Goal: Information Seeking & Learning: Learn about a topic

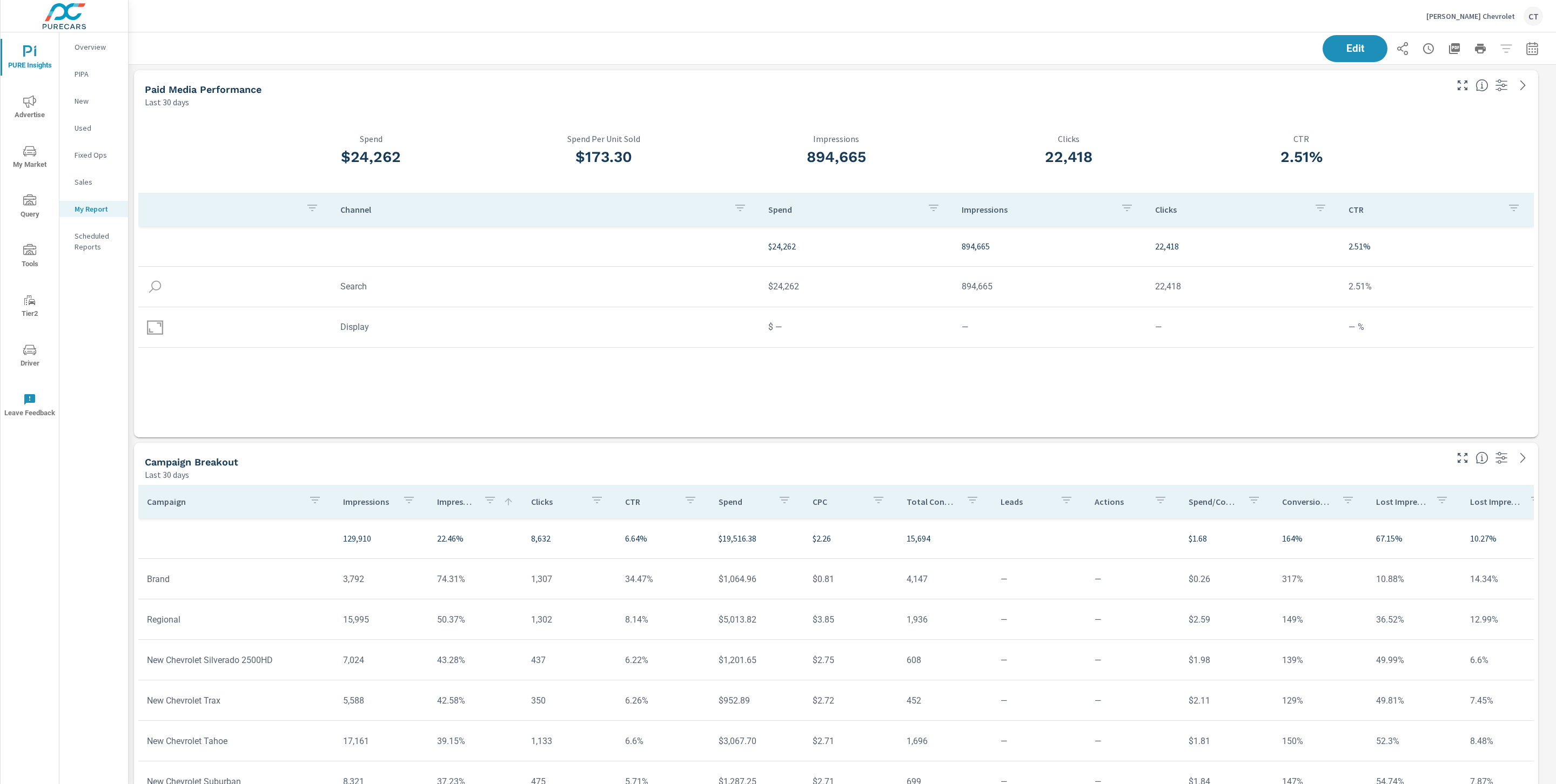
scroll to position [4750, 1440]
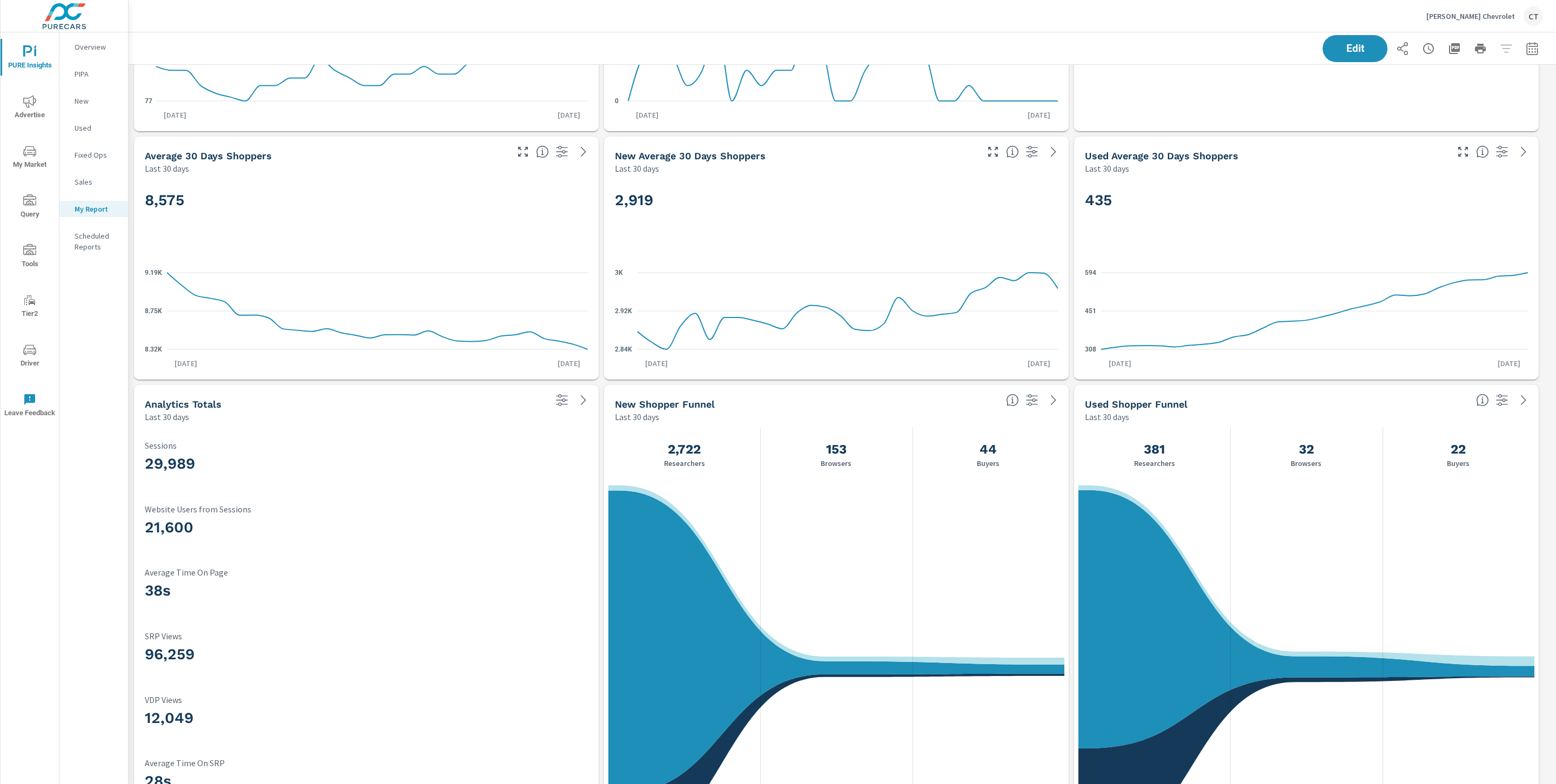
click at [287, 23] on div "Fertitta Chevrolet CT" at bounding box center [842, 16] width 1401 height 32
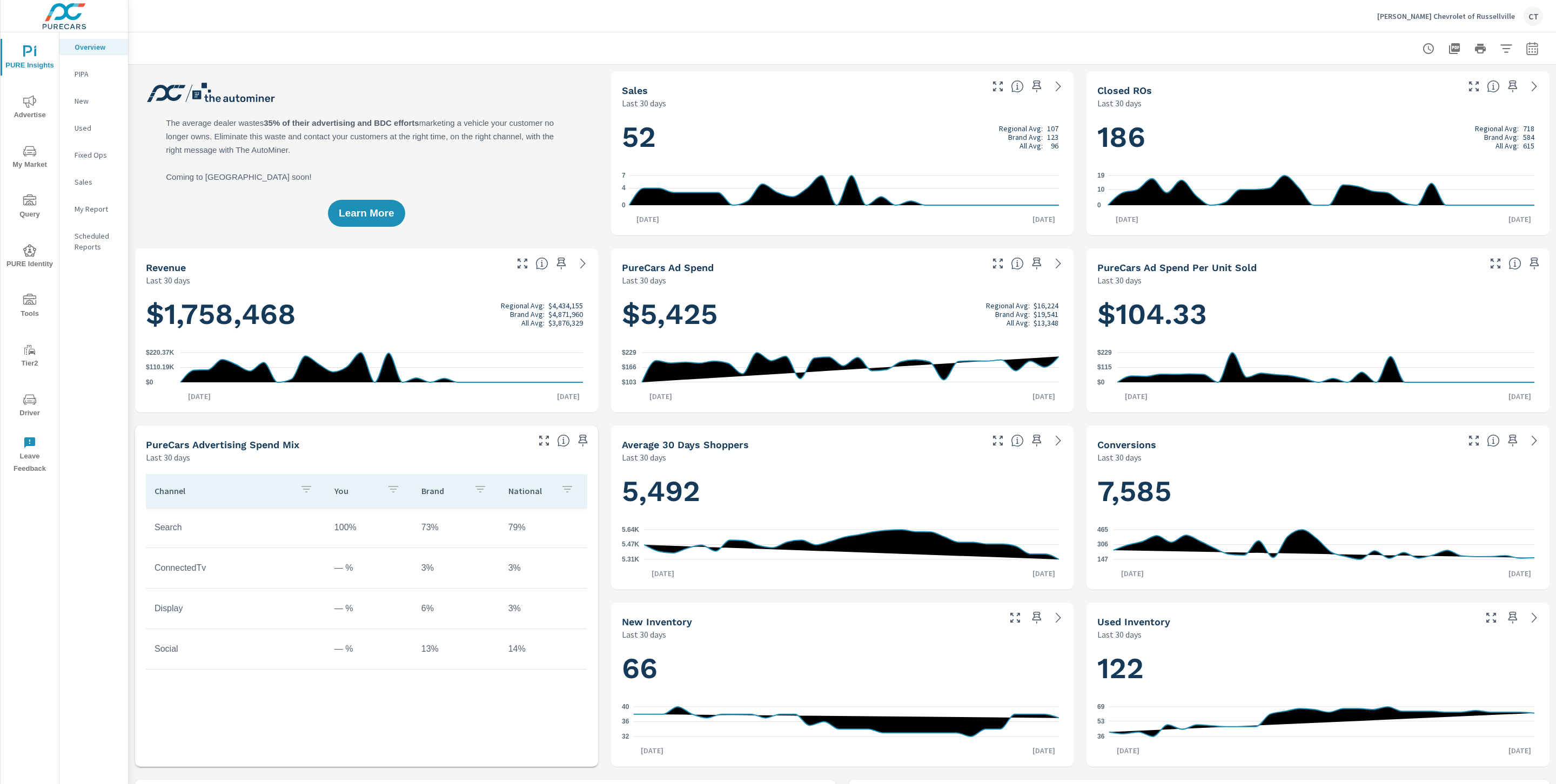
scroll to position [1, 0]
click at [111, 211] on p "My Report" at bounding box center [97, 209] width 45 height 11
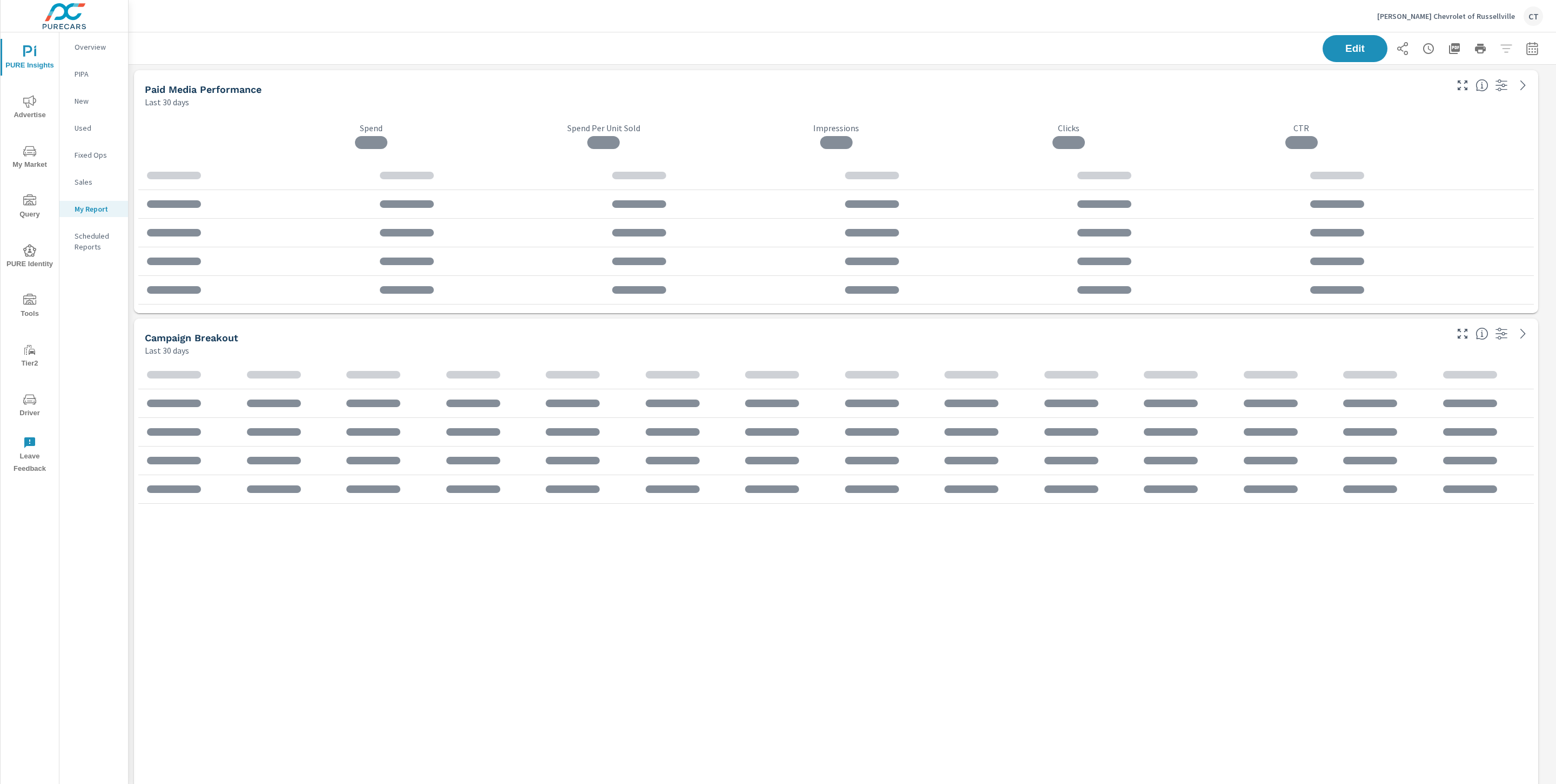
scroll to position [5, 5]
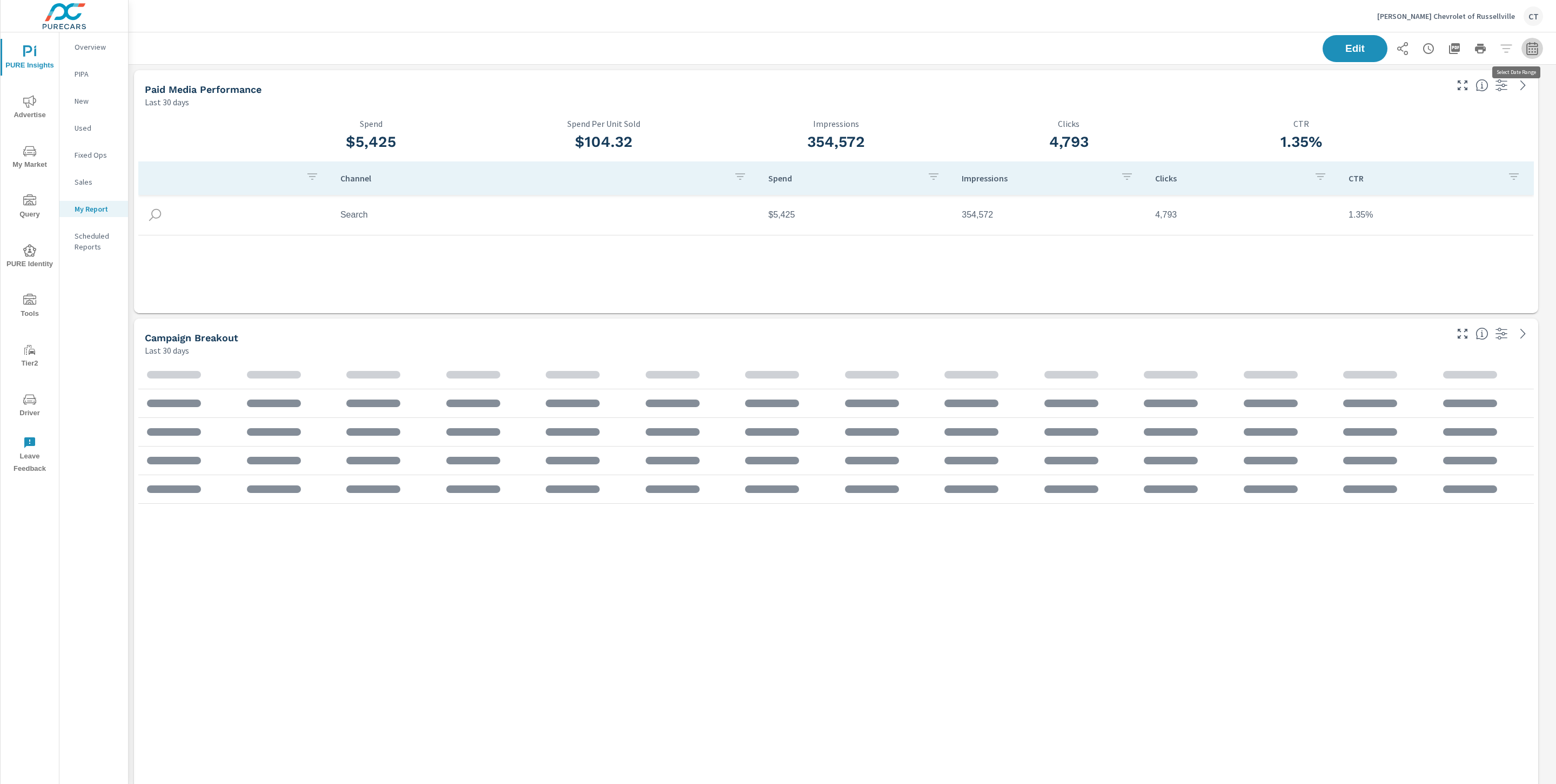
click at [1526, 50] on icon "button" at bounding box center [1532, 48] width 13 height 13
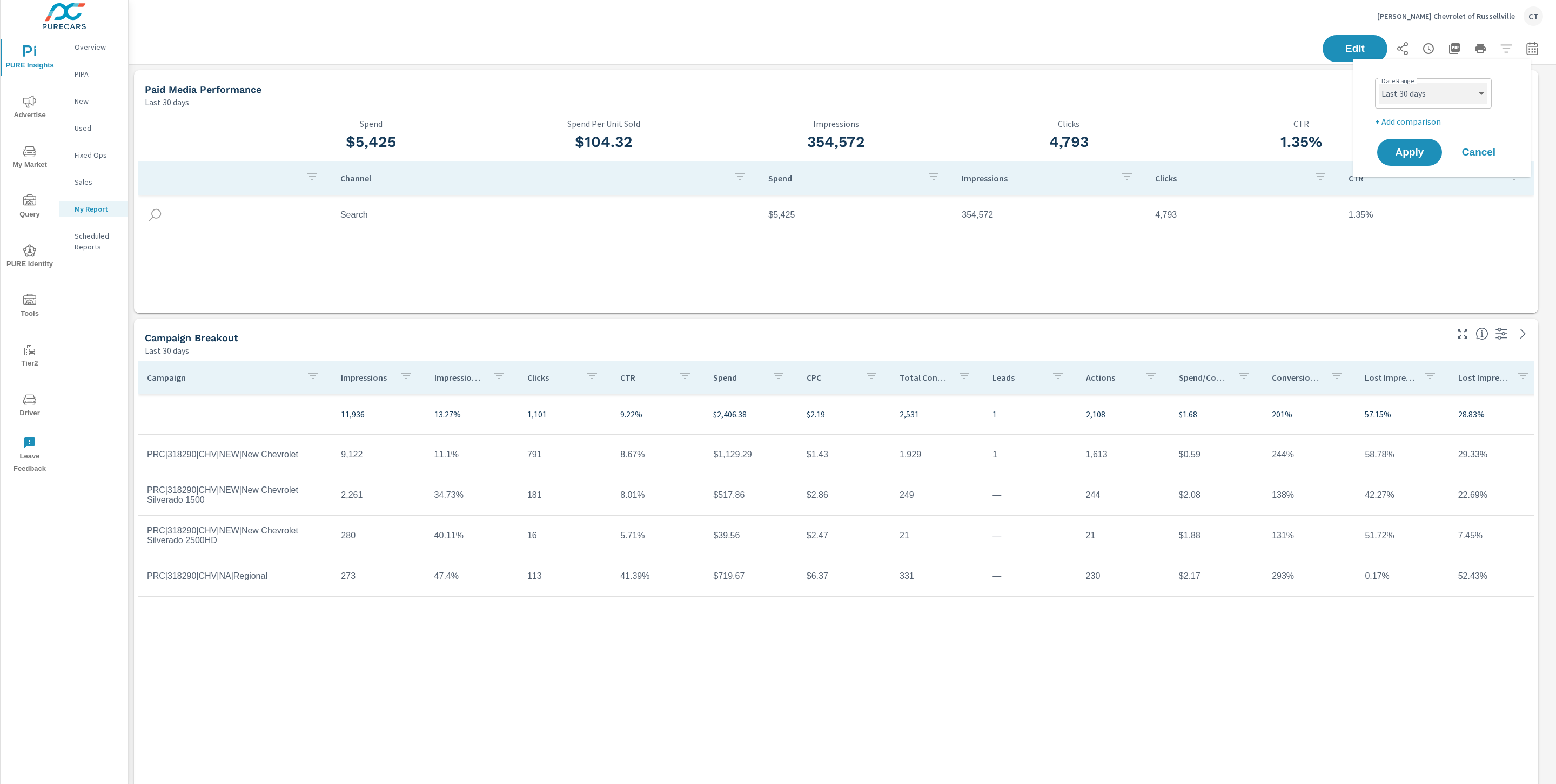
click at [1461, 92] on select "Custom Yesterday Last week Last 7 days Last 14 days Last 30 days Last 45 days L…" at bounding box center [1433, 94] width 108 height 22
click at [1379, 83] on select "Custom Yesterday Last week Last 7 days Last 14 days Last 30 days Last 45 days L…" at bounding box center [1433, 94] width 108 height 22
select select "Month to date"
click at [1441, 120] on p "+ Add comparison" at bounding box center [1444, 121] width 138 height 13
select select "Previous period"
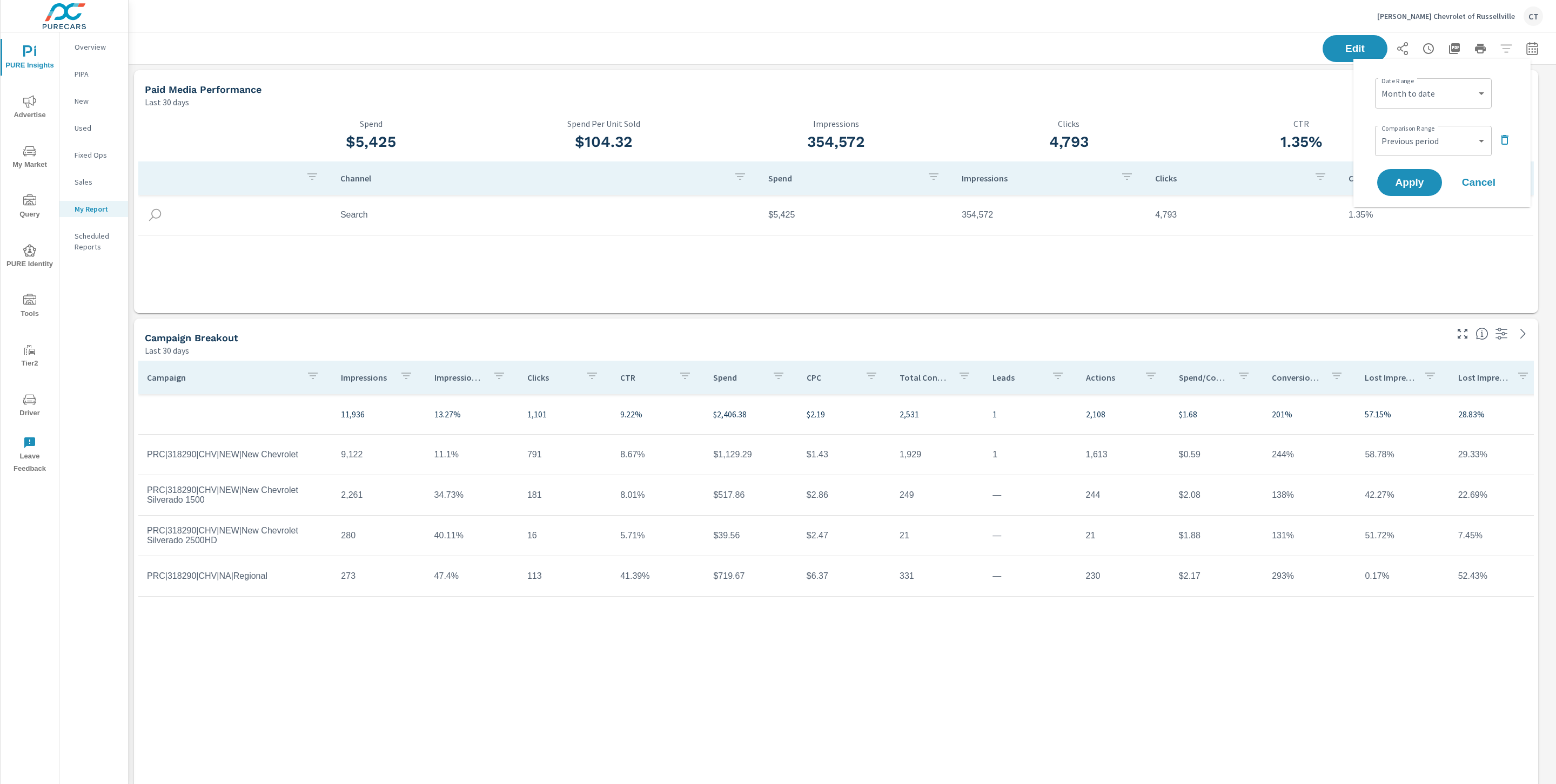
drag, startPoint x: 1432, startPoint y: 178, endPoint x: 1411, endPoint y: 197, distance: 28.3
click at [1432, 178] on button "Apply" at bounding box center [1409, 182] width 65 height 27
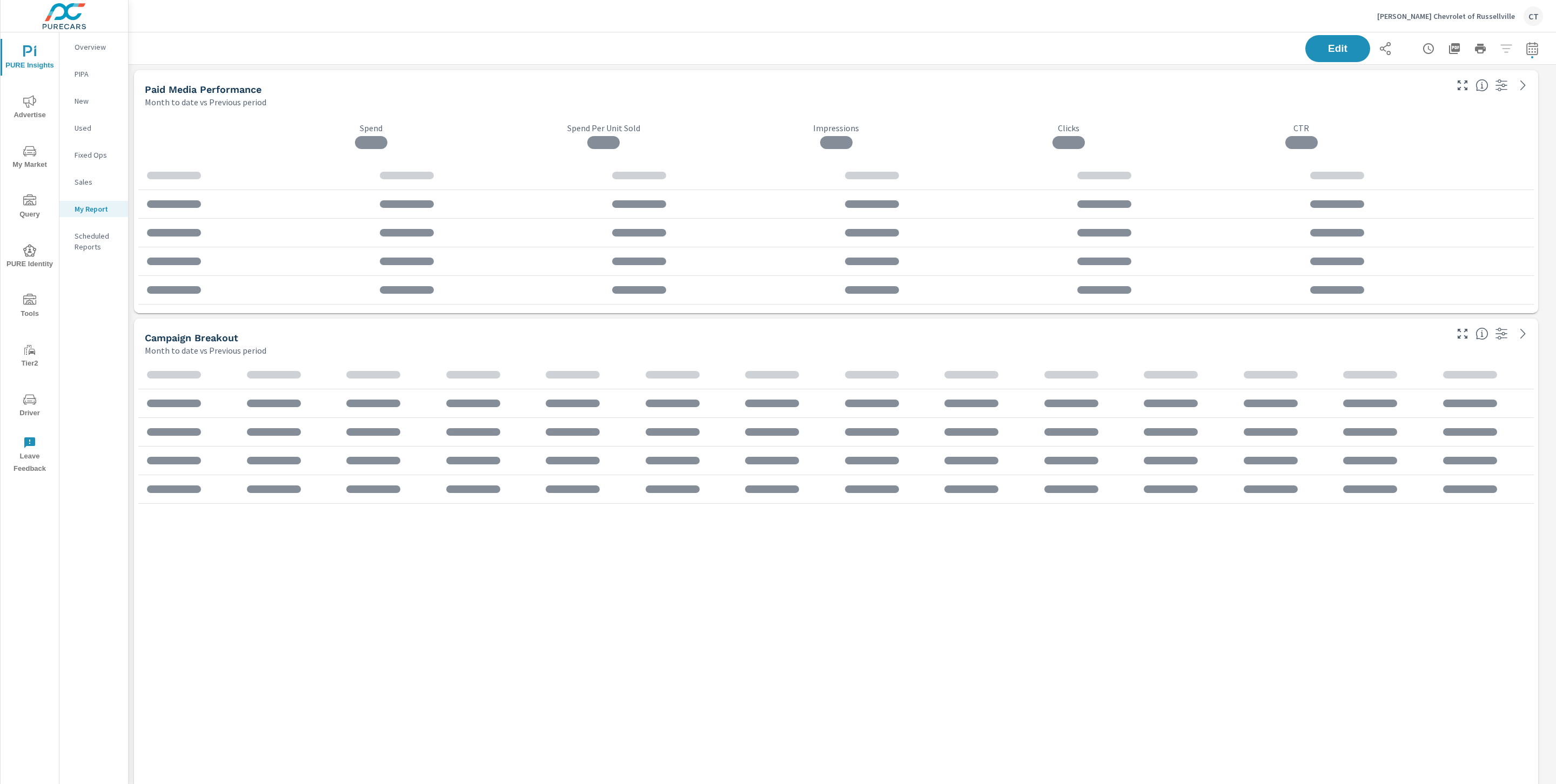
scroll to position [1894, 1440]
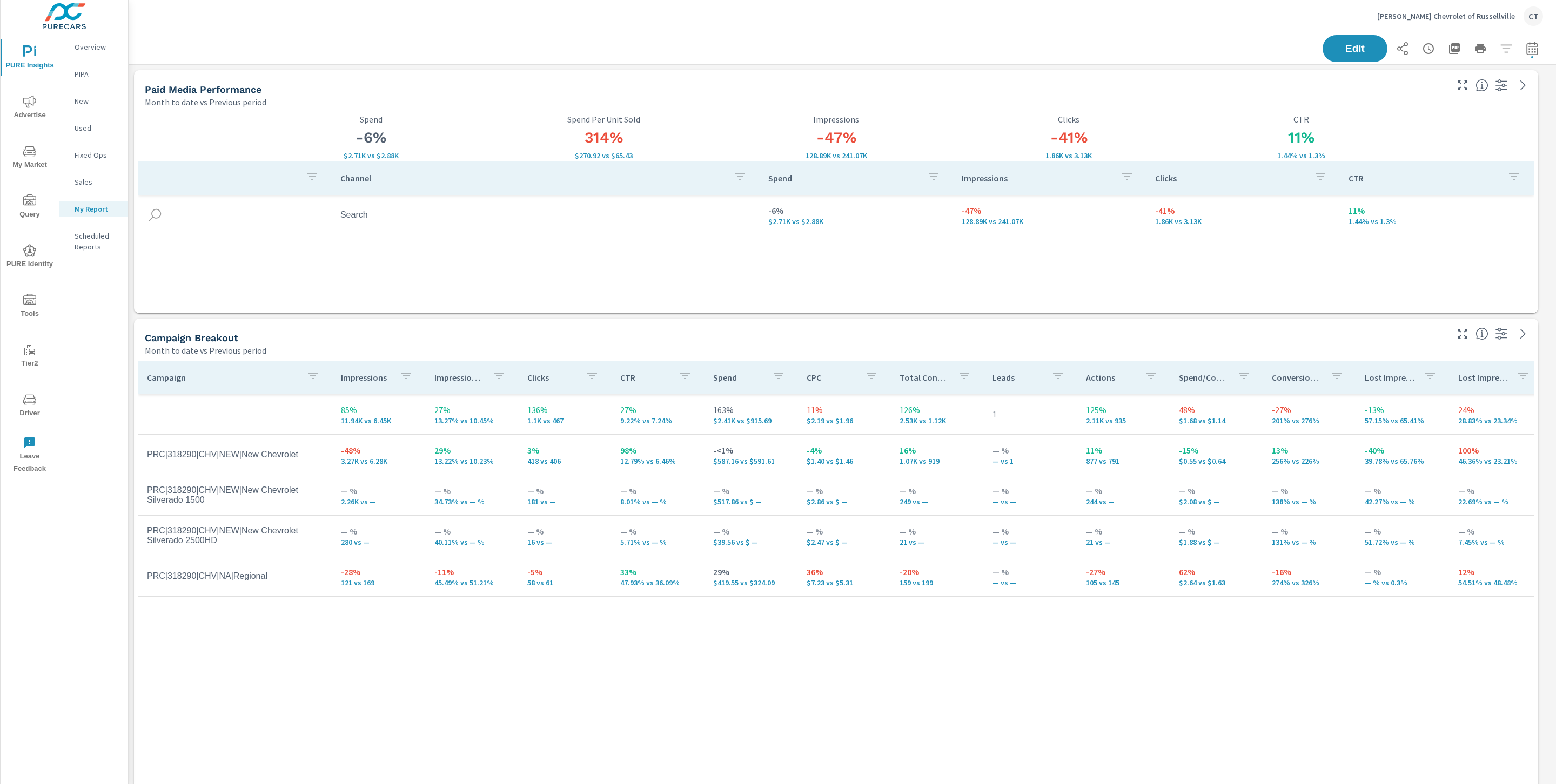
click at [714, 241] on div "Channel Spend Impressions Clicks CTR Search -6% $2.71K vs $2.88K -47% 128.89K v…" at bounding box center [836, 227] width 1395 height 131
click at [679, 275] on div "Channel Spend Impressions Clicks CTR Search -6% $2.71K vs $2.88K -47% 128.89K v…" at bounding box center [836, 227] width 1395 height 131
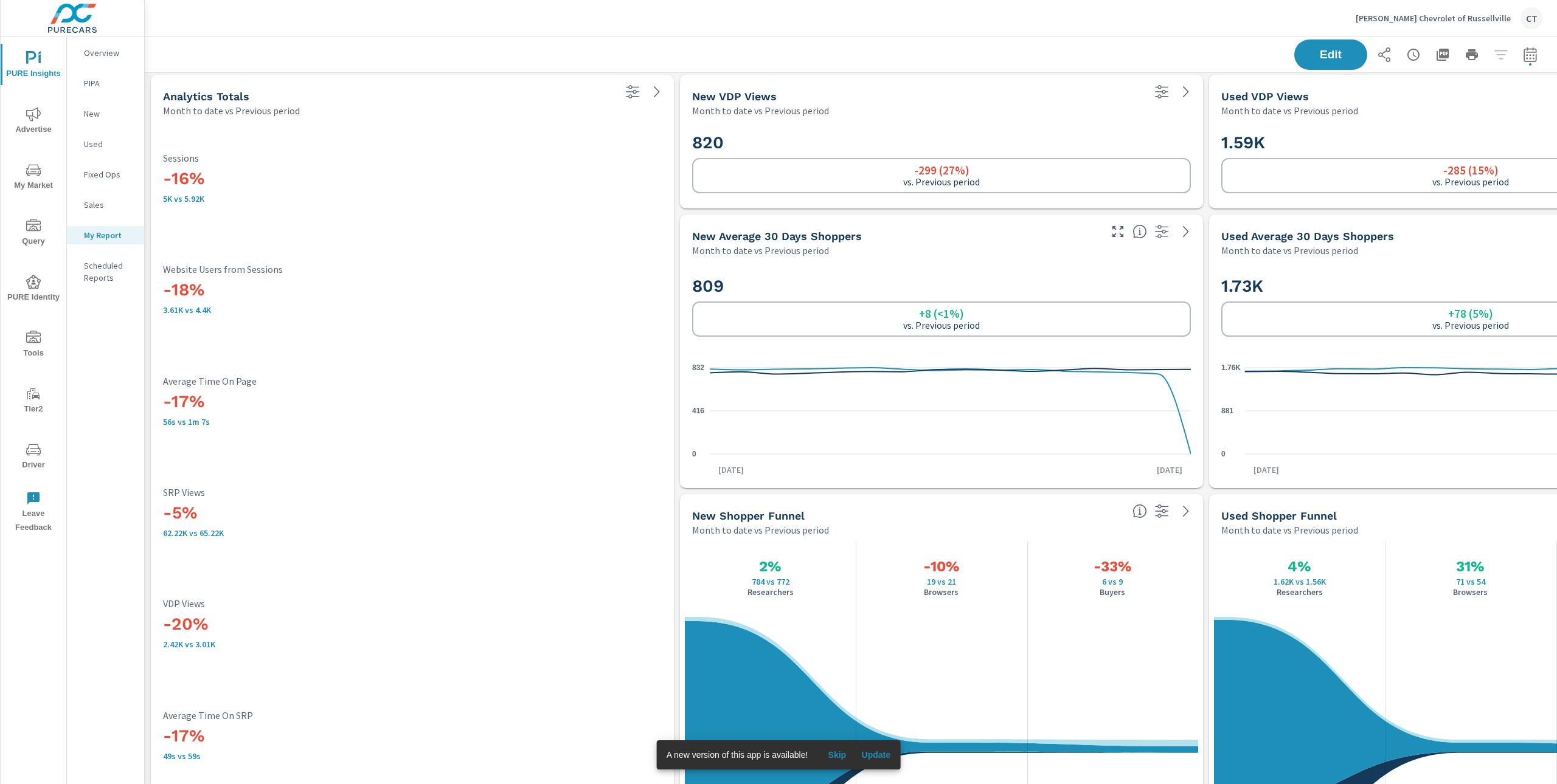
scroll to position [2132, 1428]
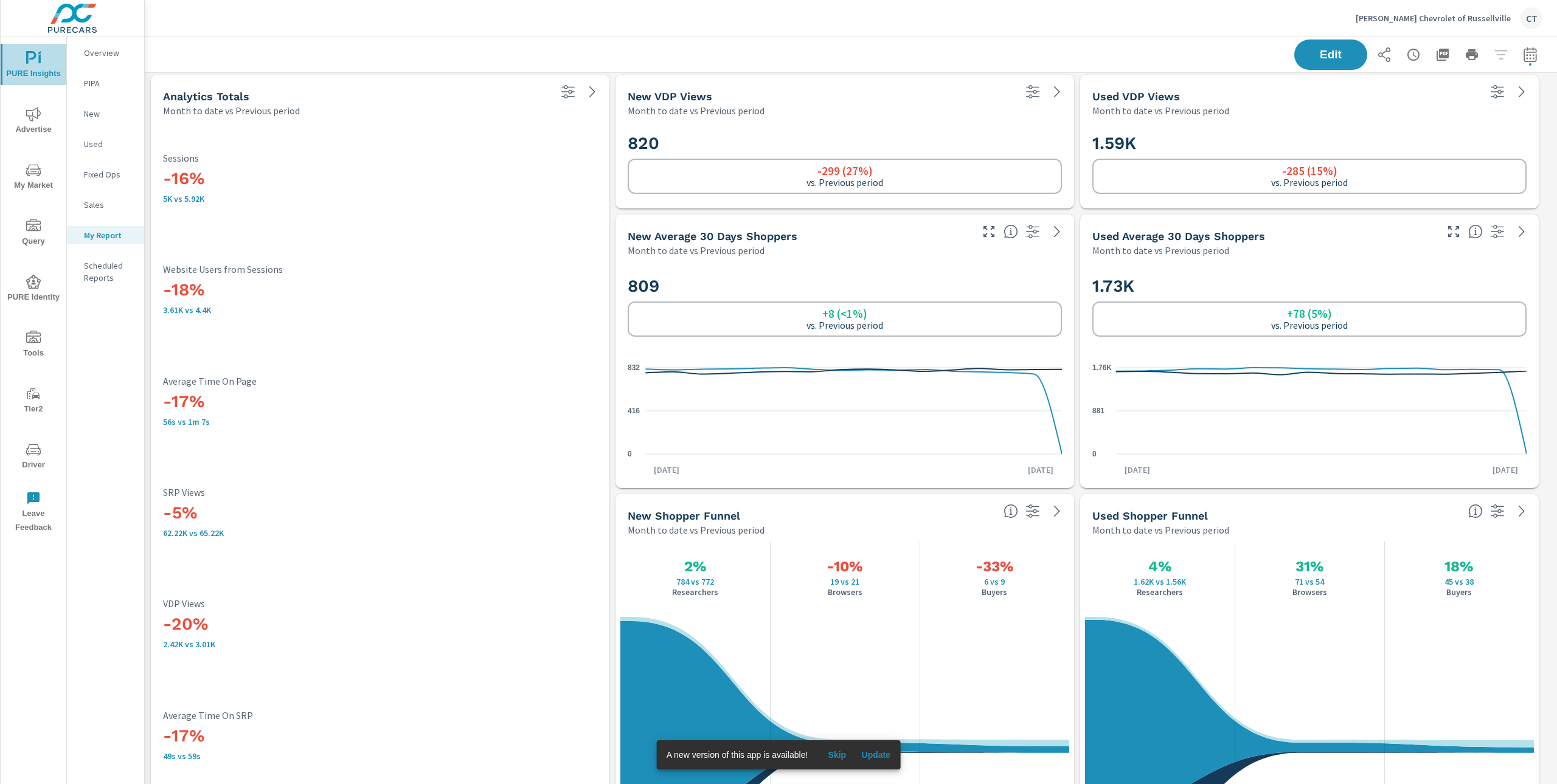
click at [33, 57] on icon "nav menu" at bounding box center [31, 57] width 10 height 13
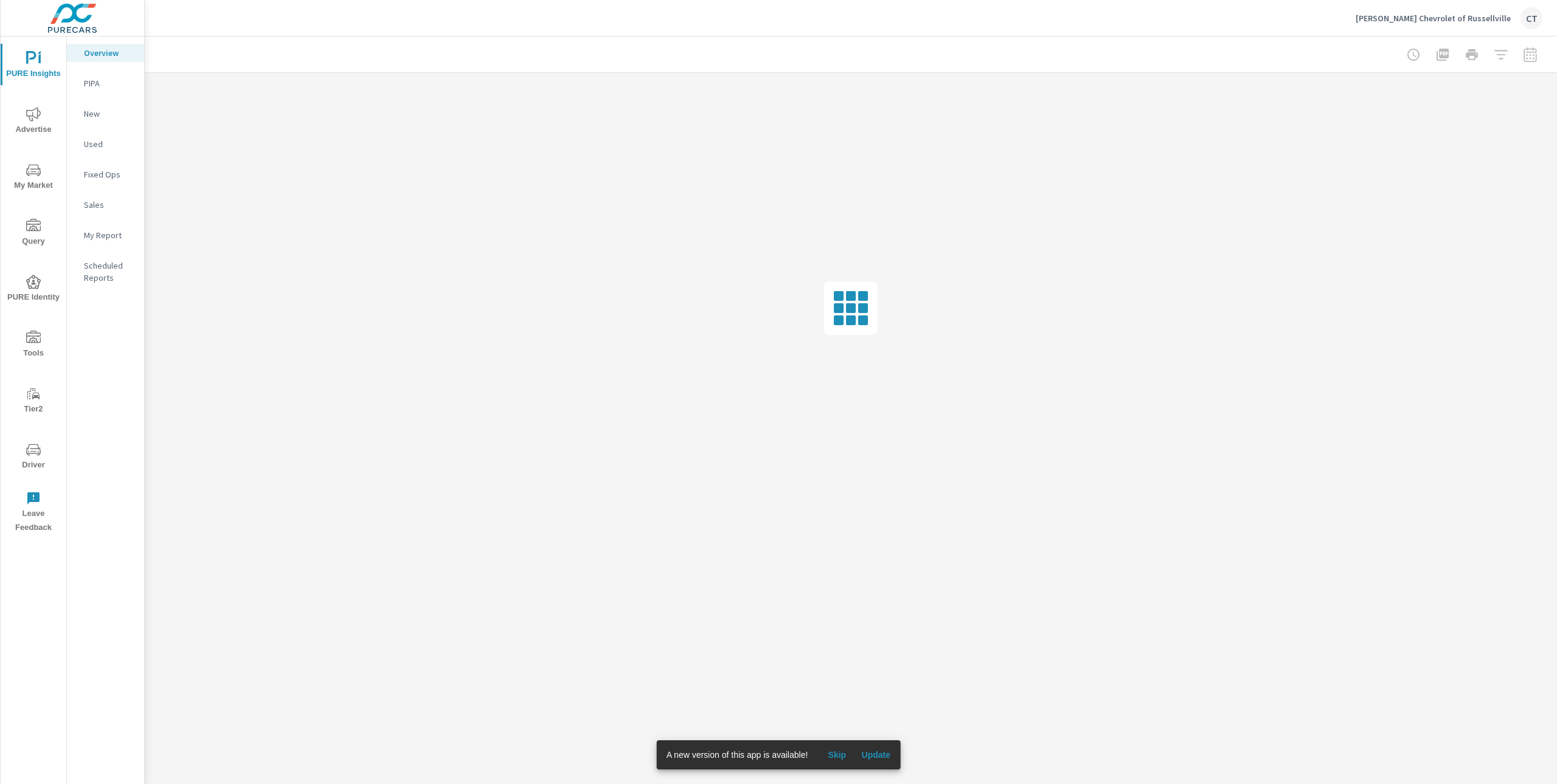
click at [101, 146] on p "Used" at bounding box center [109, 144] width 50 height 12
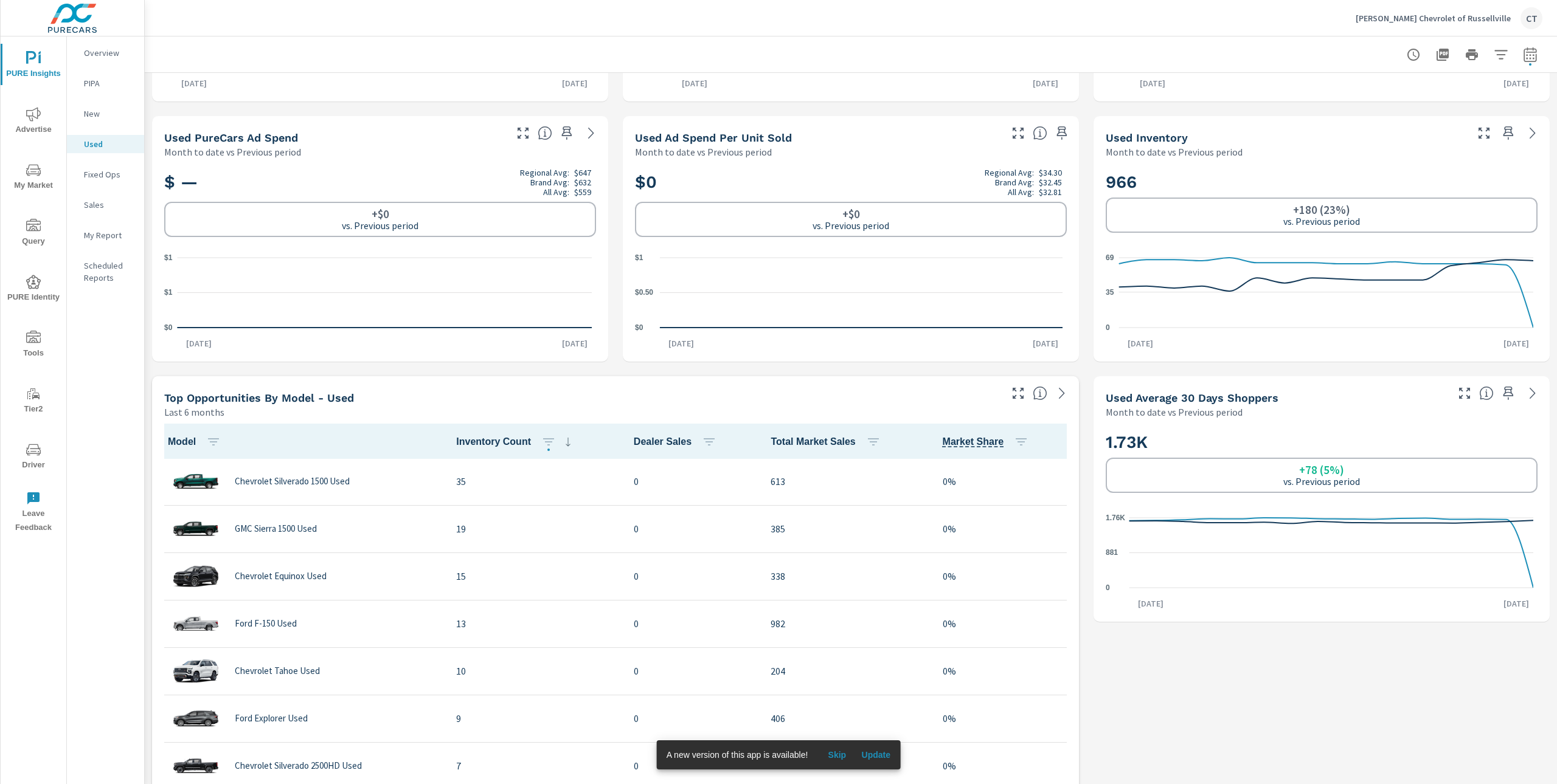
scroll to position [229, 0]
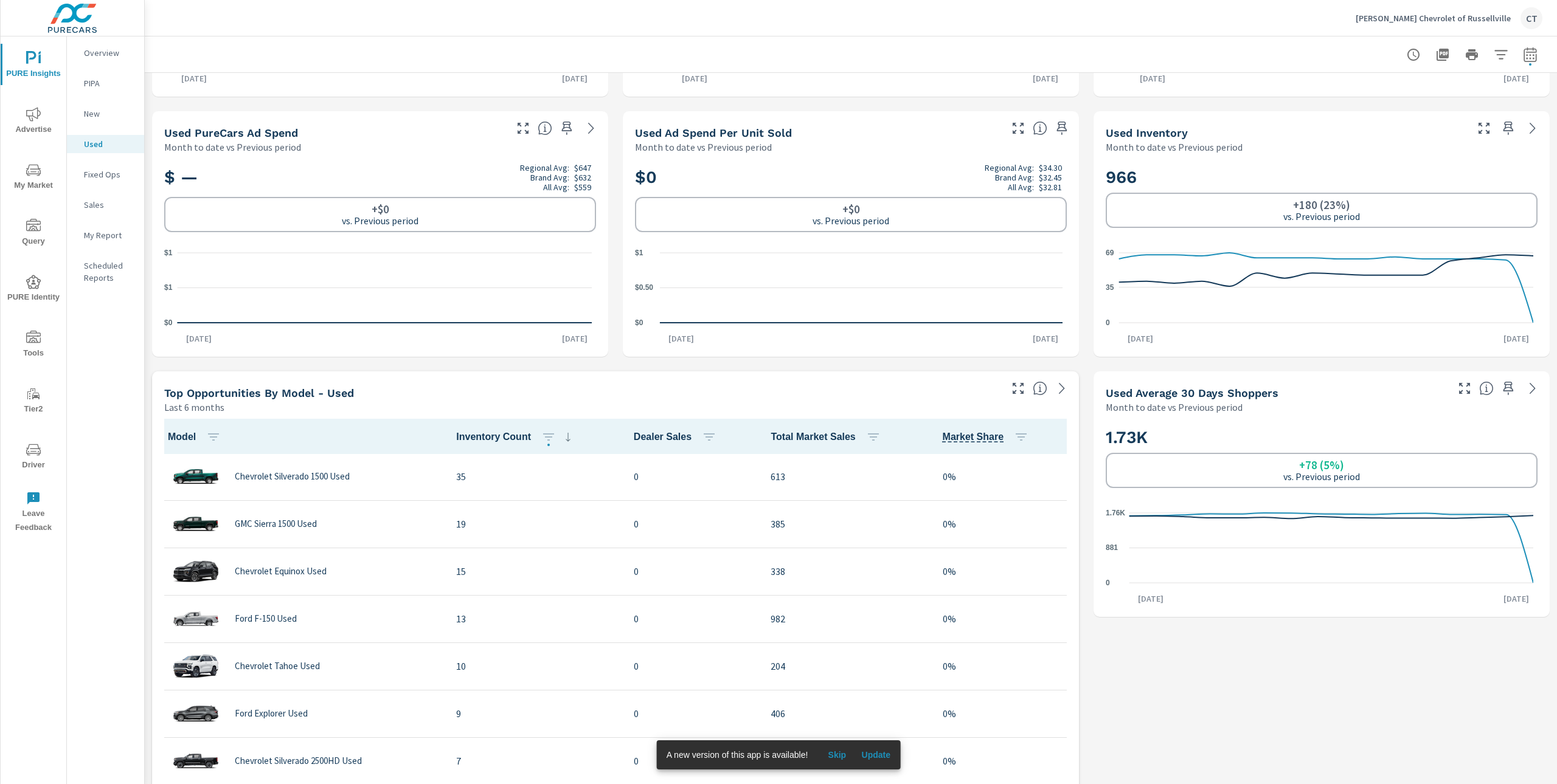
click at [126, 112] on p "New" at bounding box center [109, 114] width 50 height 12
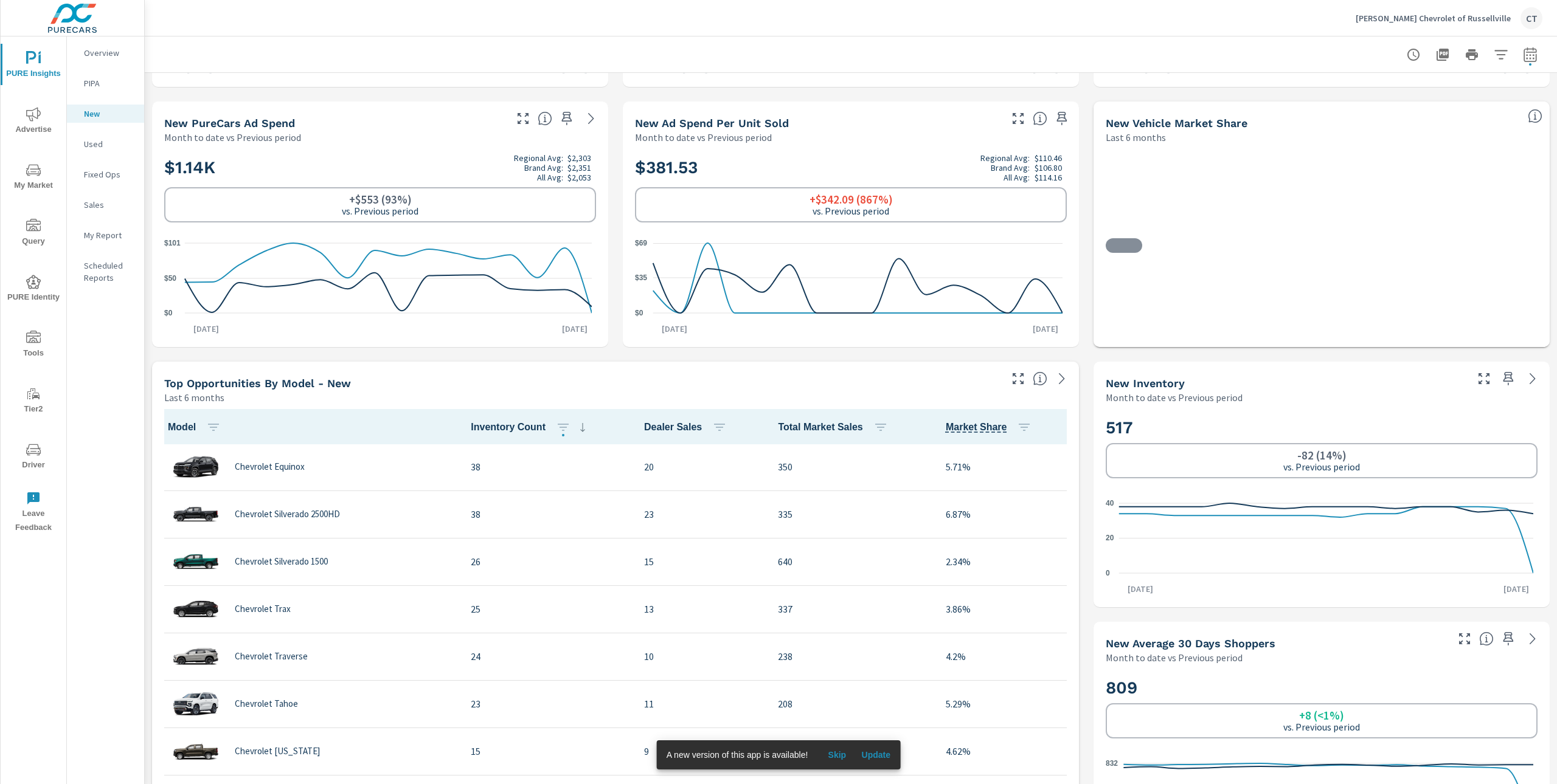
scroll to position [250, 0]
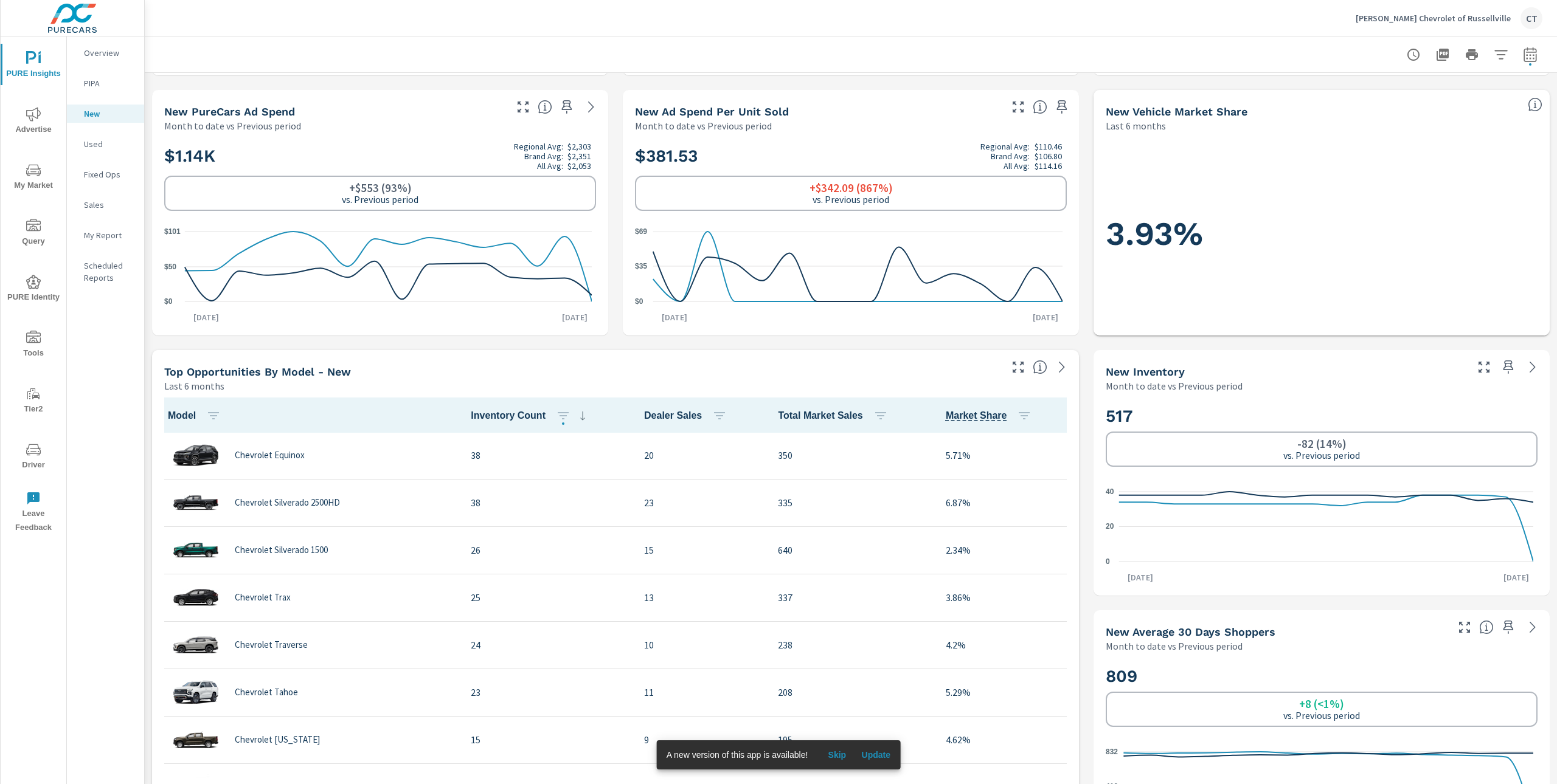
click at [114, 231] on p "My Report" at bounding box center [109, 235] width 50 height 12
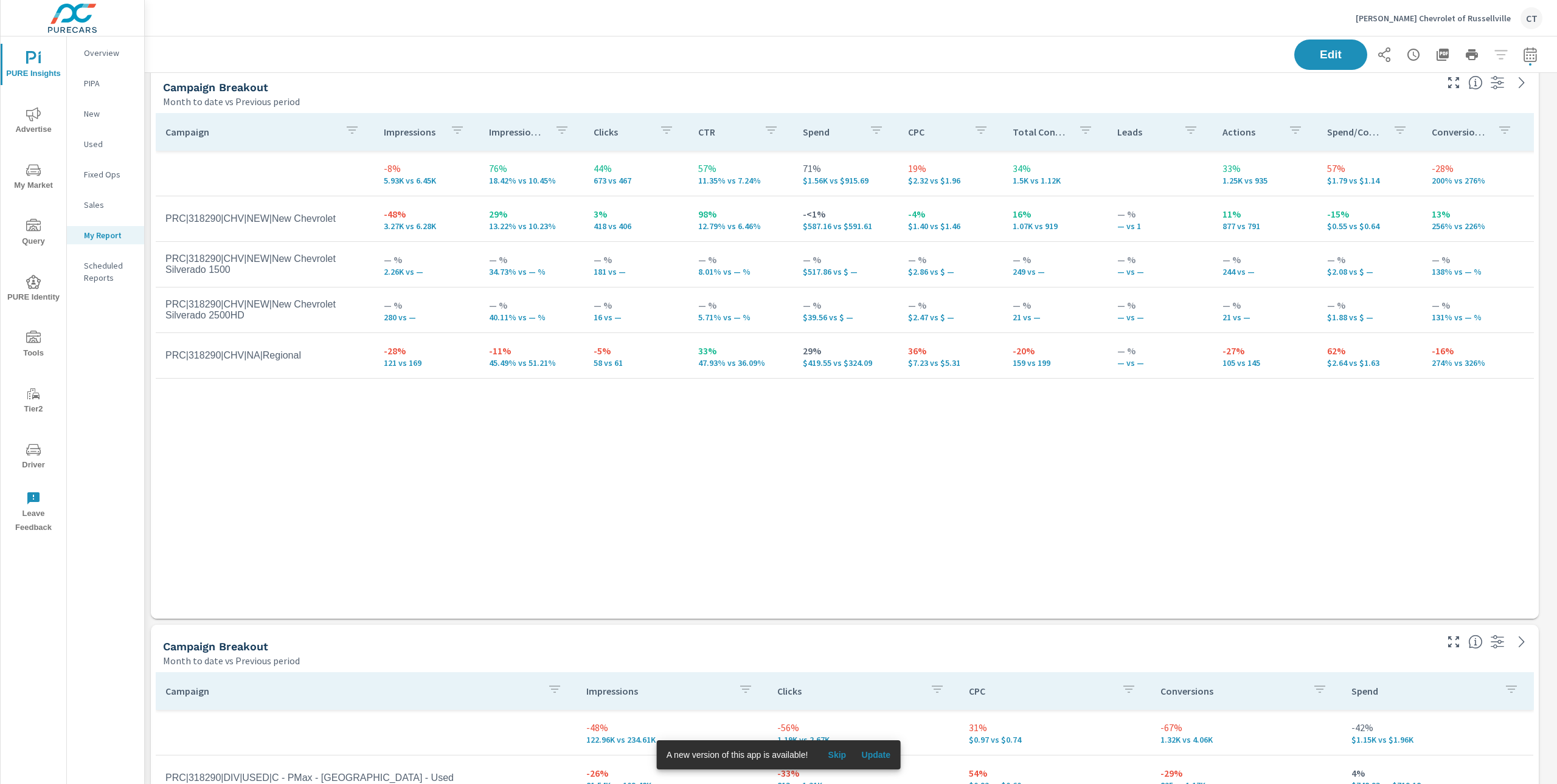
scroll to position [296, 0]
click at [985, 550] on div "Campaign Impressions Impression Share Clicks CTR Spend CPC Total Conversions Le…" at bounding box center [845, 351] width 1378 height 483
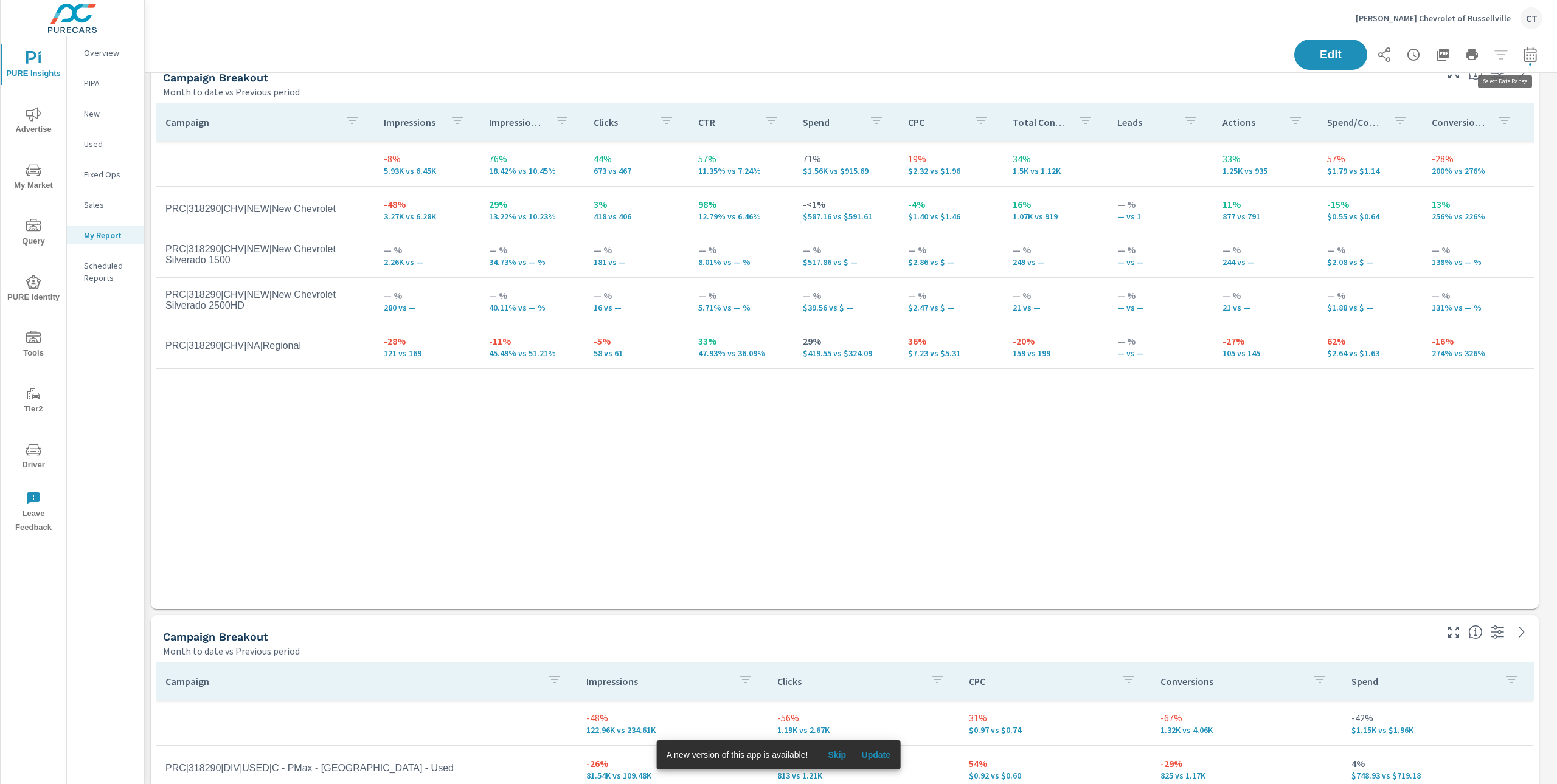
click at [1526, 60] on button "button" at bounding box center [1530, 55] width 24 height 24
select select "Month to date"
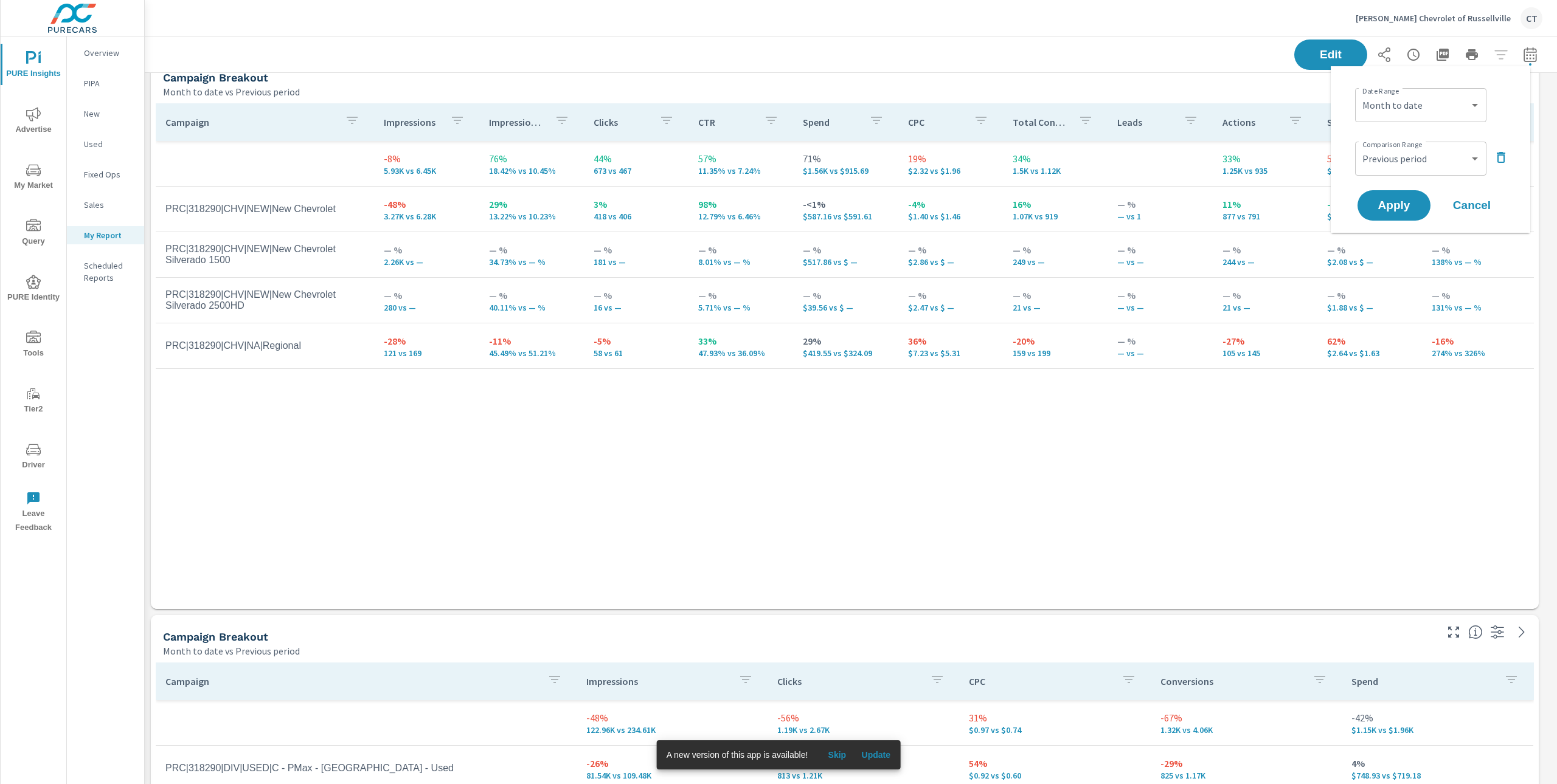
scroll to position [2132, 1428]
click at [1426, 158] on select "Custom Previous period Previous month Previous year" at bounding box center [1420, 158] width 122 height 24
click at [1360, 146] on select "Custom Previous period Previous month Previous year" at bounding box center [1420, 158] width 122 height 24
select select "Previous year"
click at [1422, 200] on button "Apply" at bounding box center [1394, 205] width 76 height 31
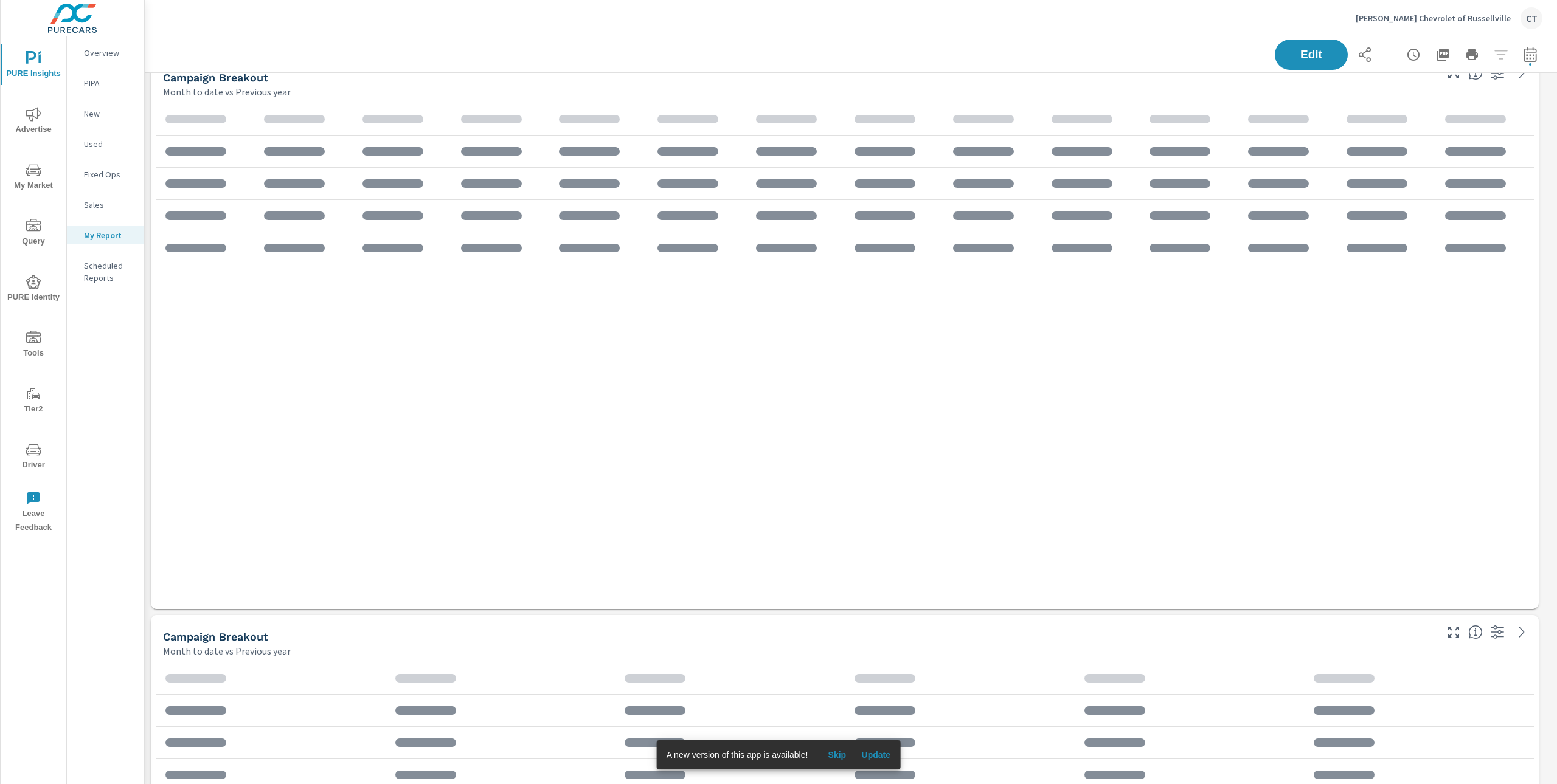
scroll to position [2132, 1428]
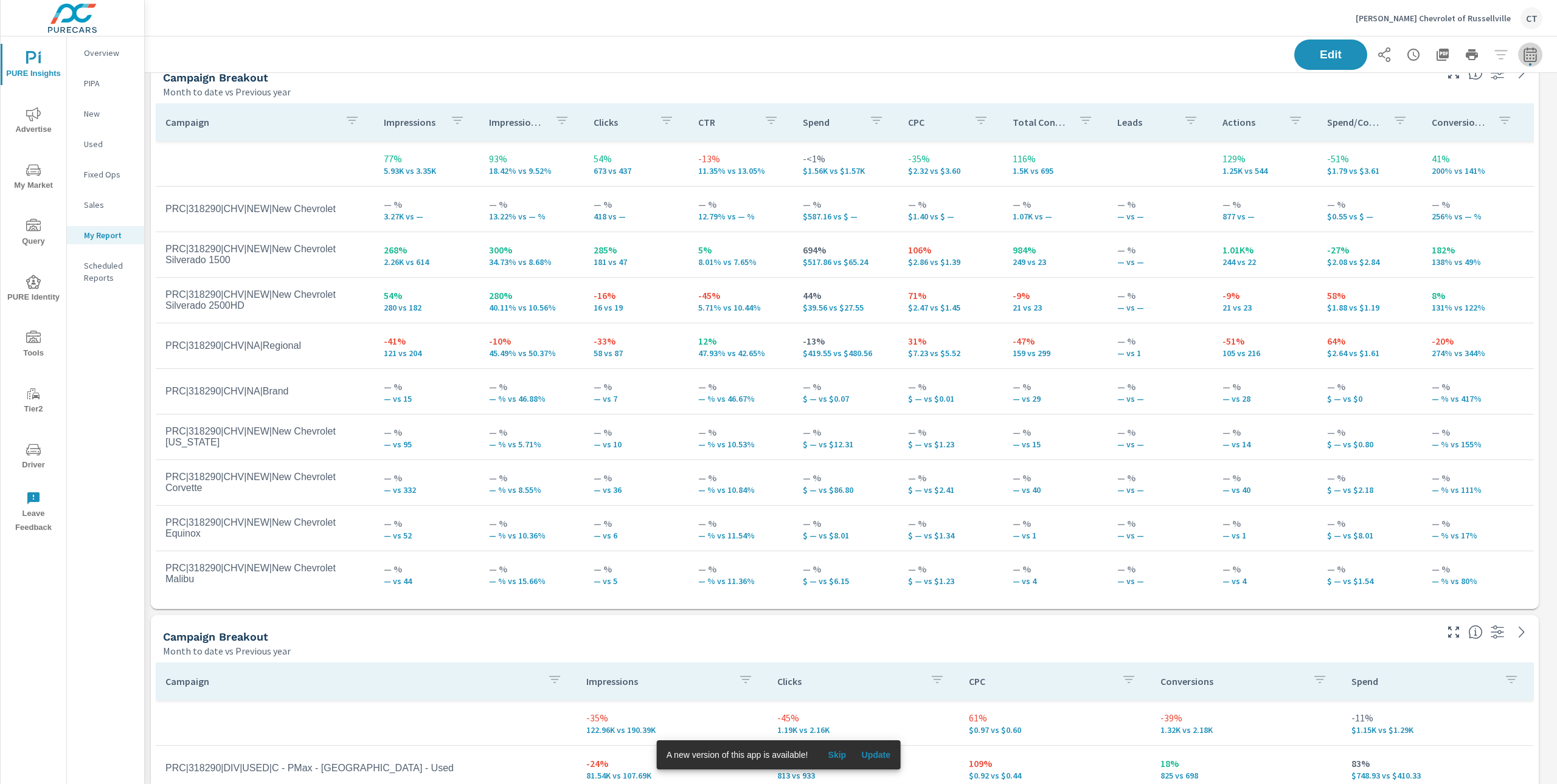
click at [1523, 50] on icon "button" at bounding box center [1530, 54] width 14 height 14
select select "Month to date"
select select "Previous year"
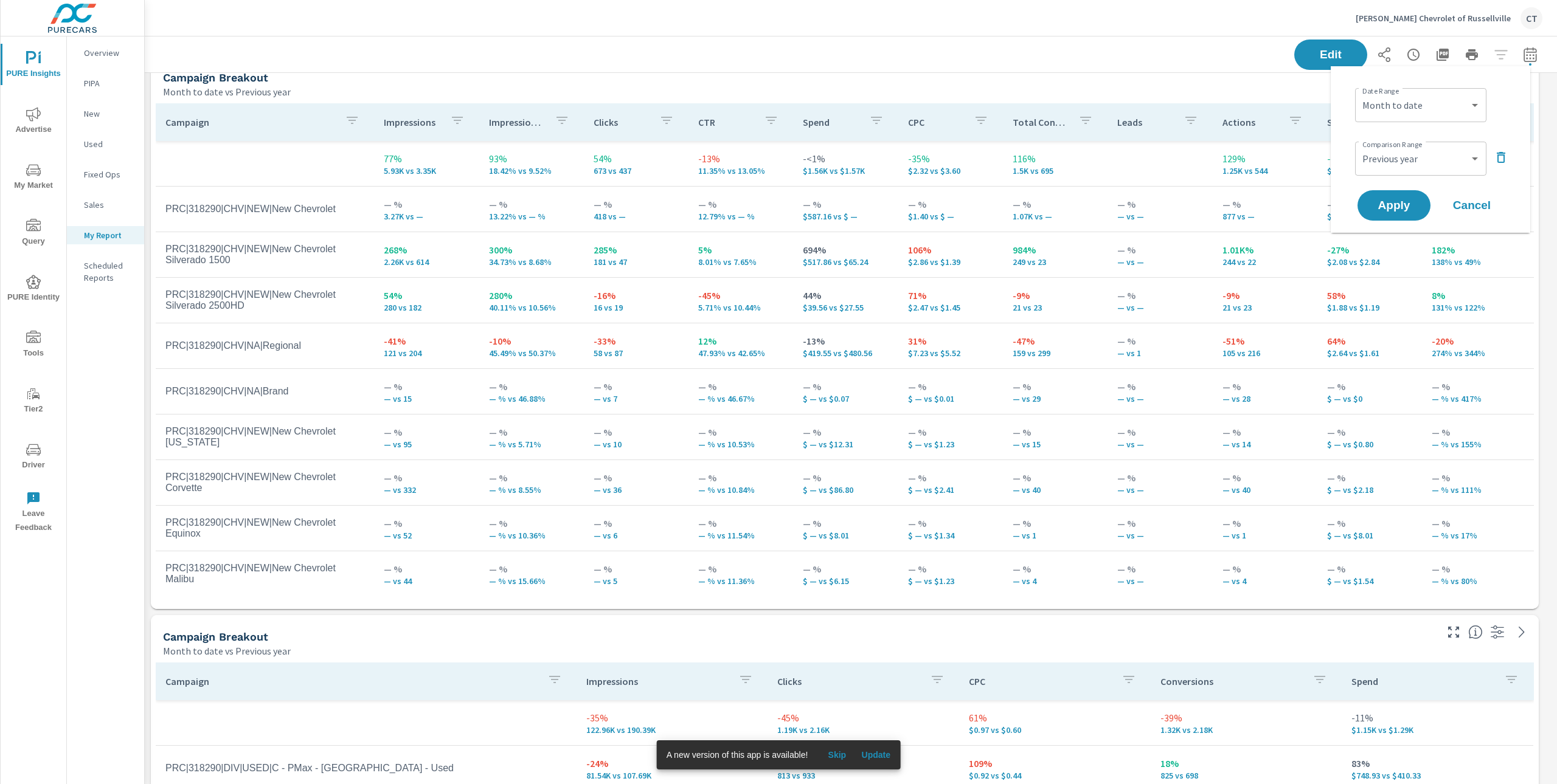
click at [658, 432] on p "— %" at bounding box center [636, 432] width 85 height 14
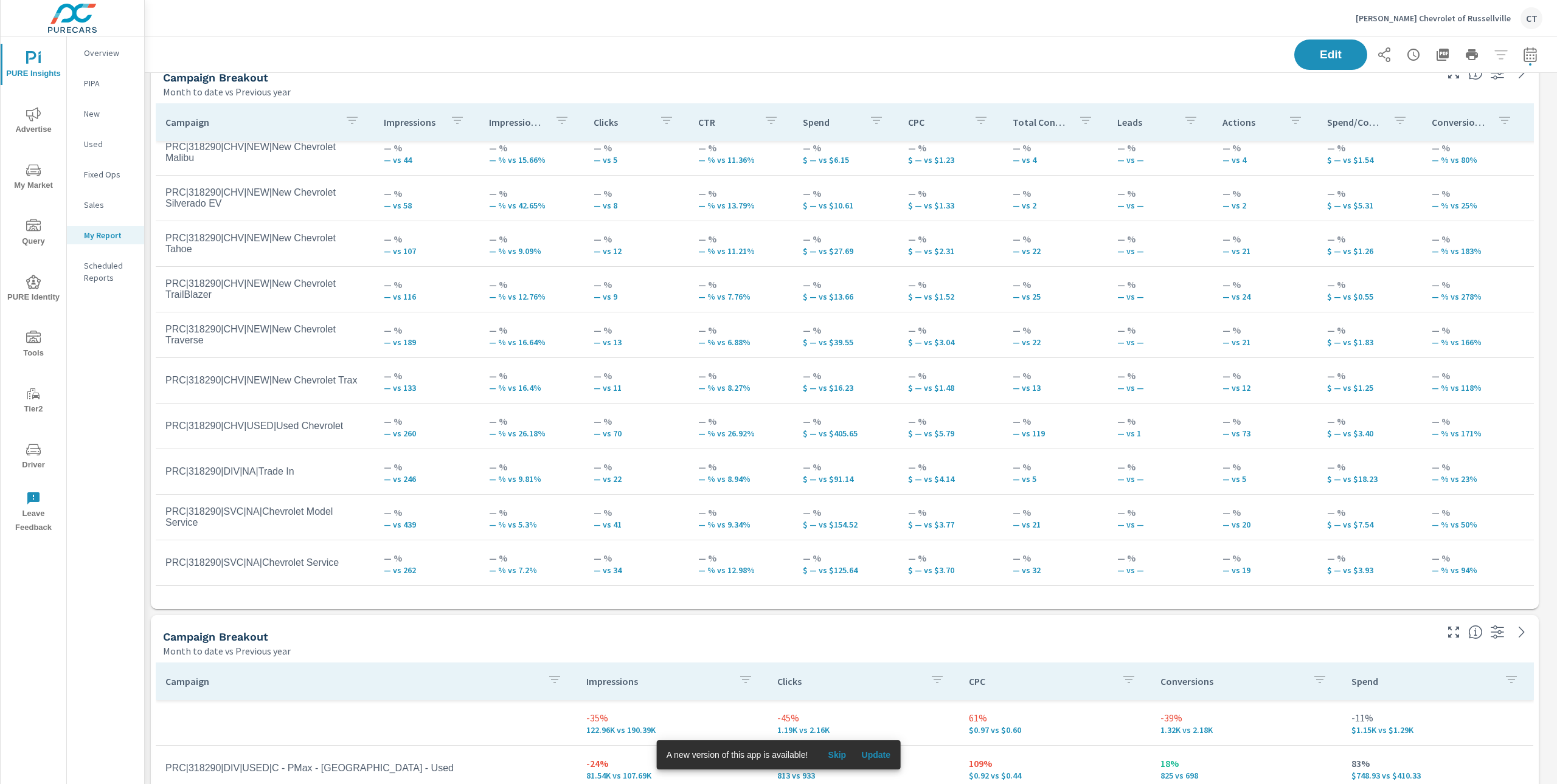
scroll to position [78, 0]
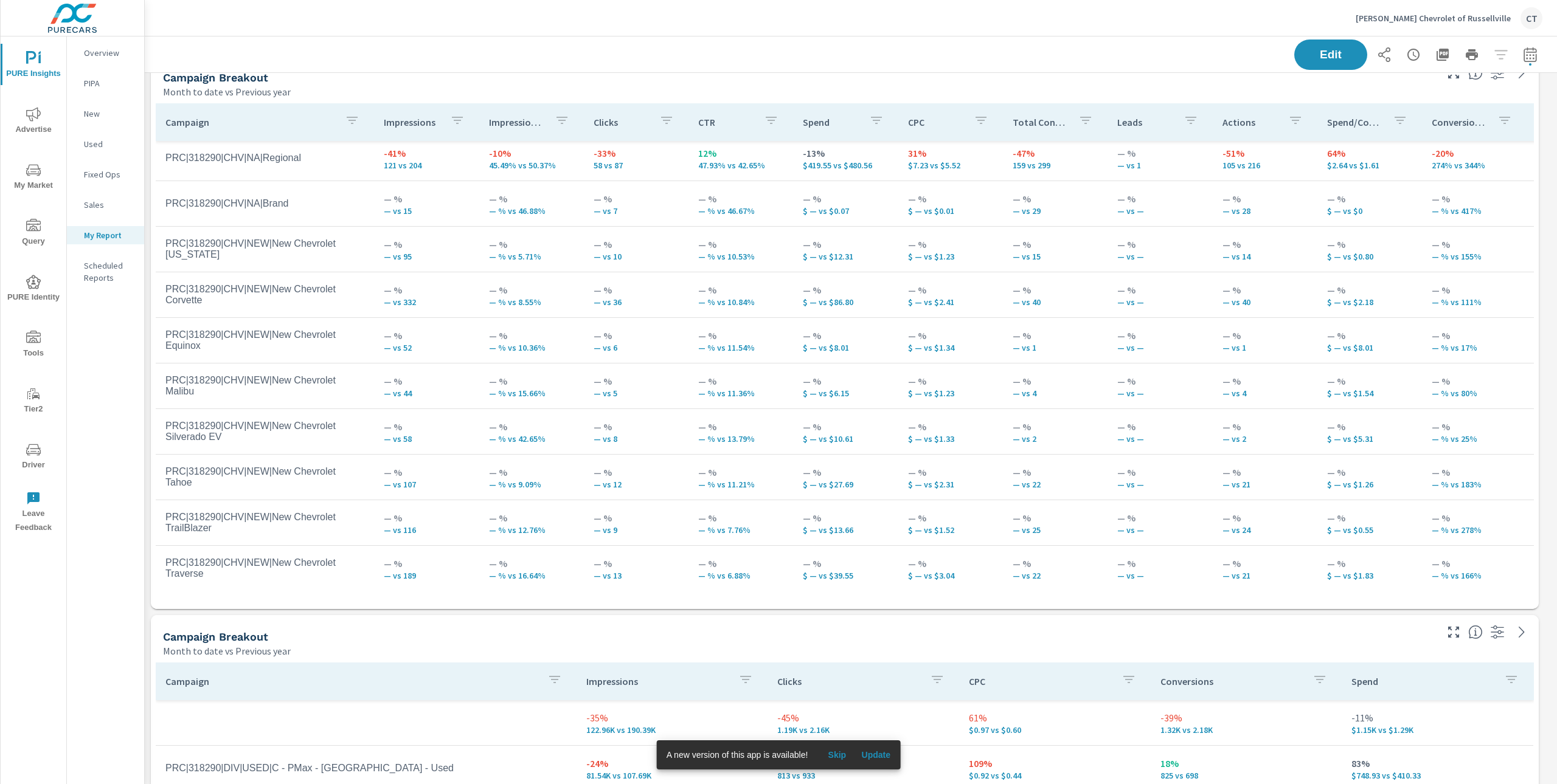
scroll to position [433, 0]
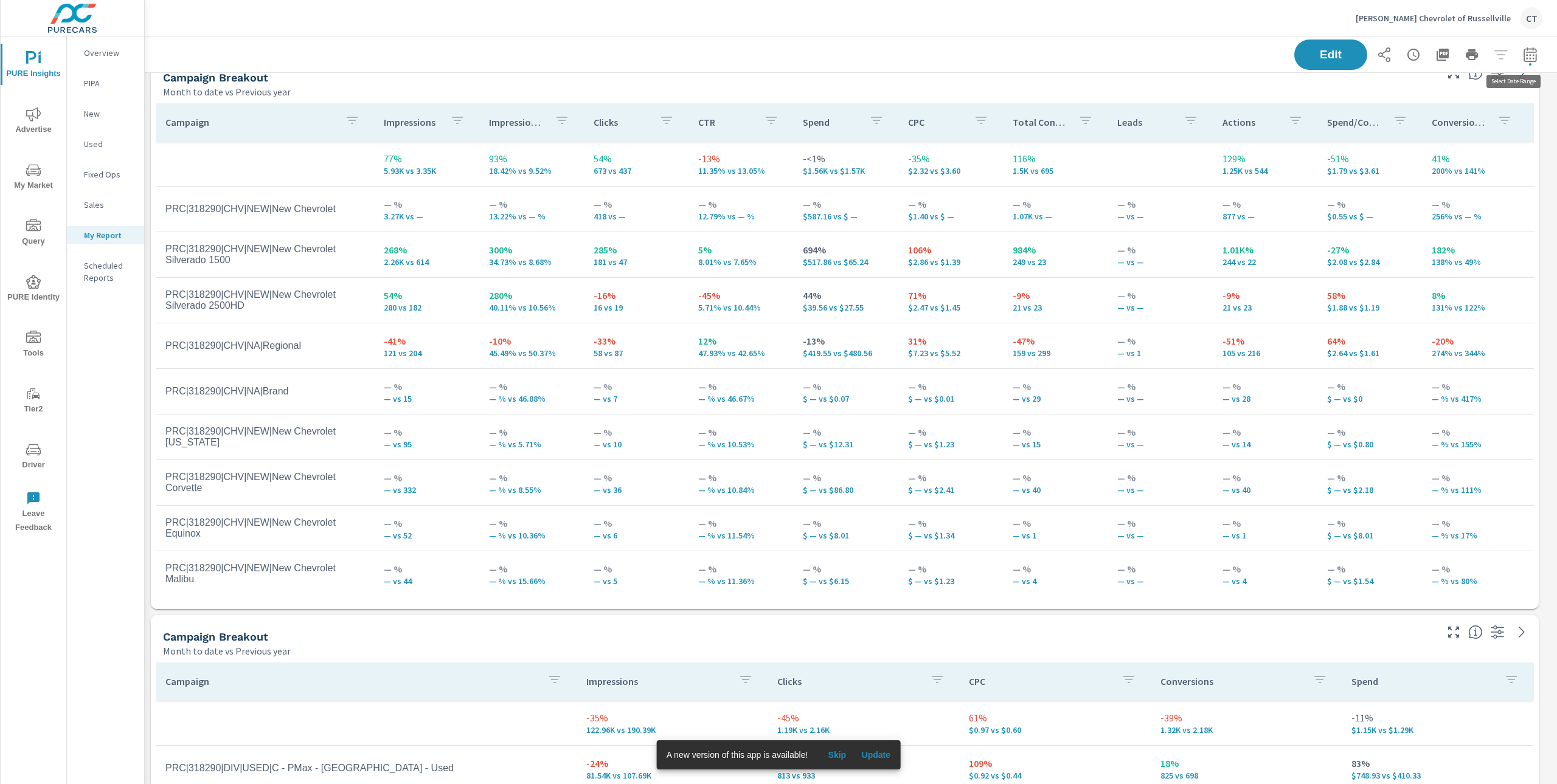
click at [1523, 50] on icon "button" at bounding box center [1530, 54] width 14 height 14
select select "Month to date"
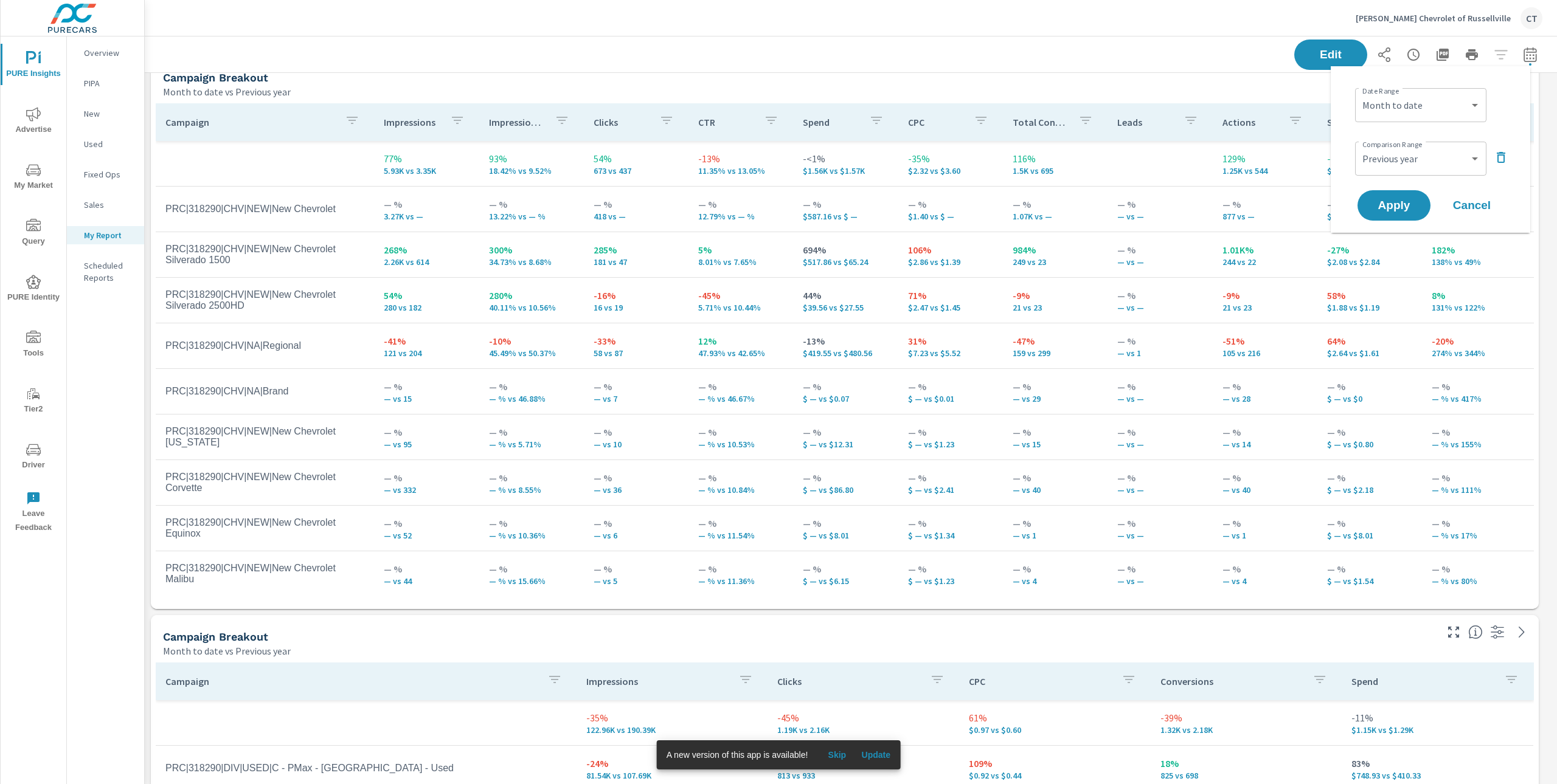
scroll to position [2132, 1428]
click at [1436, 164] on select "Custom Previous period Previous month Previous year" at bounding box center [1420, 158] width 122 height 24
click at [1360, 146] on select "Custom Previous period Previous month Previous year" at bounding box center [1420, 158] width 122 height 24
select select "Previous period"
click at [1404, 200] on span "Apply" at bounding box center [1393, 205] width 50 height 12
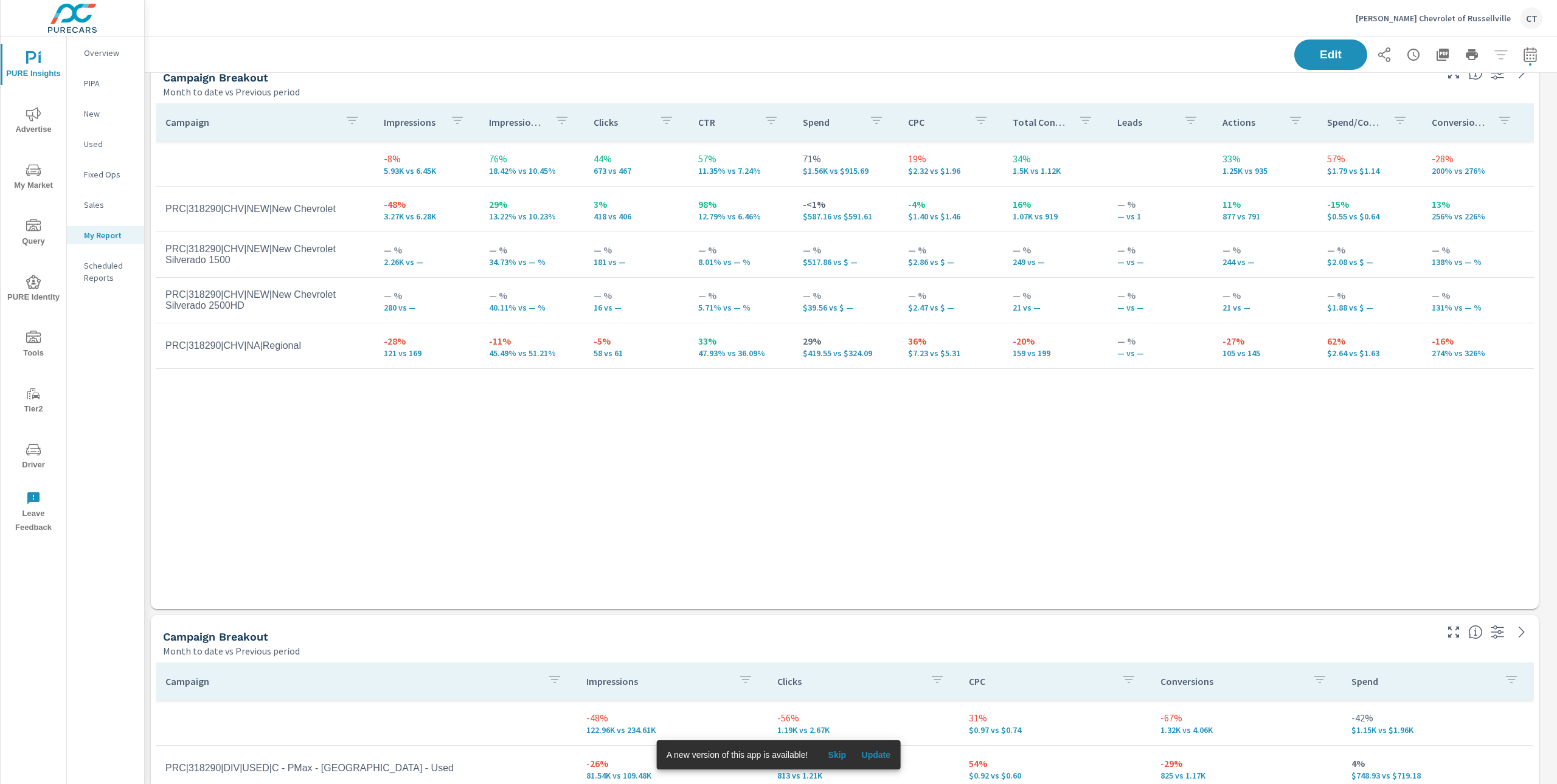
scroll to position [2132, 1428]
click at [1339, 490] on div "Campaign Impressions Impression Share Clicks CTR Spend CPC Total Conversions Le…" at bounding box center [845, 345] width 1378 height 483
click at [1045, 407] on div "Campaign Impressions Impression Share Clicks CTR Spend CPC Total Conversions Le…" at bounding box center [845, 345] width 1378 height 483
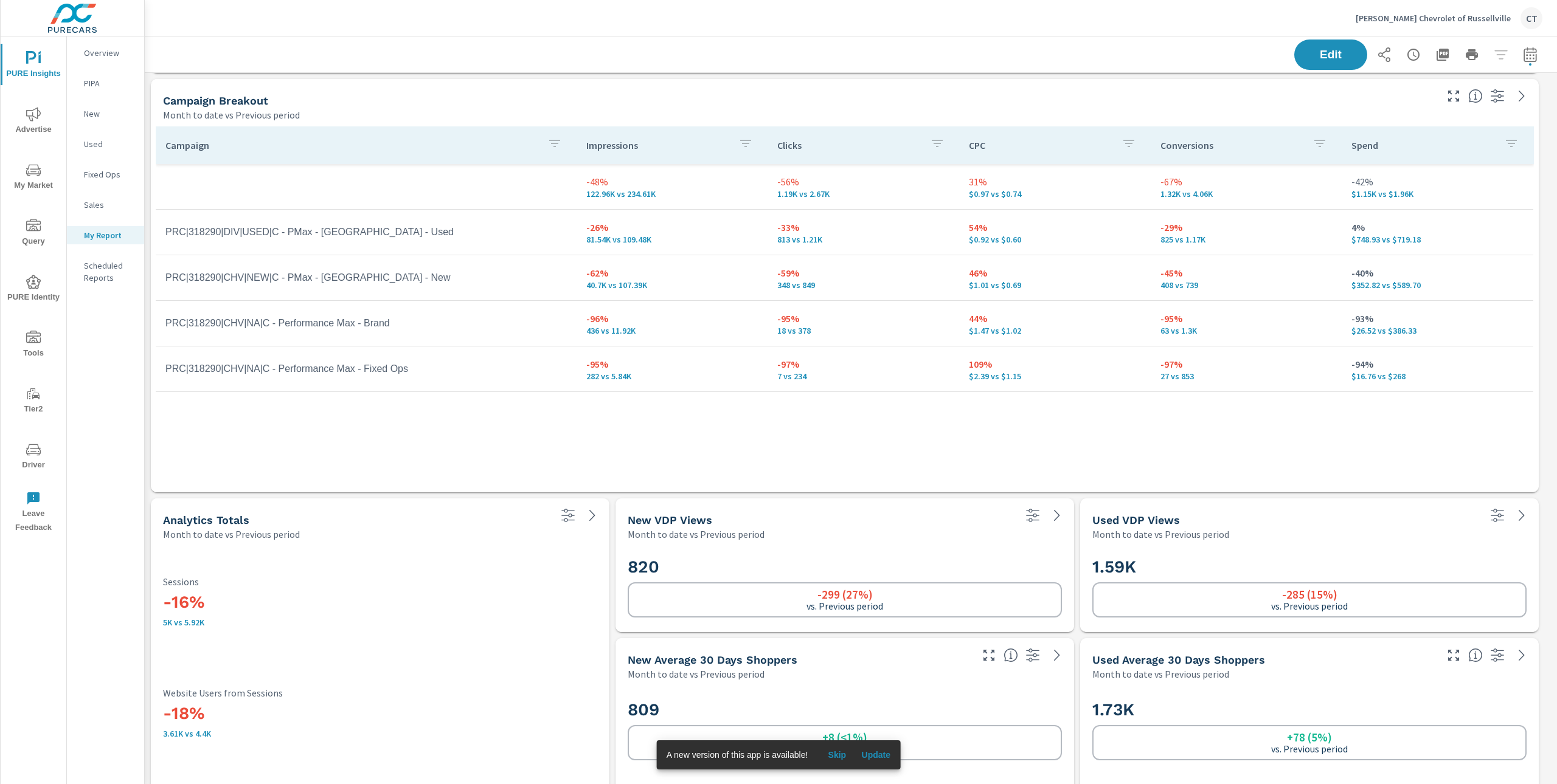
scroll to position [819, 0]
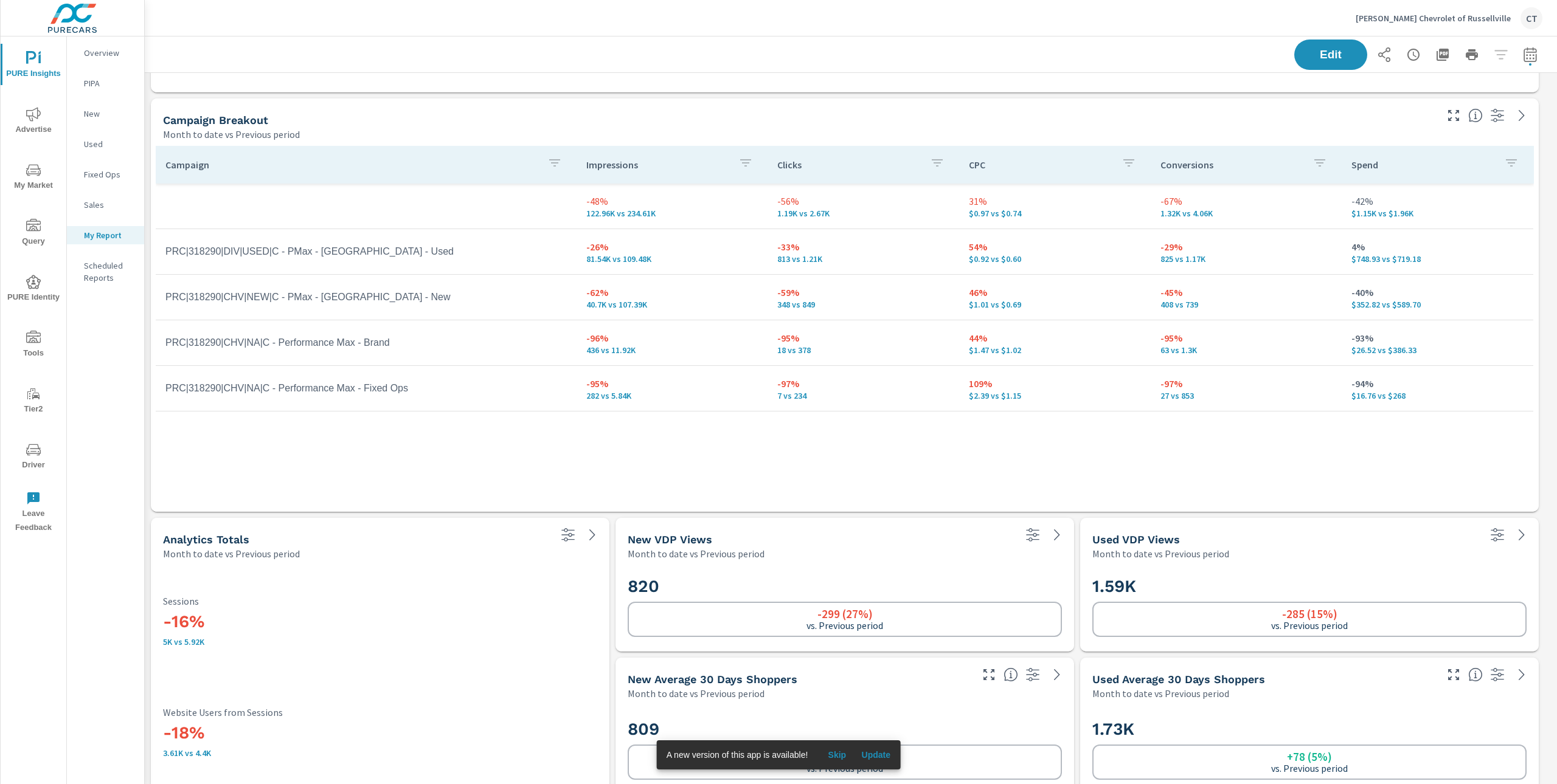
click at [1313, 473] on div "Campaign Impressions Clicks CPC Conversions Spend -48% 122.96K vs 234.61K -56% …" at bounding box center [845, 318] width 1378 height 343
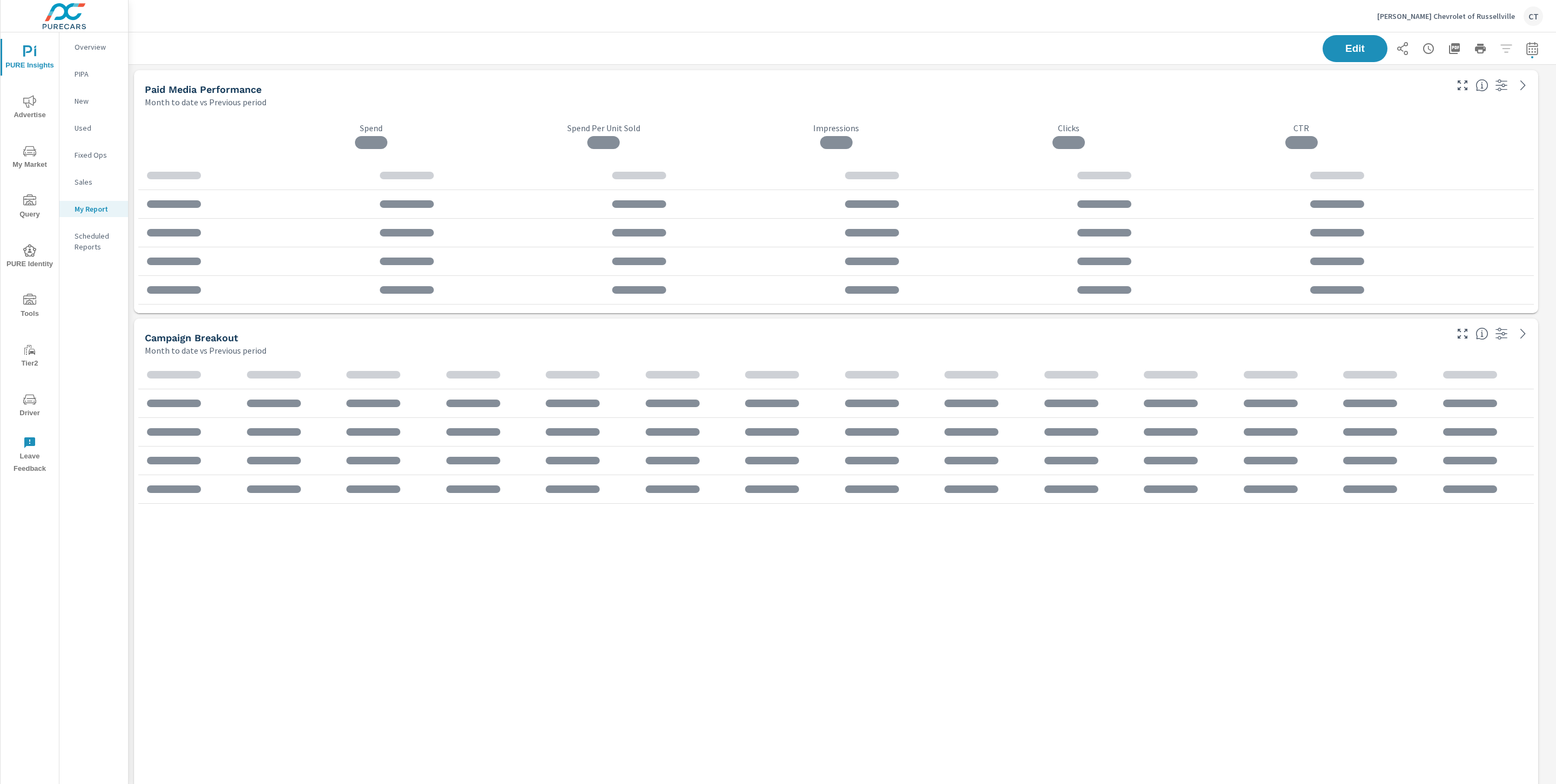
scroll to position [1894, 1440]
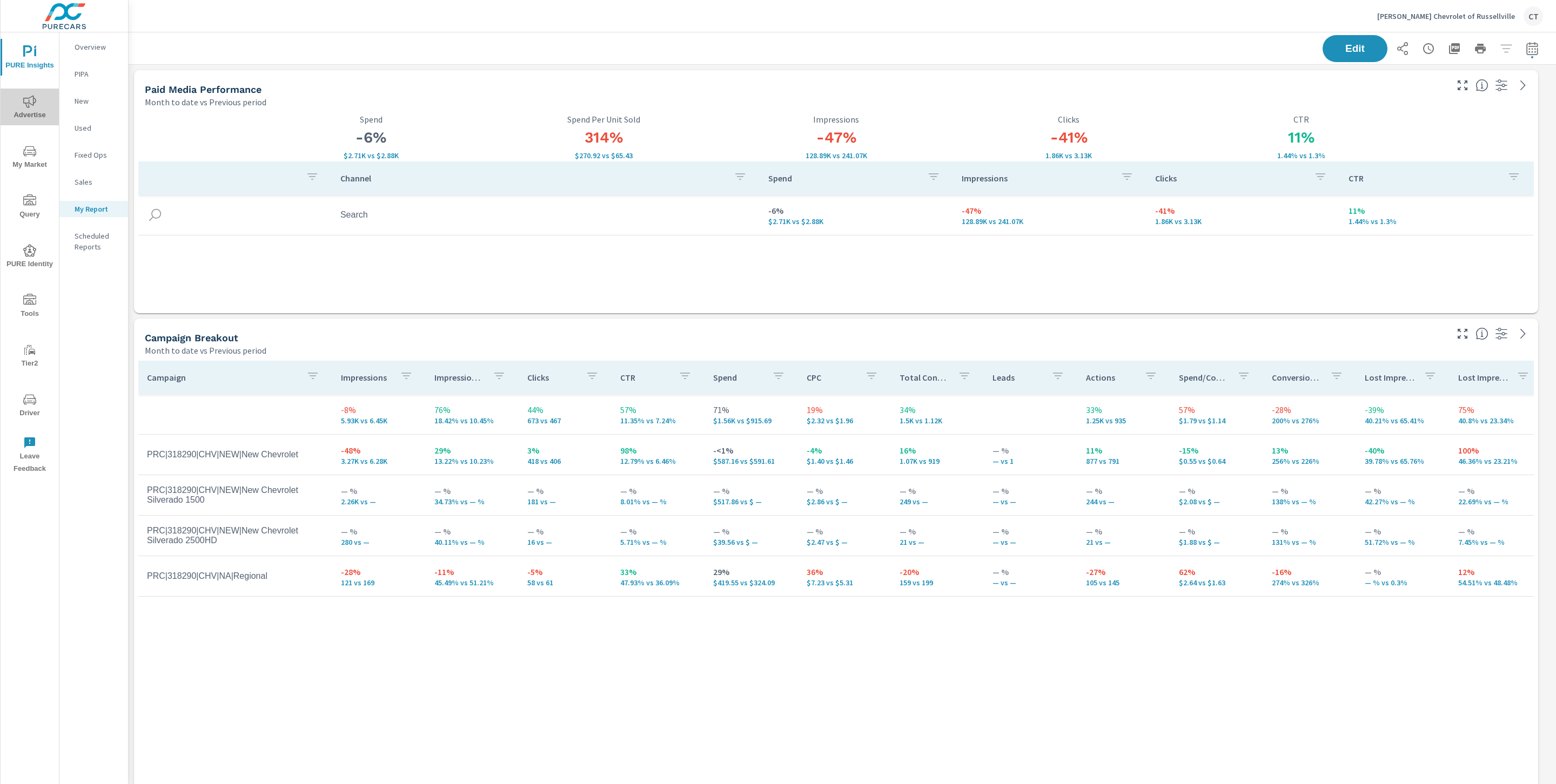
click at [30, 108] on span "Advertise" at bounding box center [30, 108] width 52 height 27
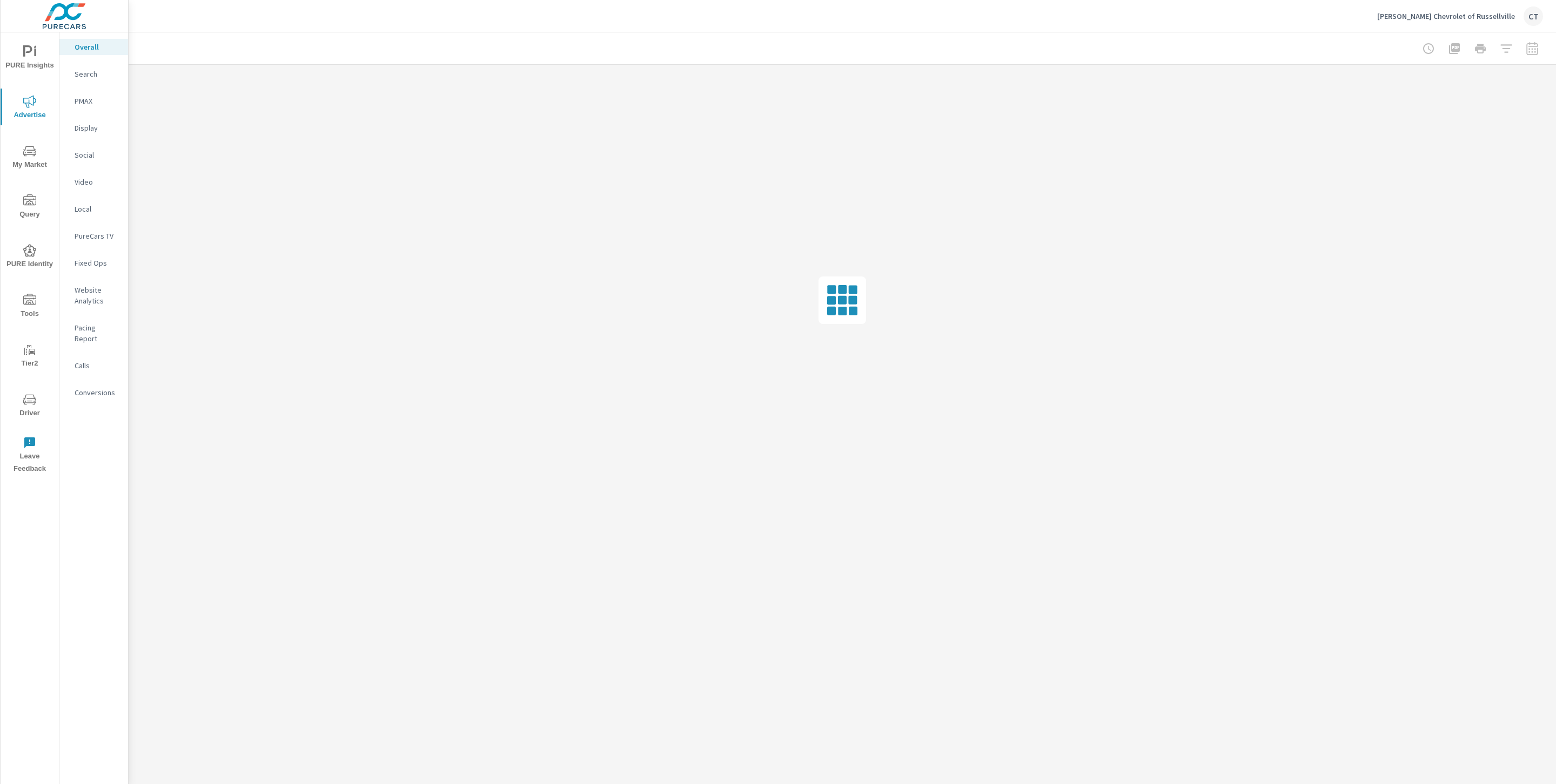
click at [100, 69] on p "Search" at bounding box center [97, 74] width 45 height 11
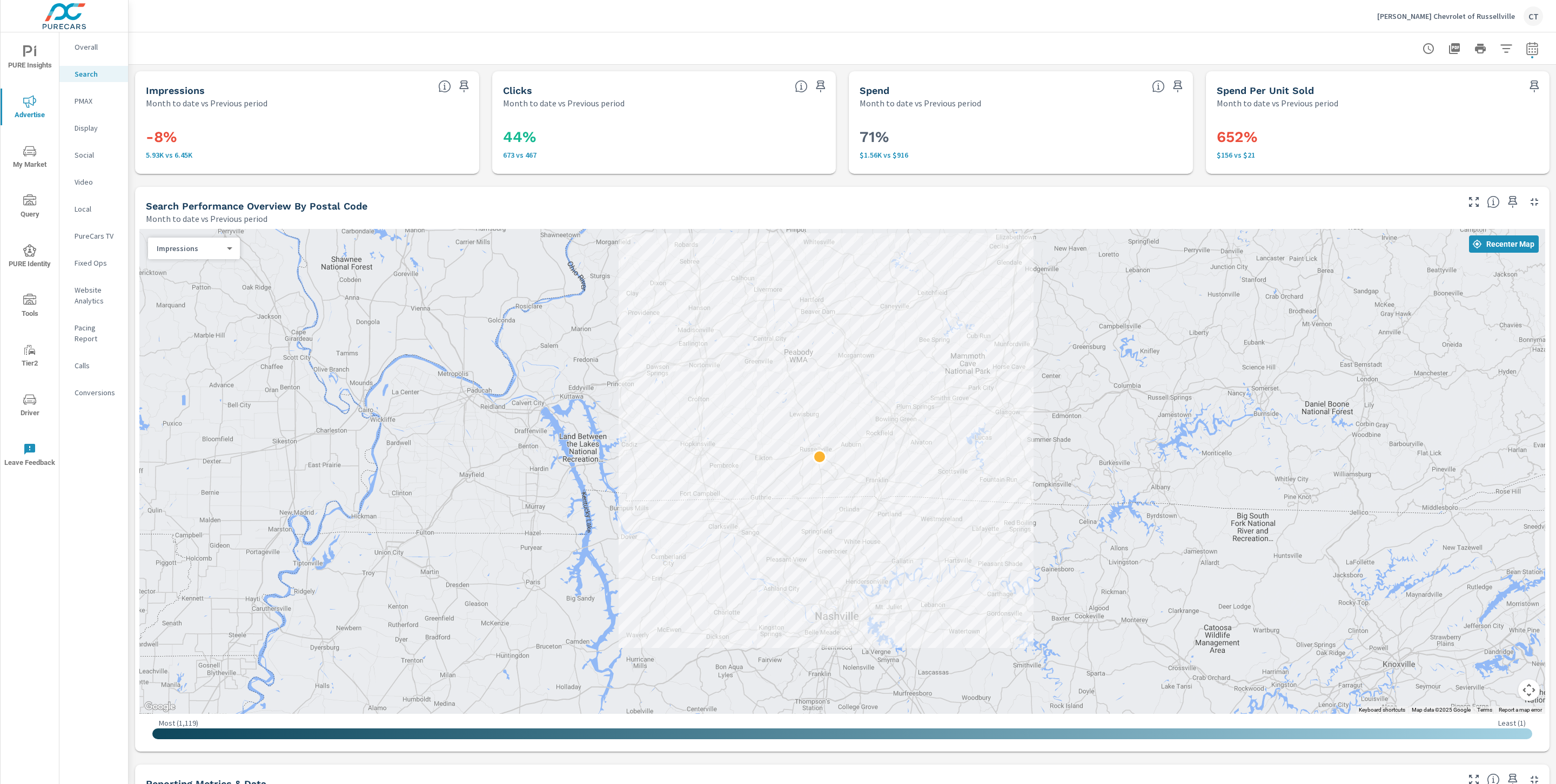
drag, startPoint x: 1137, startPoint y: 582, endPoint x: 974, endPoint y: 516, distance: 175.9
click at [977, 518] on div at bounding box center [1204, 701] width 1038 height 583
click at [215, 257] on div "Impressions 0 ​" at bounding box center [194, 248] width 92 height 22
click at [219, 247] on body "PURE Insights Advertise My Market Query PURE Identity Tools Tier2 Driver Leave …" at bounding box center [778, 392] width 1556 height 784
click at [186, 265] on li "Clicks" at bounding box center [190, 266] width 83 height 18
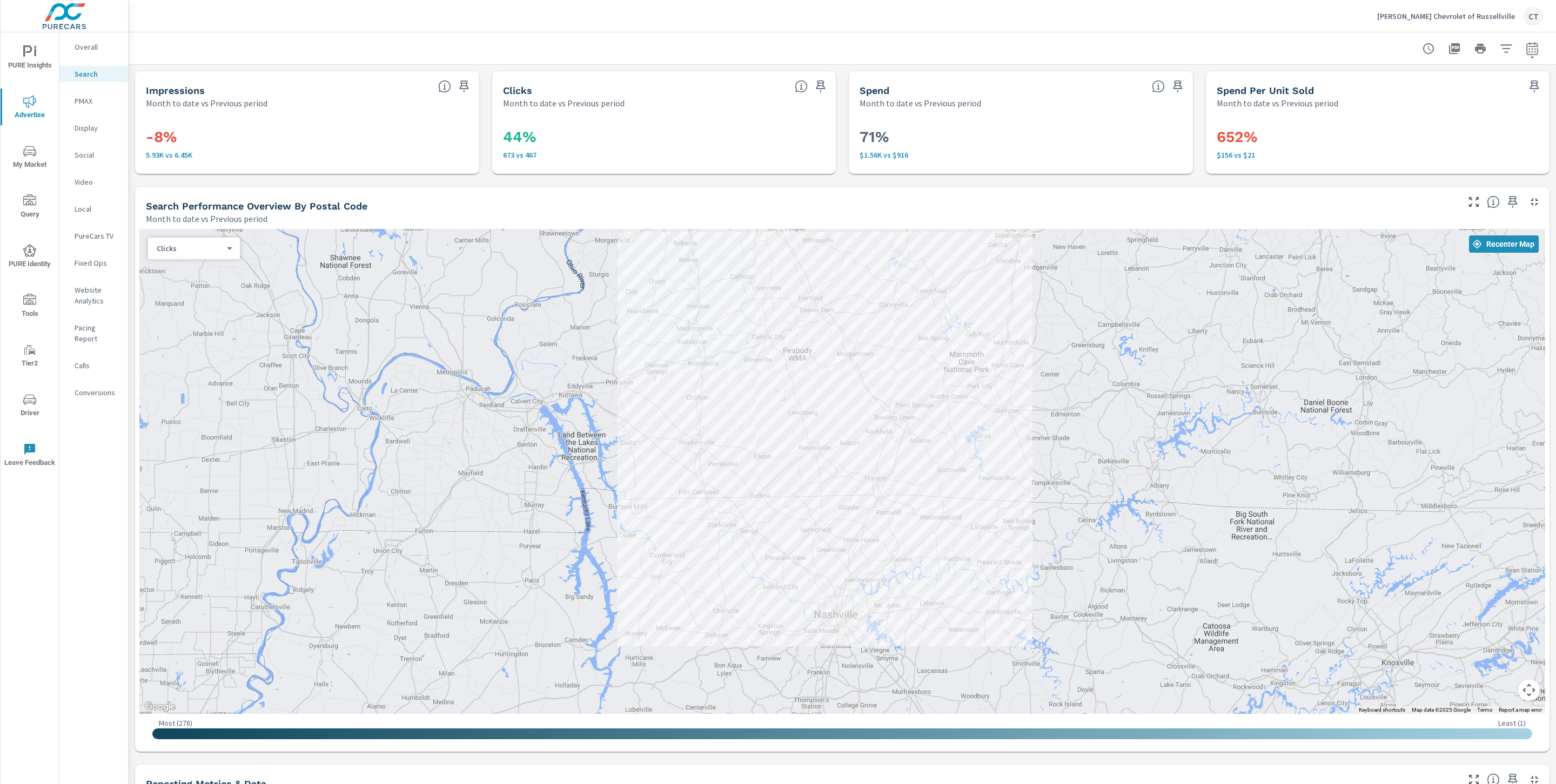
click at [215, 252] on body "PURE Insights Advertise My Market Query PURE Identity Tools Tier2 Driver Leave …" at bounding box center [778, 392] width 1556 height 784
click at [196, 265] on li "Spend" at bounding box center [190, 266] width 83 height 18
click at [203, 253] on div "Spend 2 ​" at bounding box center [194, 248] width 92 height 22
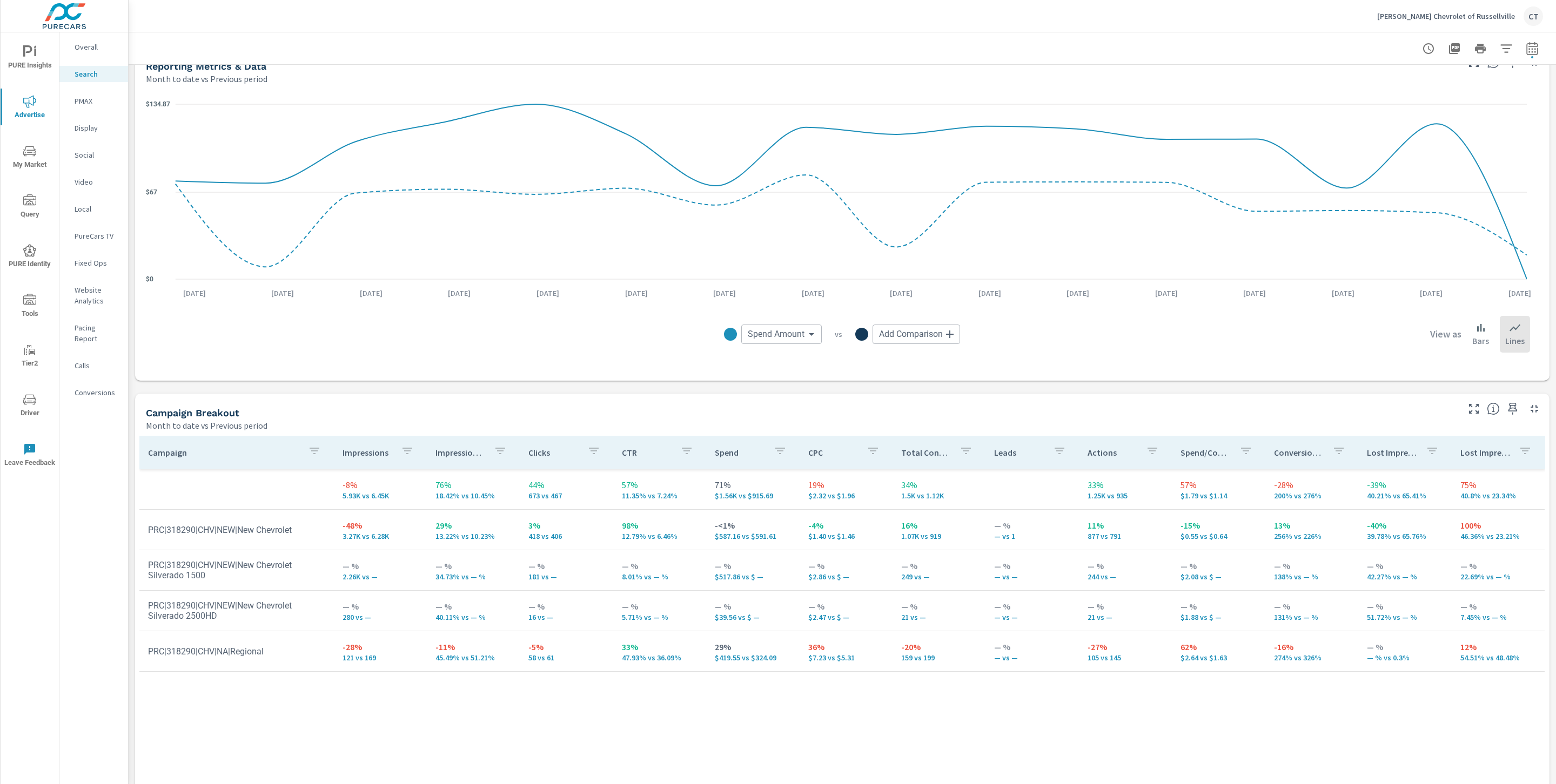
scroll to position [719, 0]
click at [610, 367] on div "Spend Amount Spend Amount ​ vs Add Comparison ​ View as Bars Lines" at bounding box center [842, 333] width 1393 height 71
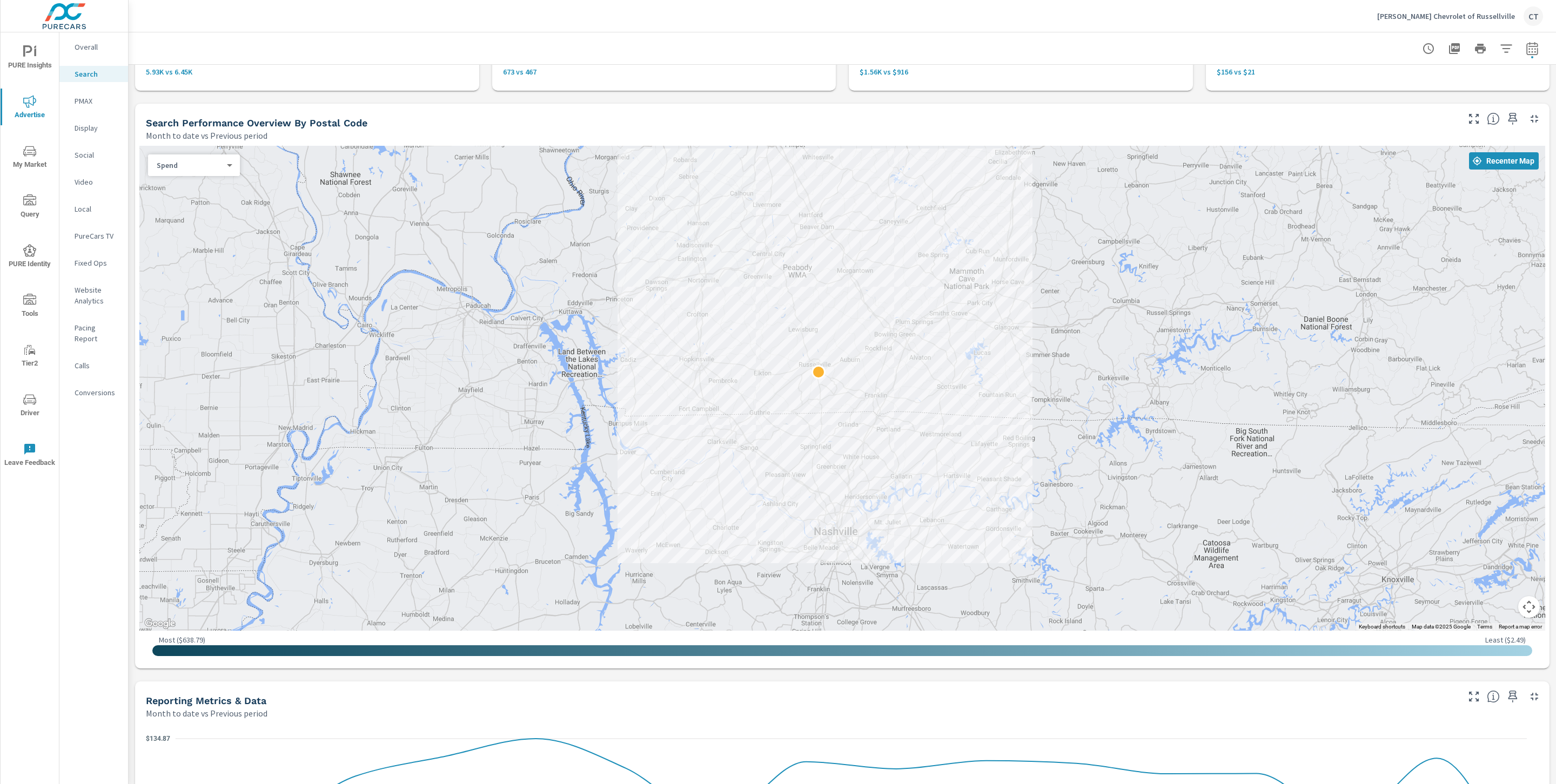
scroll to position [0, 0]
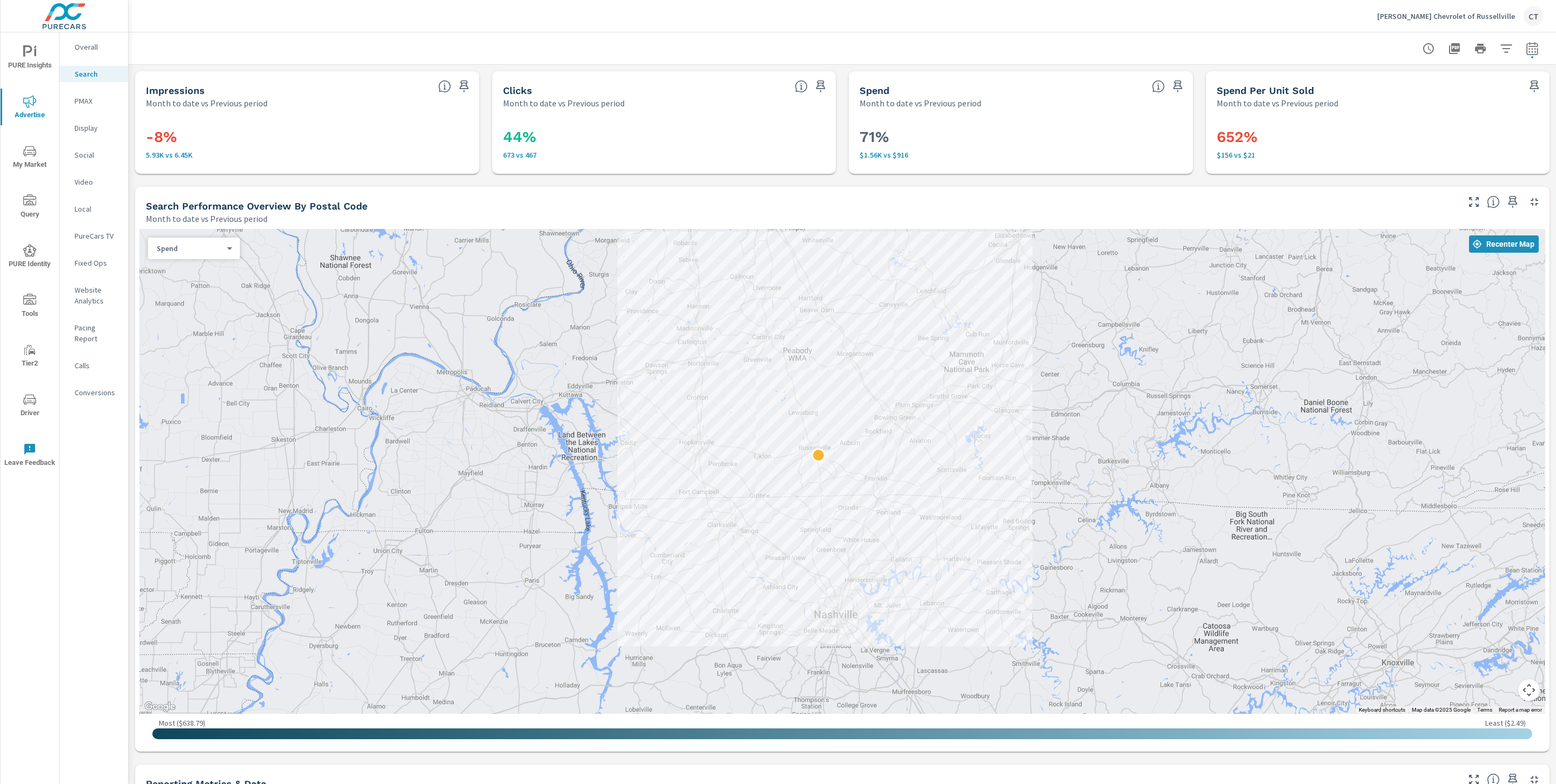
click at [1526, 48] on icon "button" at bounding box center [1532, 48] width 13 height 13
select select "Month to date"
click at [1449, 137] on select "Custom Previous period Previous month Previous year" at bounding box center [1433, 141] width 108 height 22
click at [1379, 130] on select "Custom Previous period Previous month Previous year" at bounding box center [1433, 141] width 108 height 22
select select "Previous month"
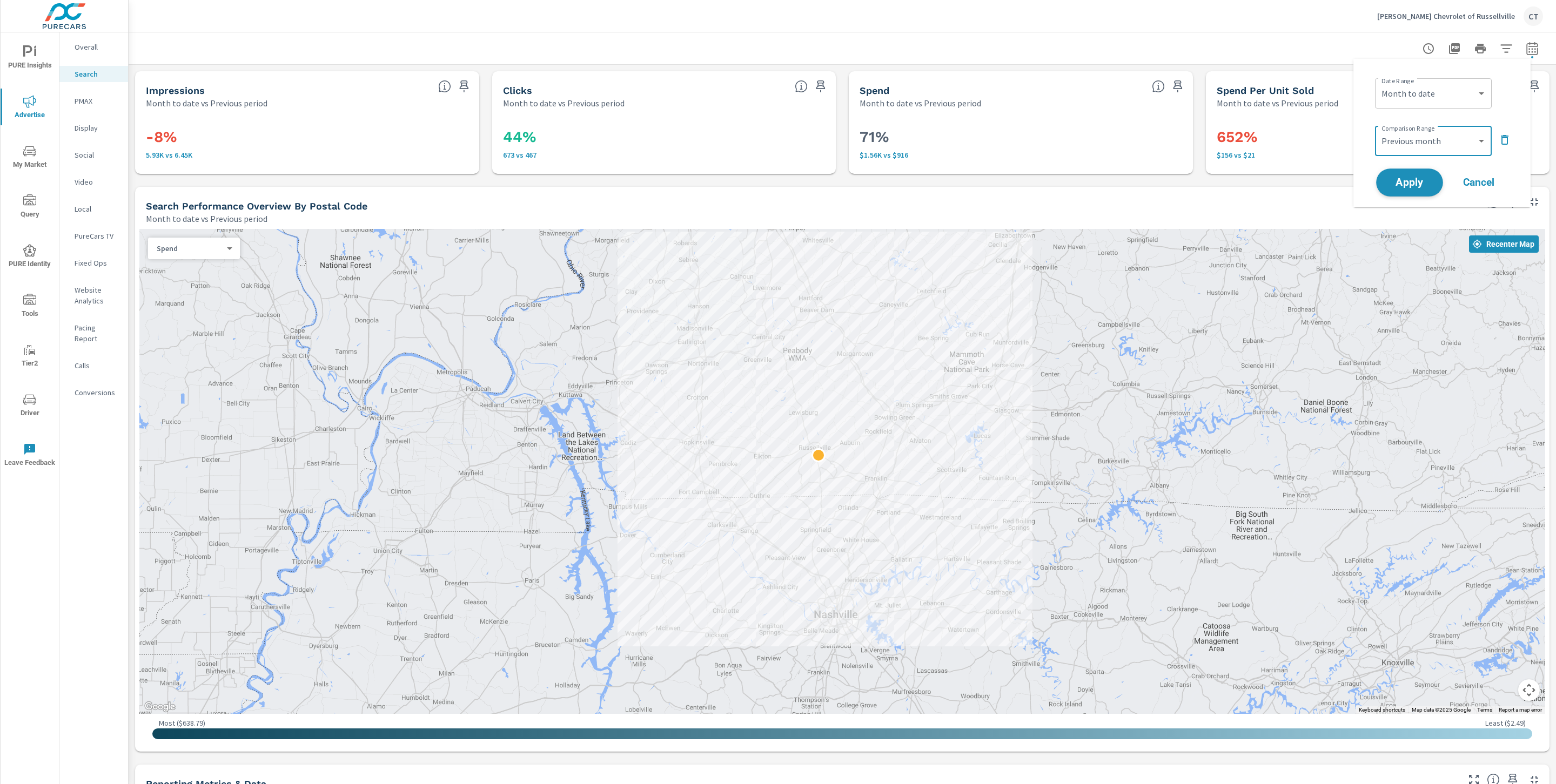
click at [1418, 188] on span "Apply" at bounding box center [1409, 182] width 44 height 10
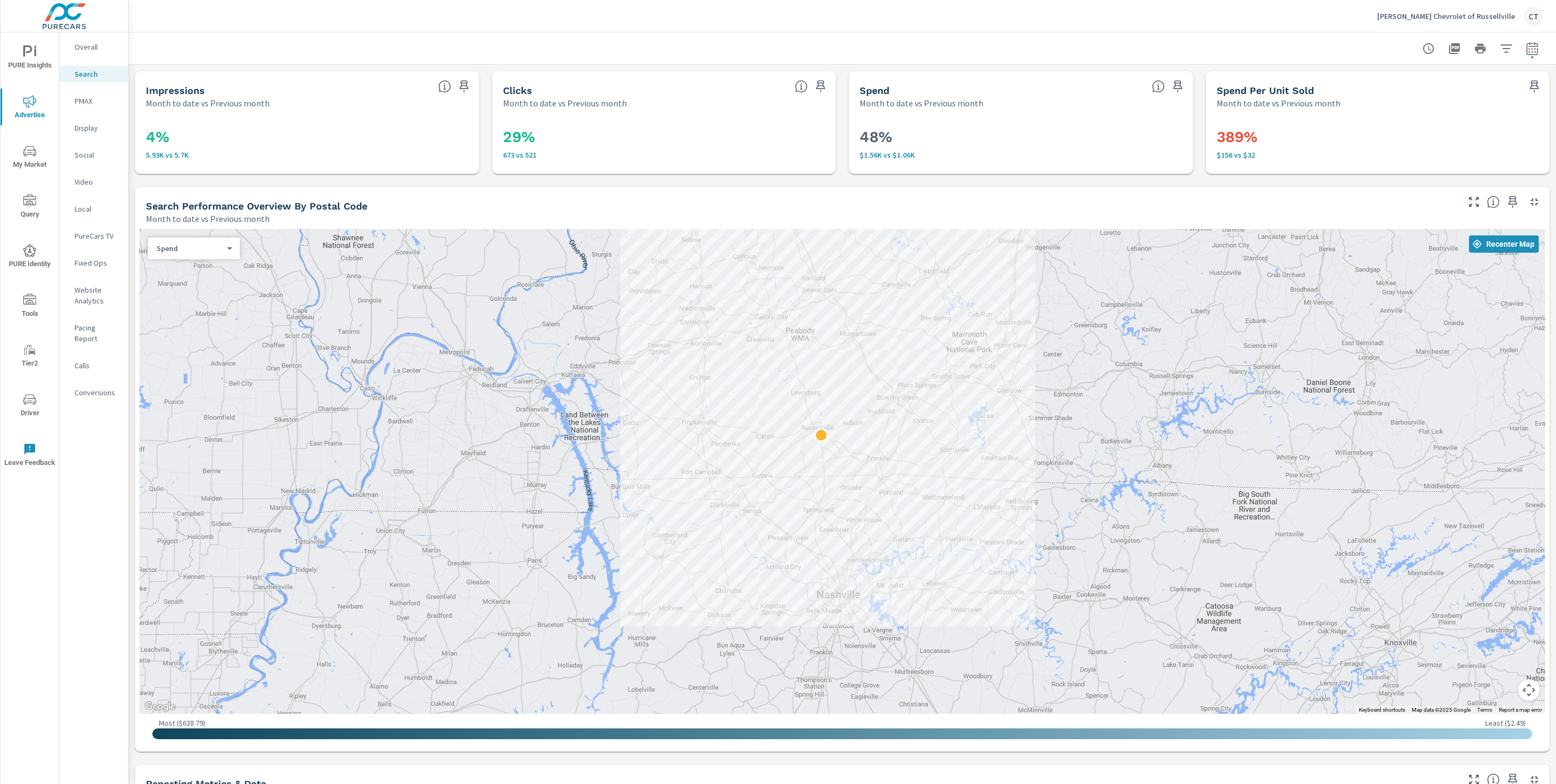
drag, startPoint x: 1208, startPoint y: 547, endPoint x: 1213, endPoint y: 506, distance: 41.3
click at [1213, 506] on div at bounding box center [1363, 743] width 1038 height 583
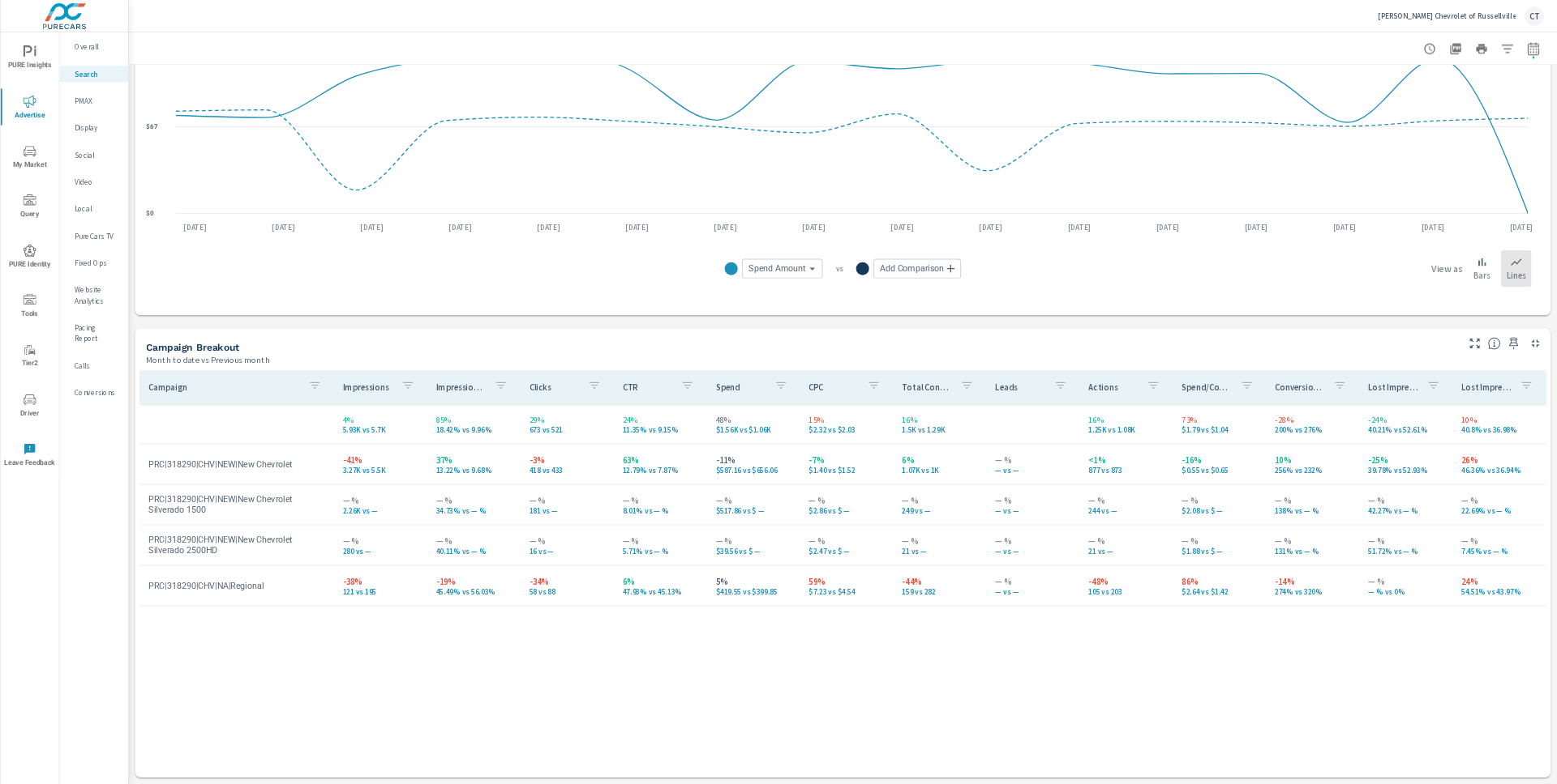
scroll to position [1175, 0]
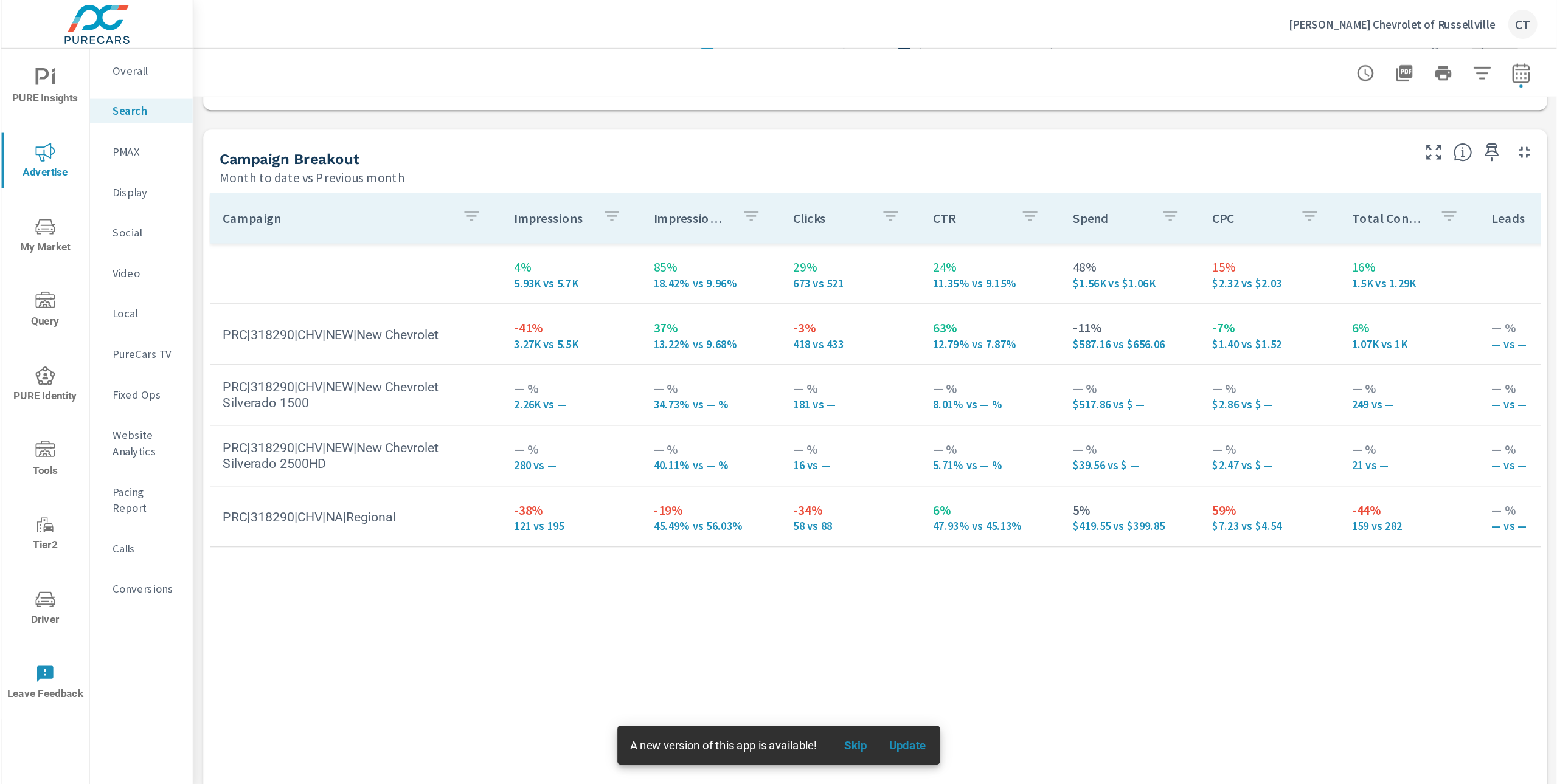
scroll to position [1176, 0]
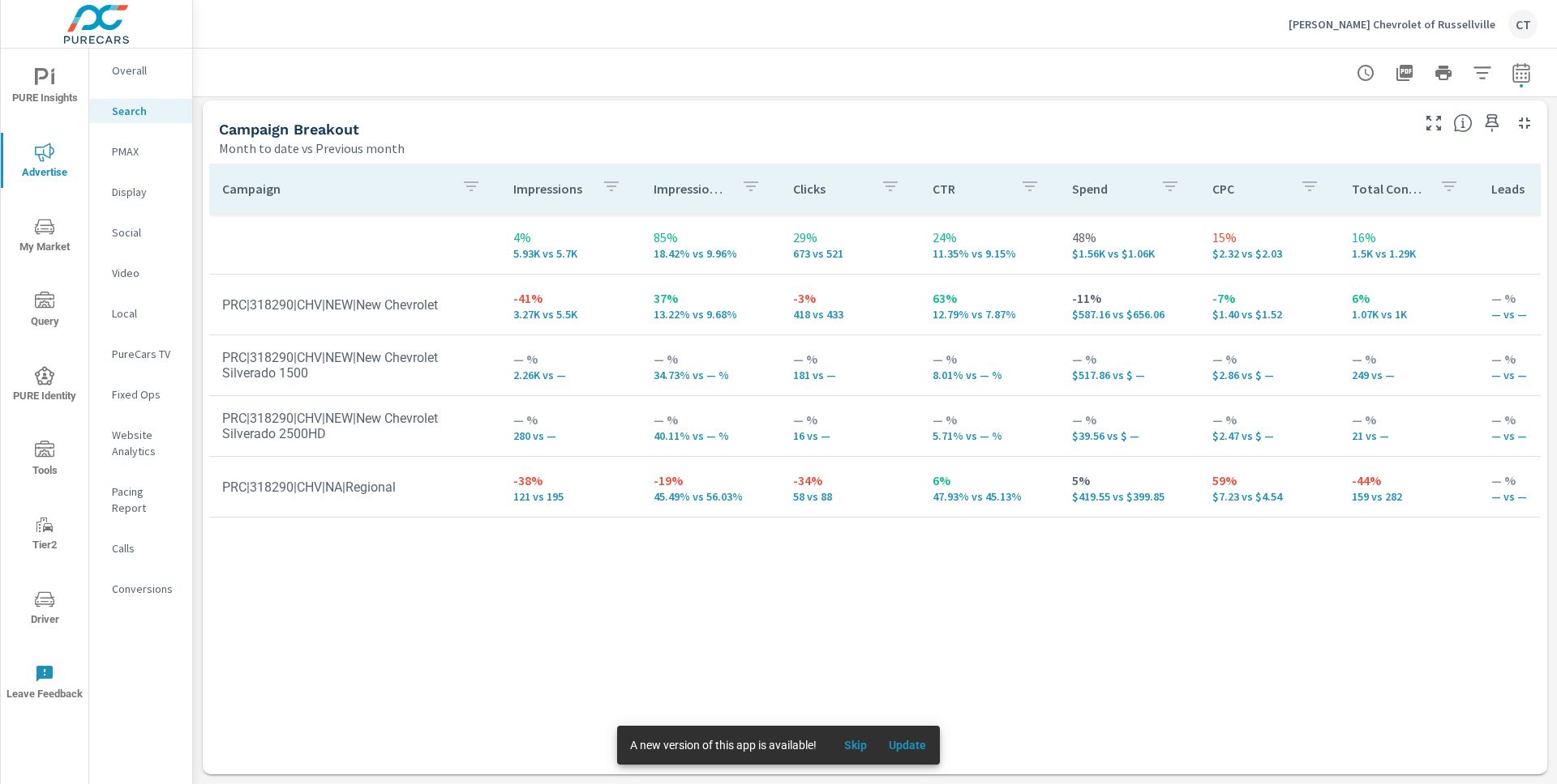
click at [697, 646] on div "Campaign Impressions Impression Share Clicks CTR Spend CPC Total Conversions Le…" at bounding box center [875, 454] width 1331 height 580
click at [662, 373] on p "34.73% vs — %" at bounding box center [710, 375] width 113 height 13
click at [526, 319] on p "3.27K vs 5.5K" at bounding box center [569, 315] width 113 height 13
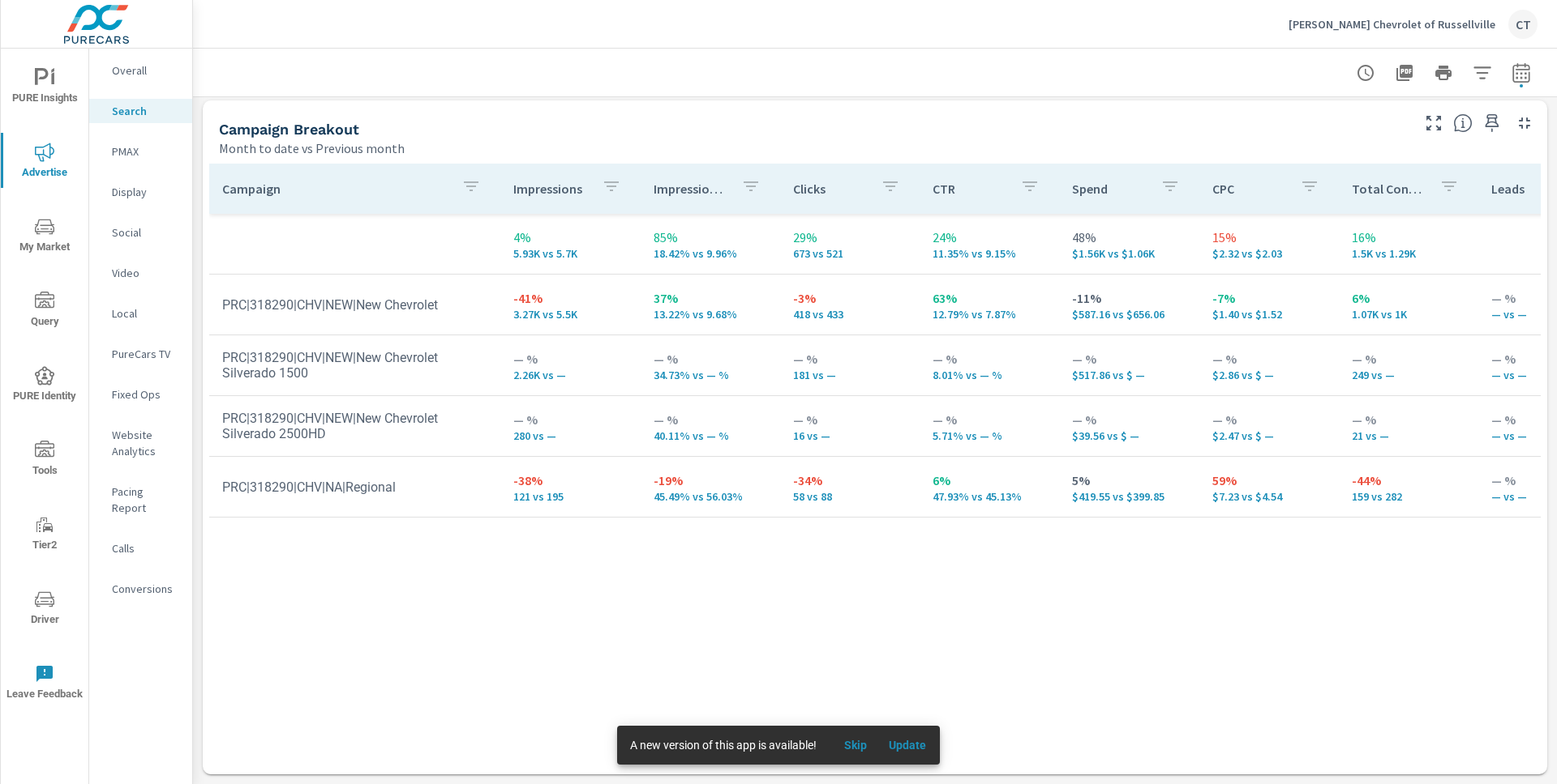
click at [526, 371] on p "2.26K vs —" at bounding box center [569, 375] width 113 height 13
click at [654, 439] on p "40.11% vs — %" at bounding box center [710, 436] width 113 height 13
click at [1076, 441] on p "$39.56 vs $ —" at bounding box center [1128, 436] width 113 height 13
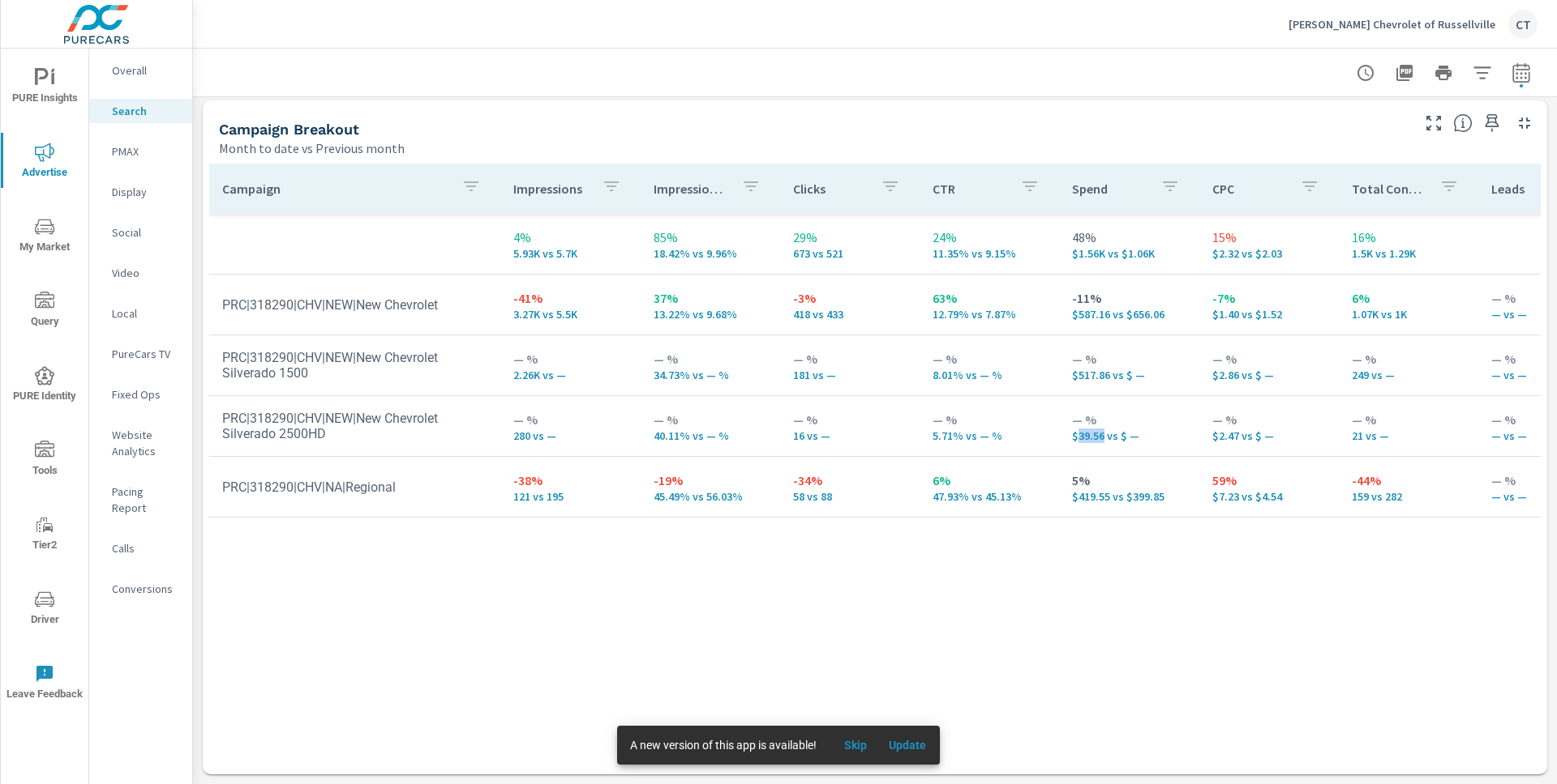
click at [1076, 441] on p "$39.56 vs $ —" at bounding box center [1128, 436] width 113 height 13
drag, startPoint x: 557, startPoint y: 499, endPoint x: 499, endPoint y: 498, distance: 58.0
click at [501, 498] on td "-38% 121 vs 195" at bounding box center [570, 487] width 140 height 58
drag, startPoint x: 578, startPoint y: 315, endPoint x: 488, endPoint y: 301, distance: 91.1
click at [488, 301] on tr "PRC|318290|CHV|NEW|New Chevrolet -41% 3.27K vs 5.5K 37% 13.22% vs 9.68% -3% 418…" at bounding box center [1263, 305] width 2107 height 61
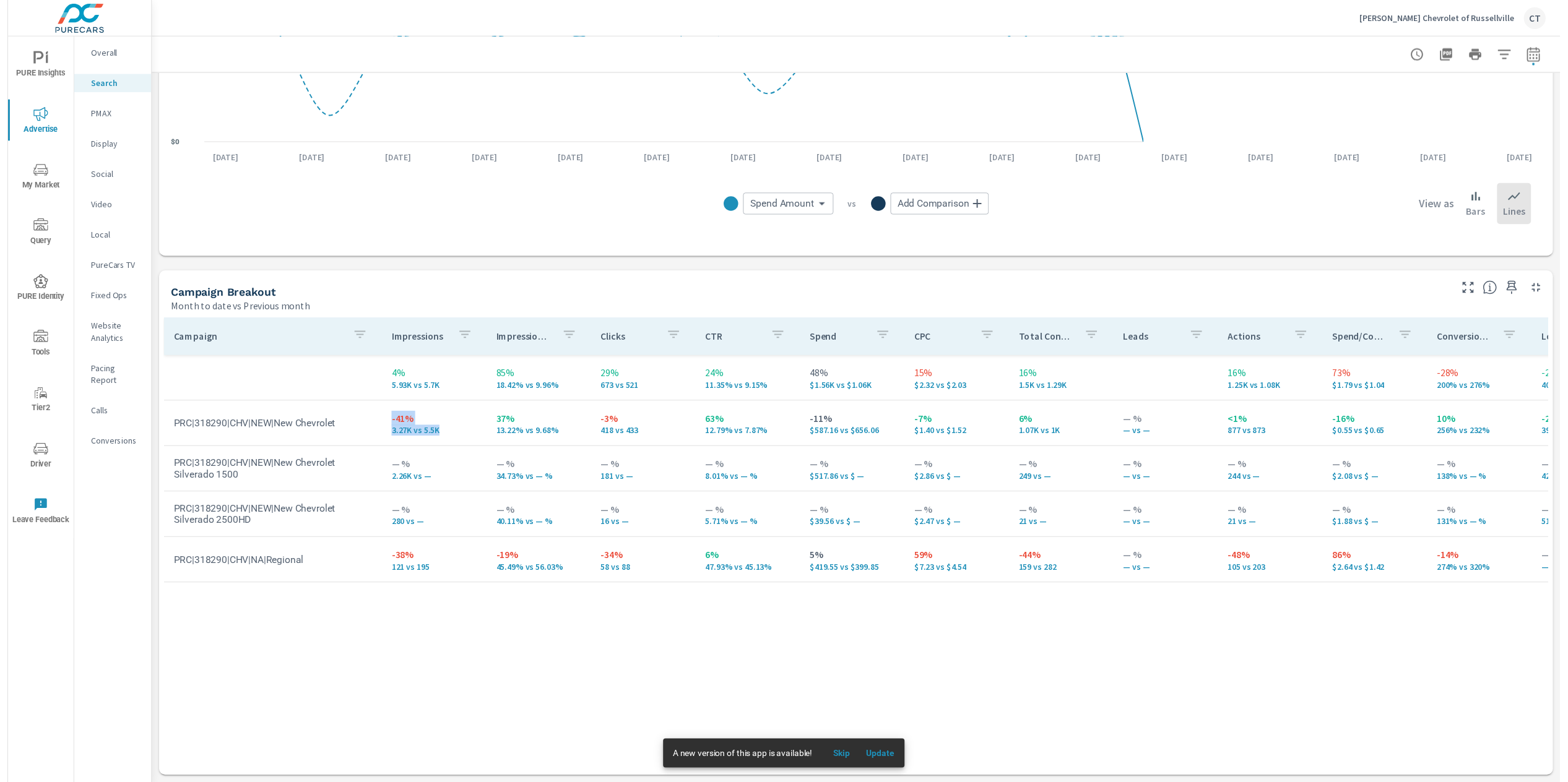
scroll to position [997, 0]
click at [580, 635] on div "Campaign Impressions Impression Share Clicks CTR Spend CPC Total Conversions Le…" at bounding box center [866, 545] width 1412 height 443
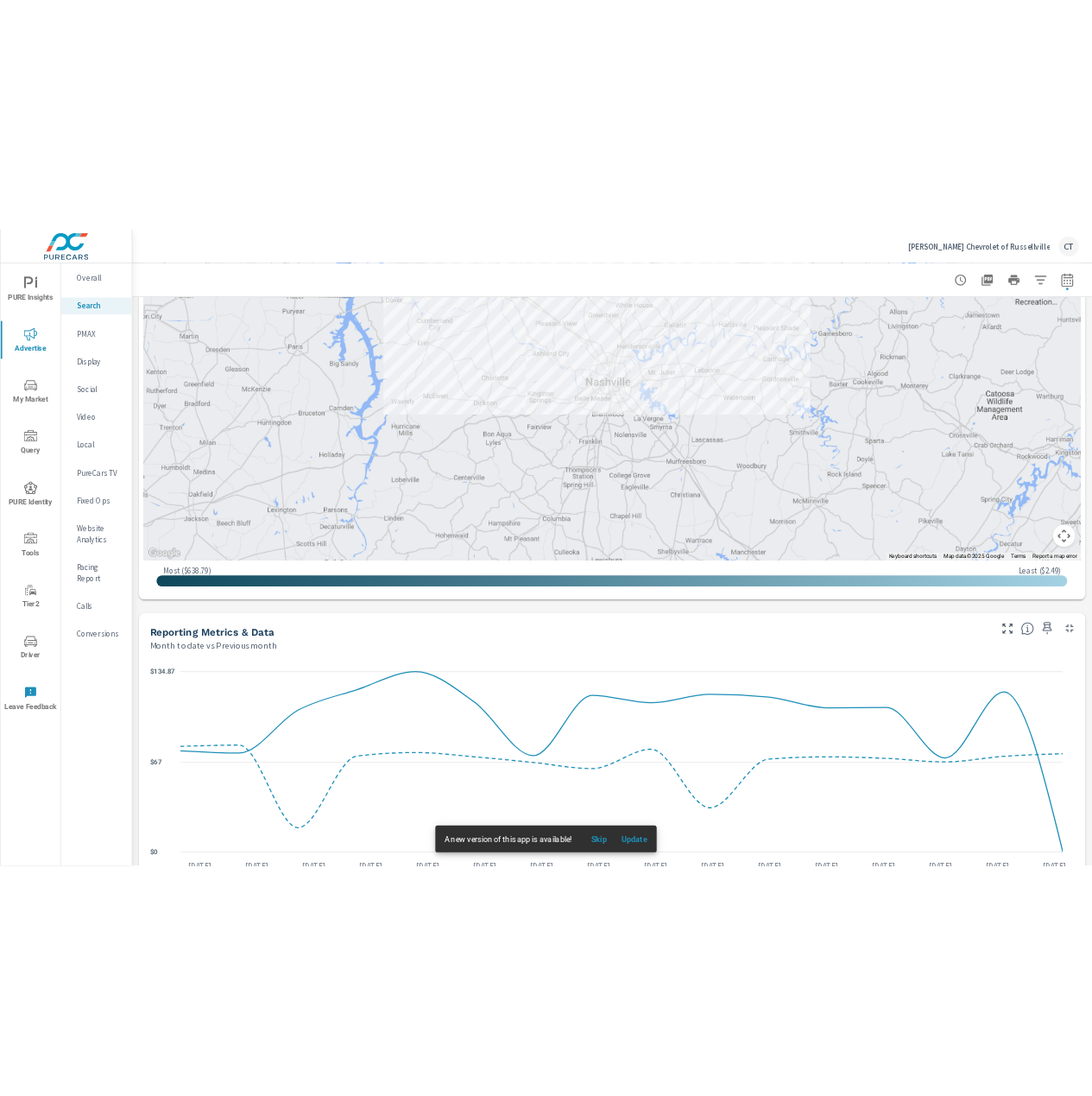
scroll to position [0, 0]
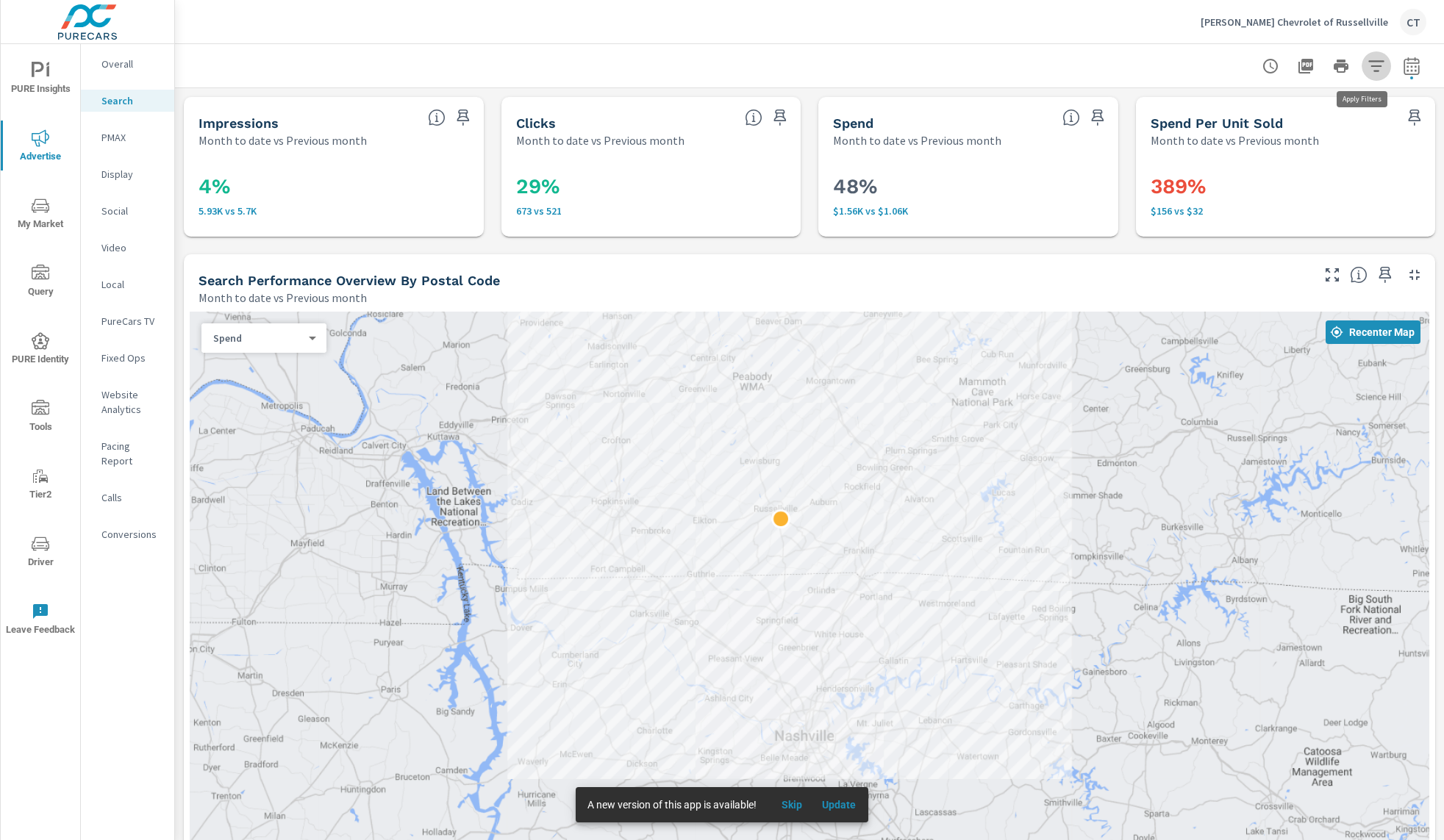
click at [1368, 59] on icon "button" at bounding box center [1376, 66] width 17 height 17
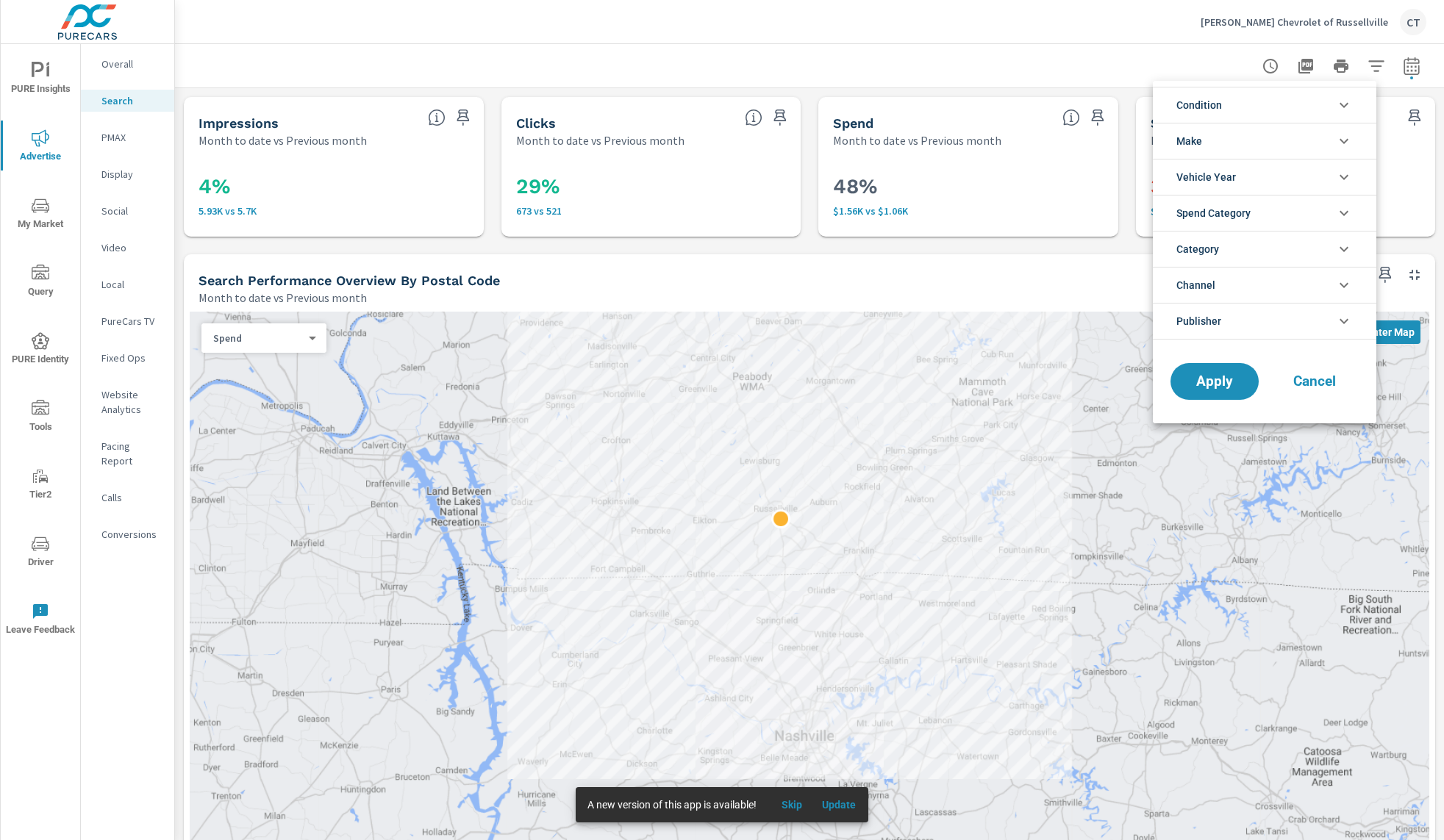
click at [1358, 62] on div at bounding box center [722, 420] width 1444 height 840
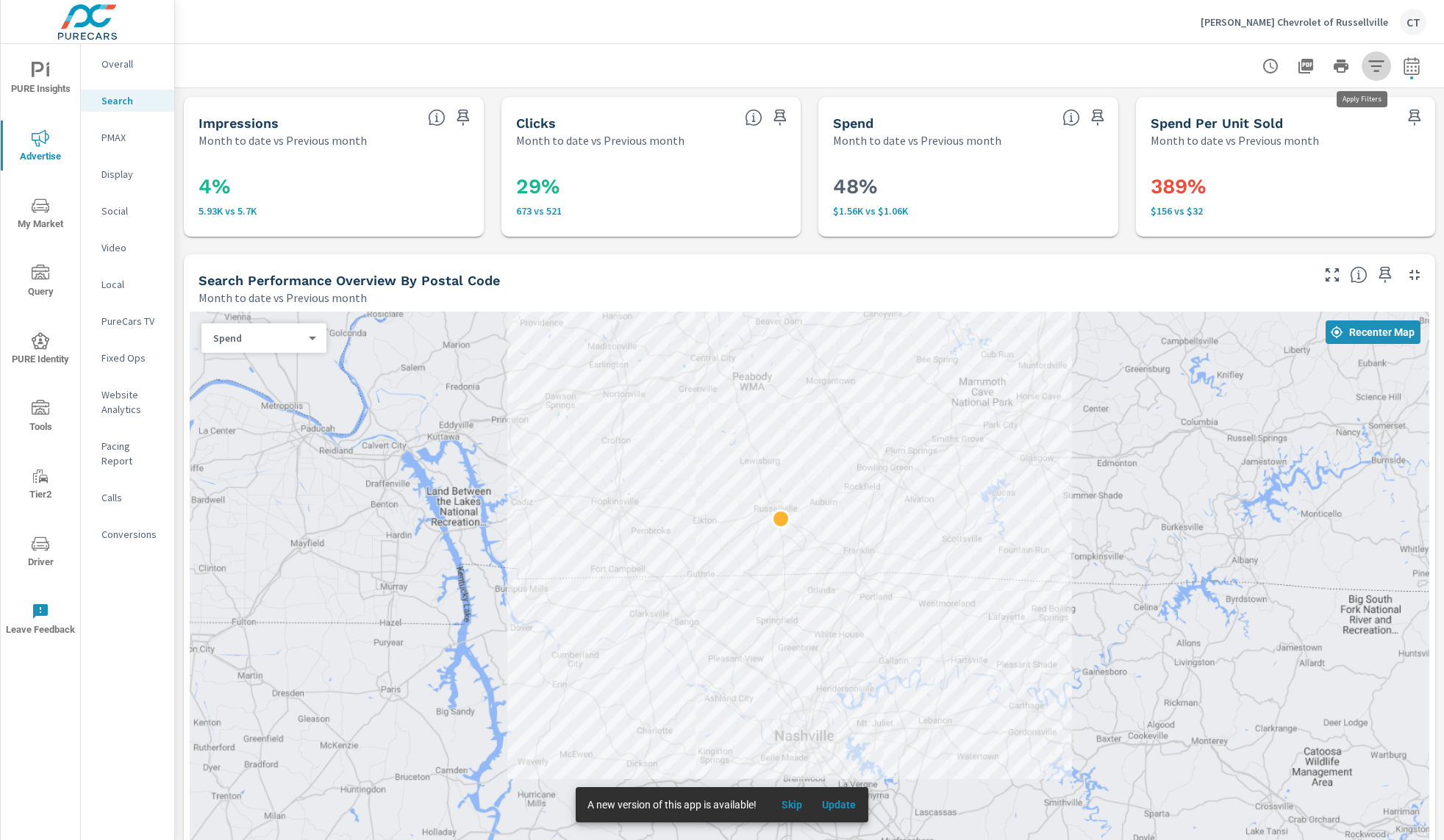
click at [1368, 62] on icon "button" at bounding box center [1376, 66] width 17 height 17
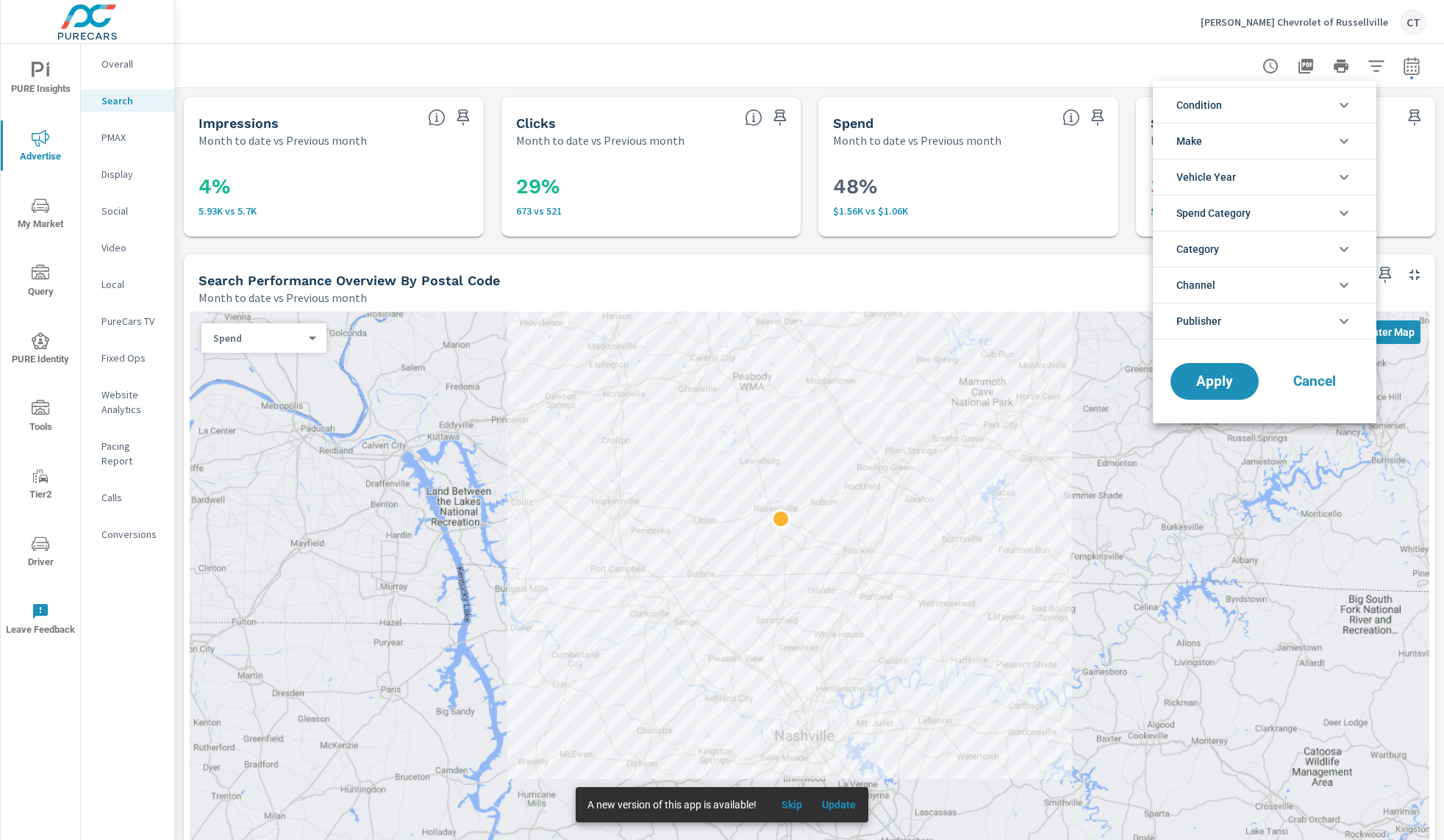
click at [1273, 276] on li "Channel" at bounding box center [1265, 285] width 224 height 36
click at [1273, 279] on li "Channel" at bounding box center [1265, 285] width 224 height 36
click at [1265, 257] on li "Category" at bounding box center [1265, 249] width 224 height 36
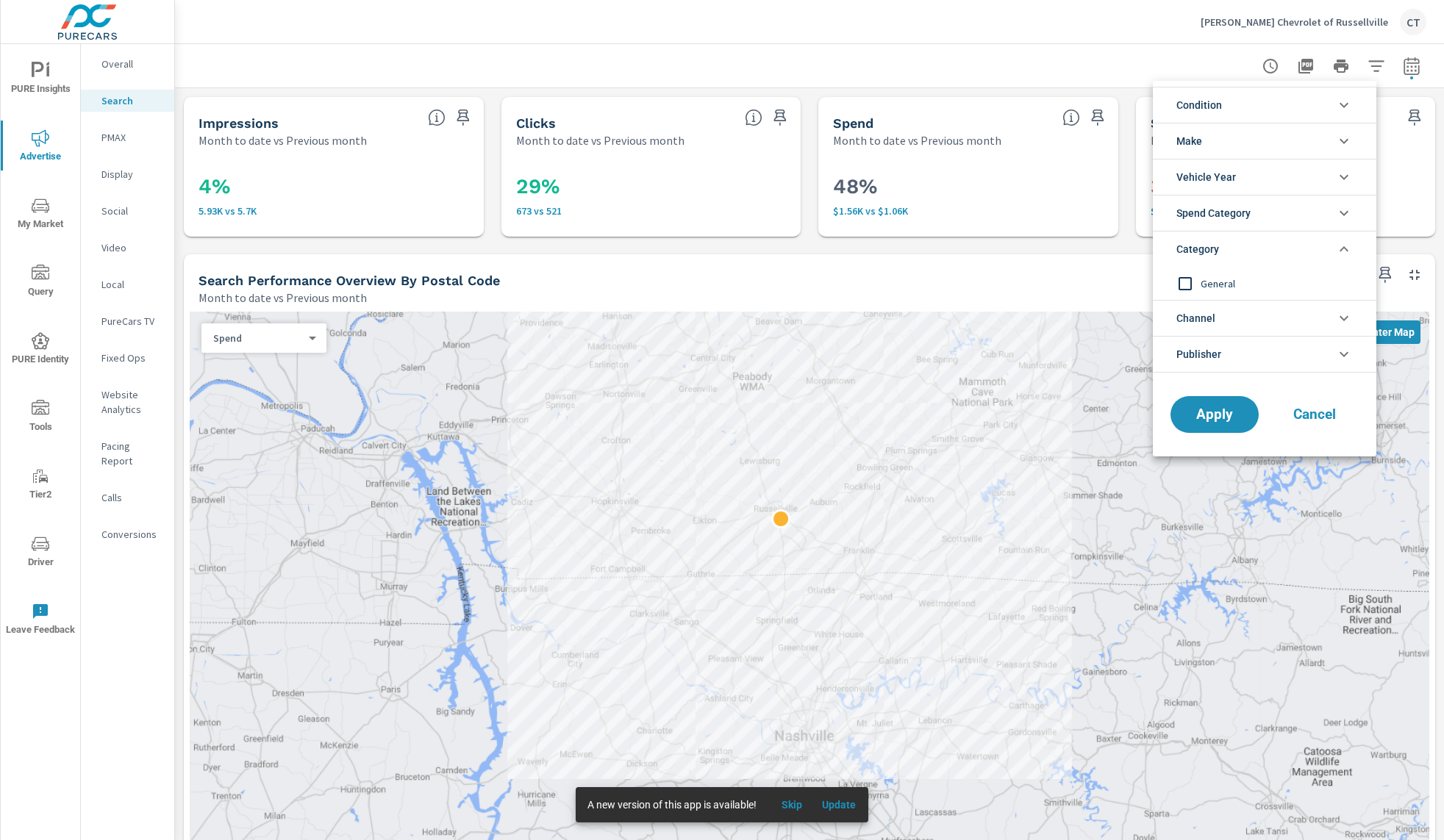
click at [1267, 252] on li "Category" at bounding box center [1265, 249] width 224 height 36
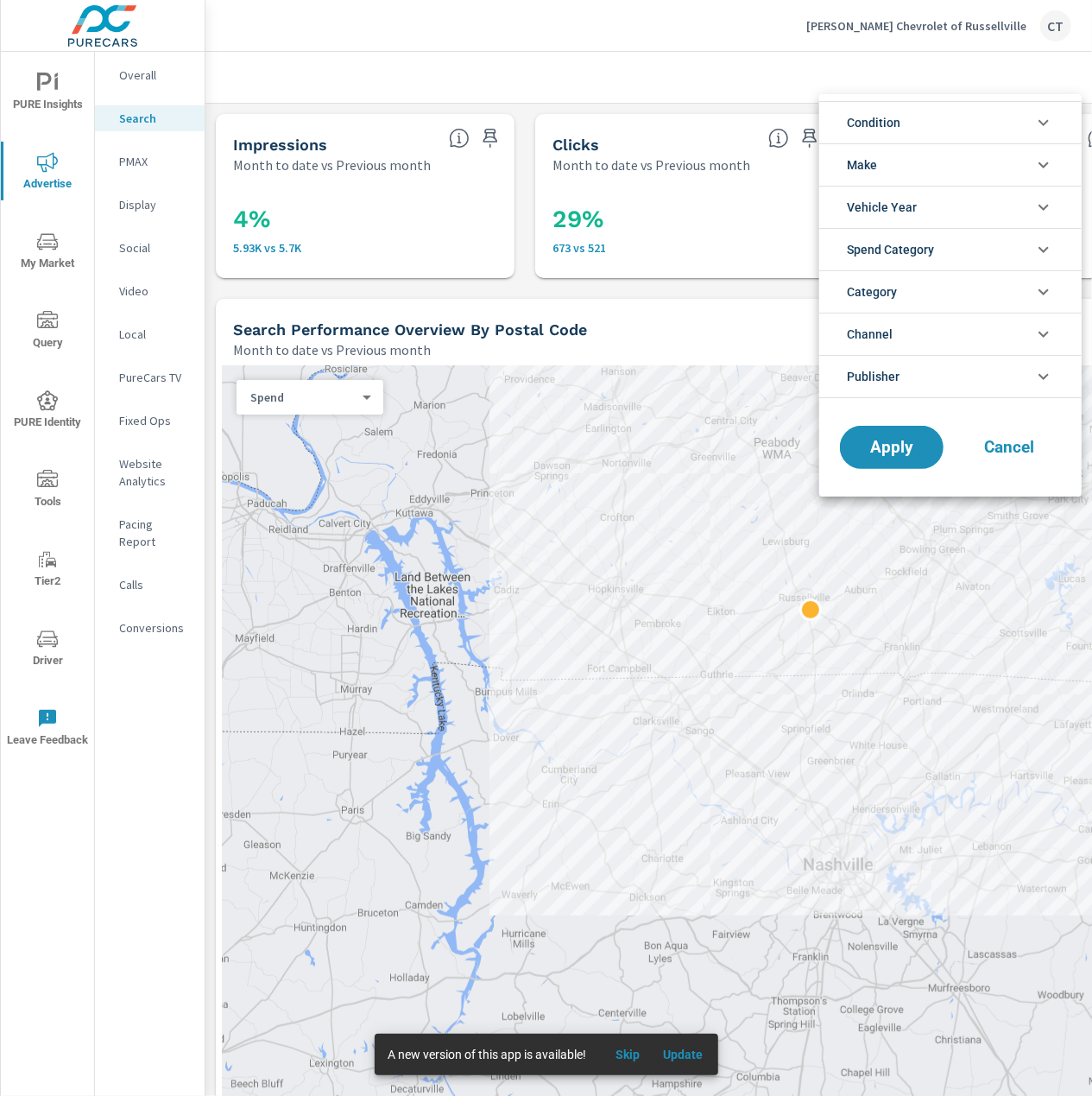
click at [1026, 455] on span "Cancel" at bounding box center [1009, 447] width 70 height 15
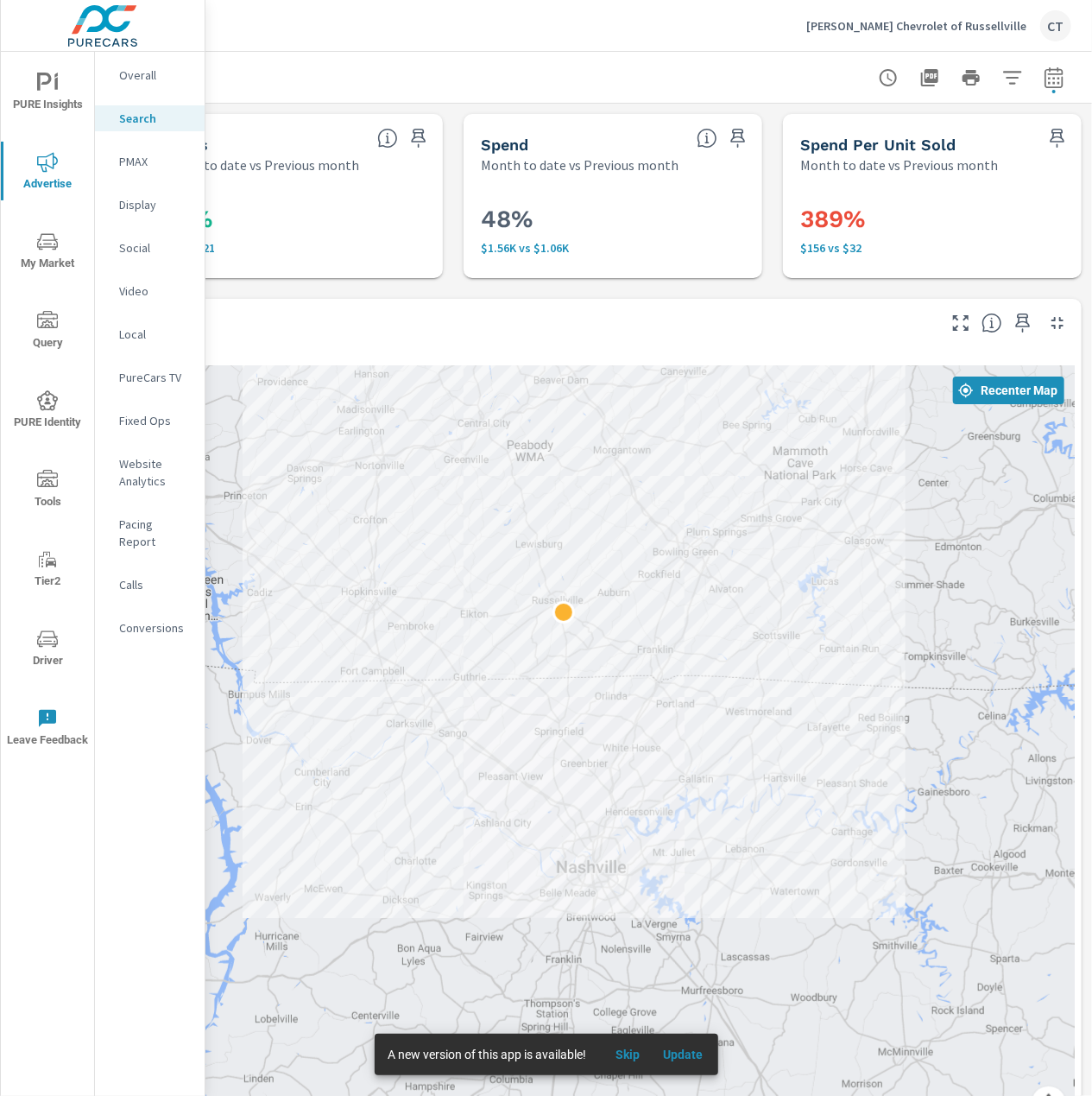
drag, startPoint x: 591, startPoint y: 768, endPoint x: 790, endPoint y: 795, distance: 200.8
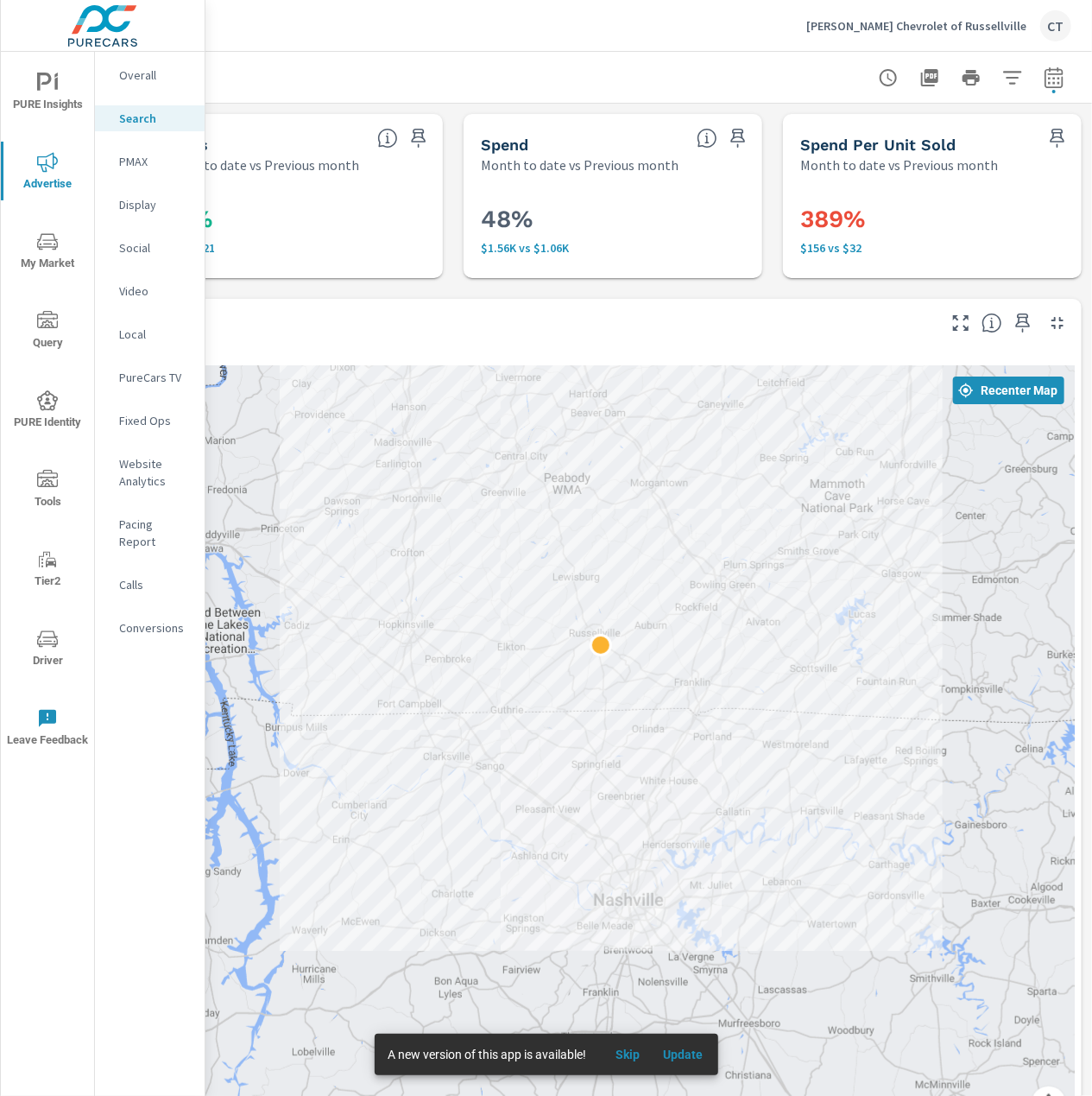
click at [487, 422] on div at bounding box center [453, 753] width 1243 height 775
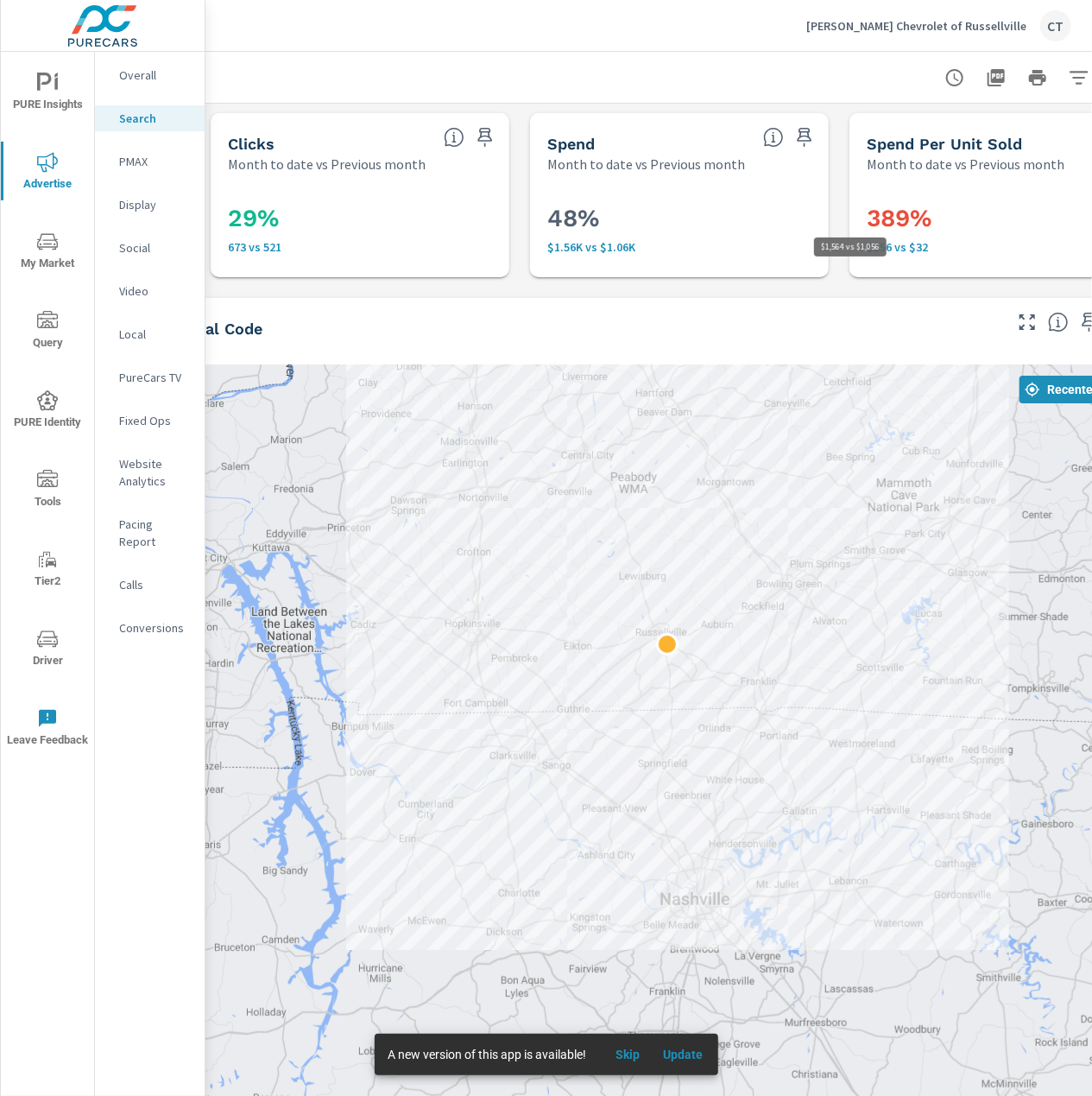
scroll to position [0, 336]
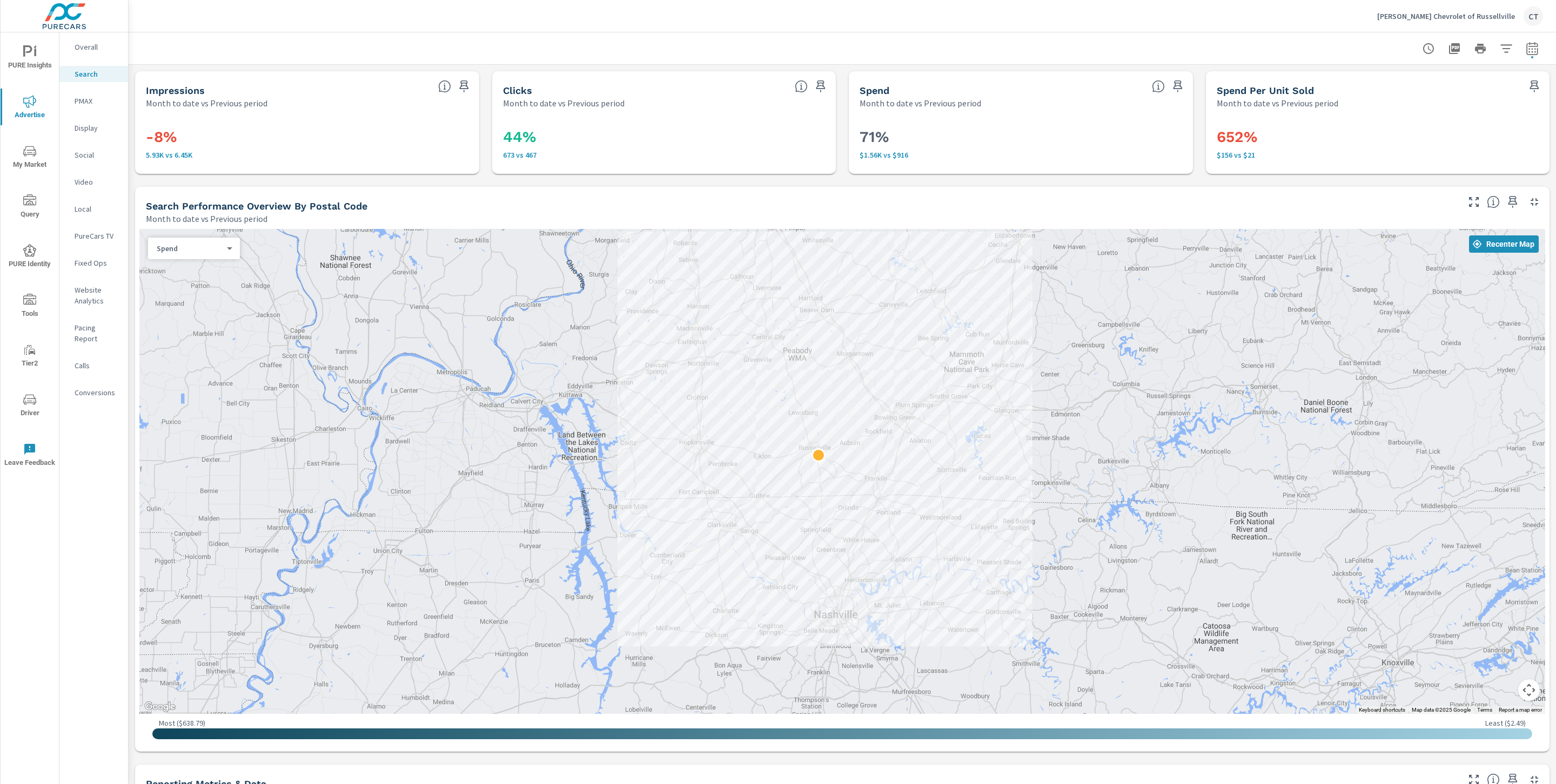
click at [91, 104] on p "PMAX" at bounding box center [97, 101] width 45 height 11
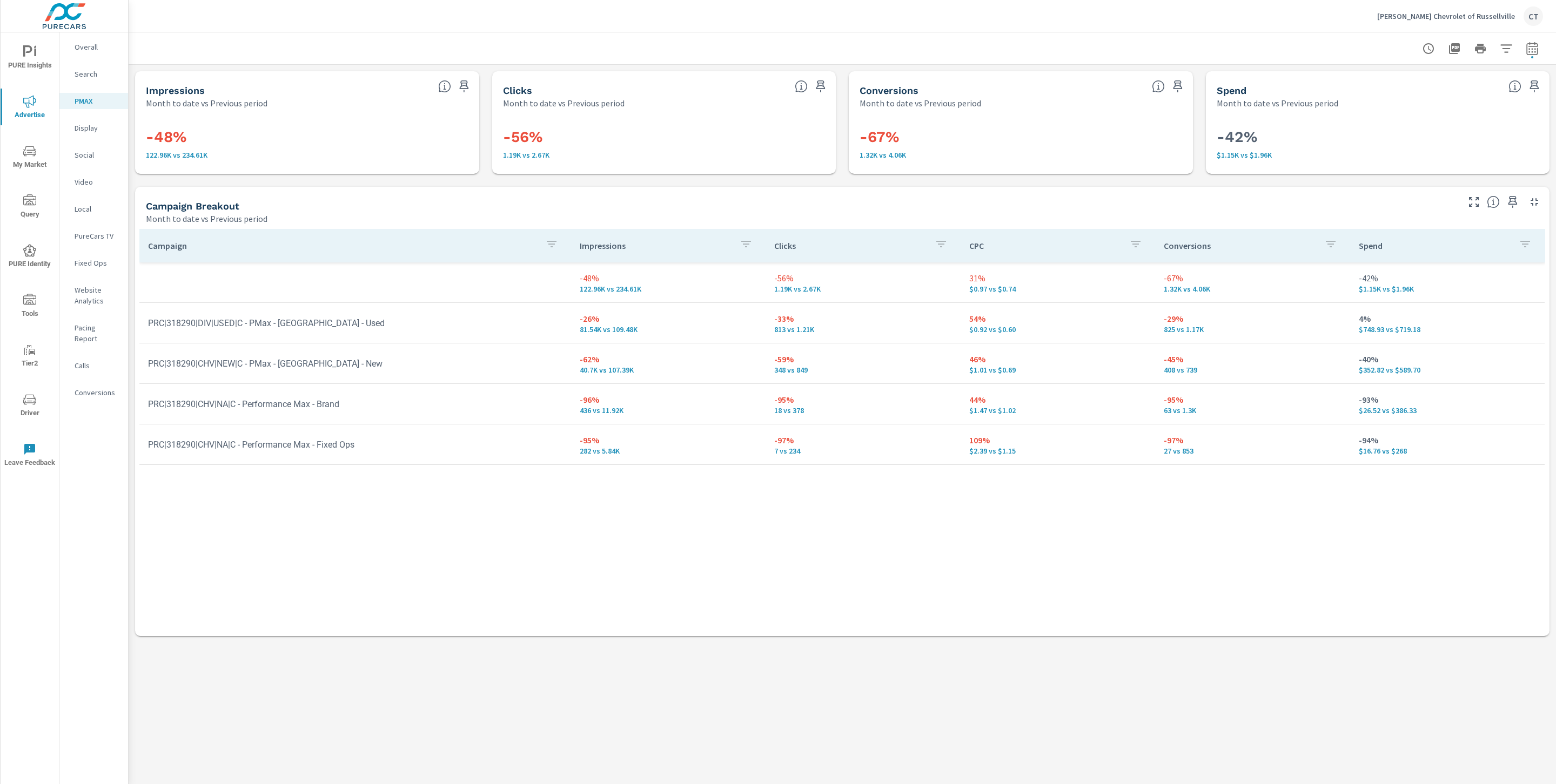
click at [1531, 53] on icon "button" at bounding box center [1532, 48] width 13 height 13
select select "Month to date"
click at [1453, 150] on select "Custom Previous period Previous month Previous year" at bounding box center [1445, 141] width 108 height 22
click at [1392, 130] on select "Custom Previous period Previous month Previous year" at bounding box center [1445, 141] width 108 height 22
select select "Previous month"
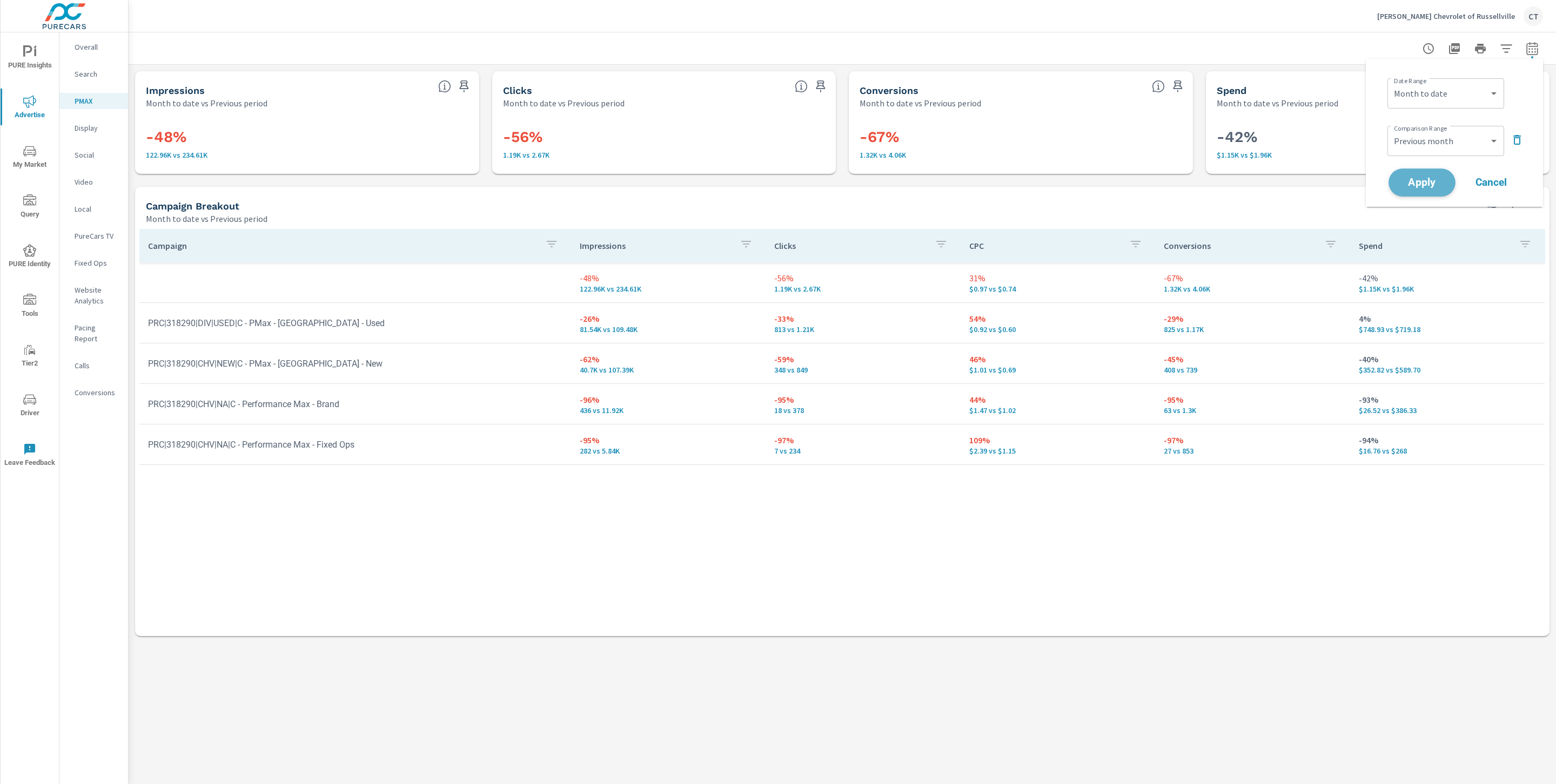
click at [1430, 178] on span "Apply" at bounding box center [1421, 182] width 44 height 10
click at [1235, 50] on div at bounding box center [842, 48] width 1401 height 32
click at [28, 391] on button "Driver" at bounding box center [30, 405] width 59 height 37
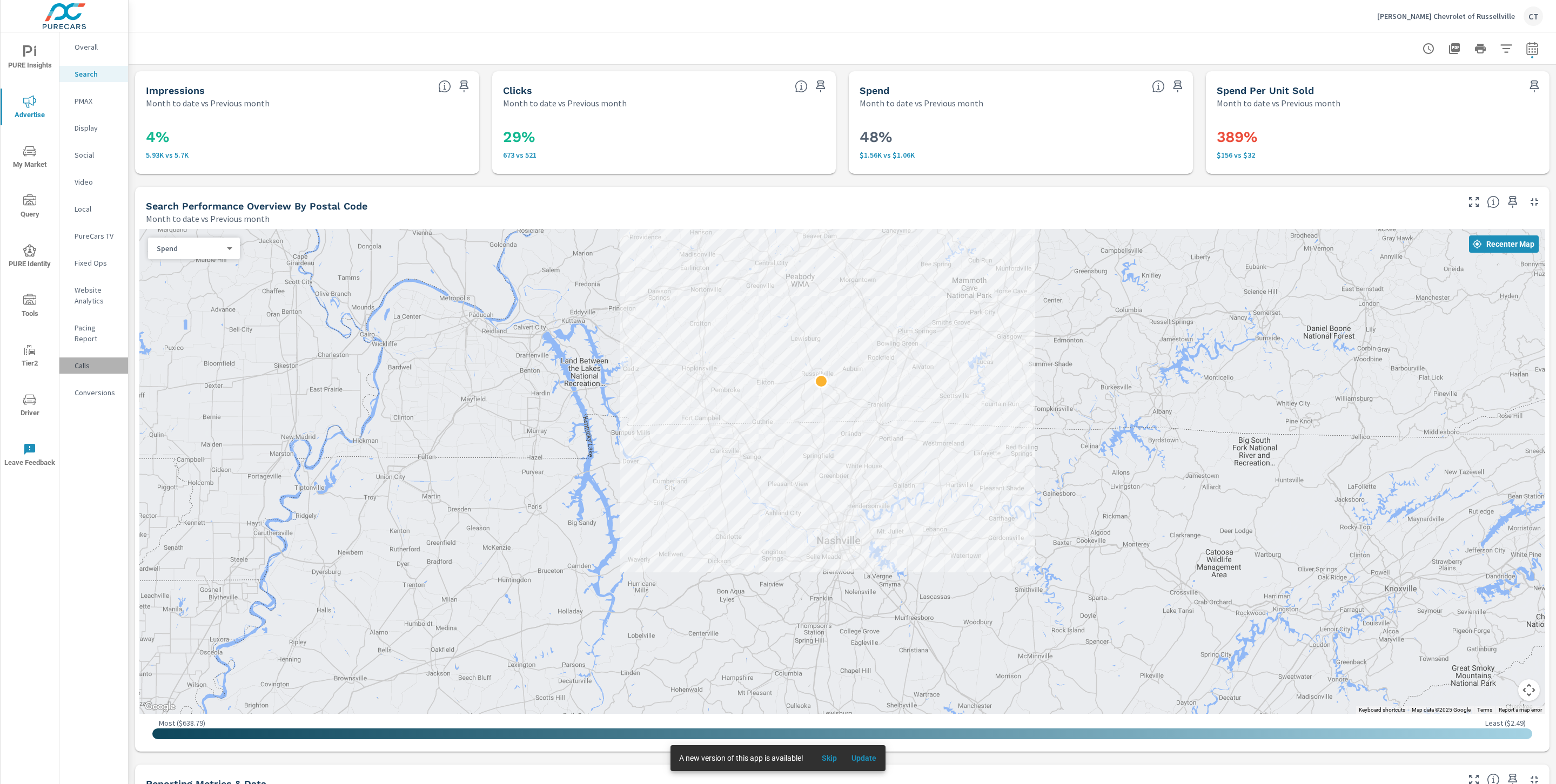
click at [89, 359] on div "Calls" at bounding box center [94, 365] width 69 height 16
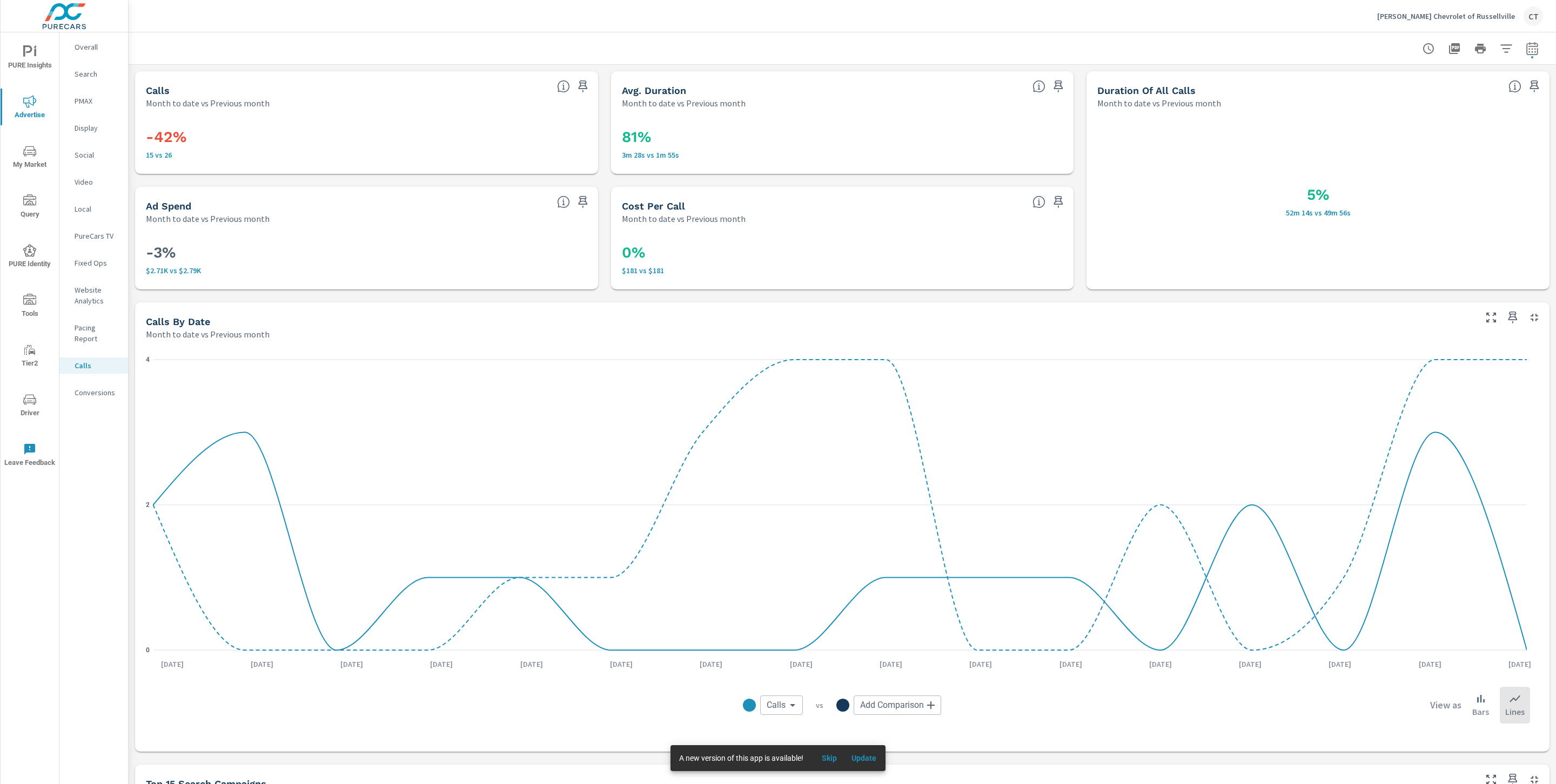
click at [100, 387] on p "Conversions" at bounding box center [97, 393] width 45 height 11
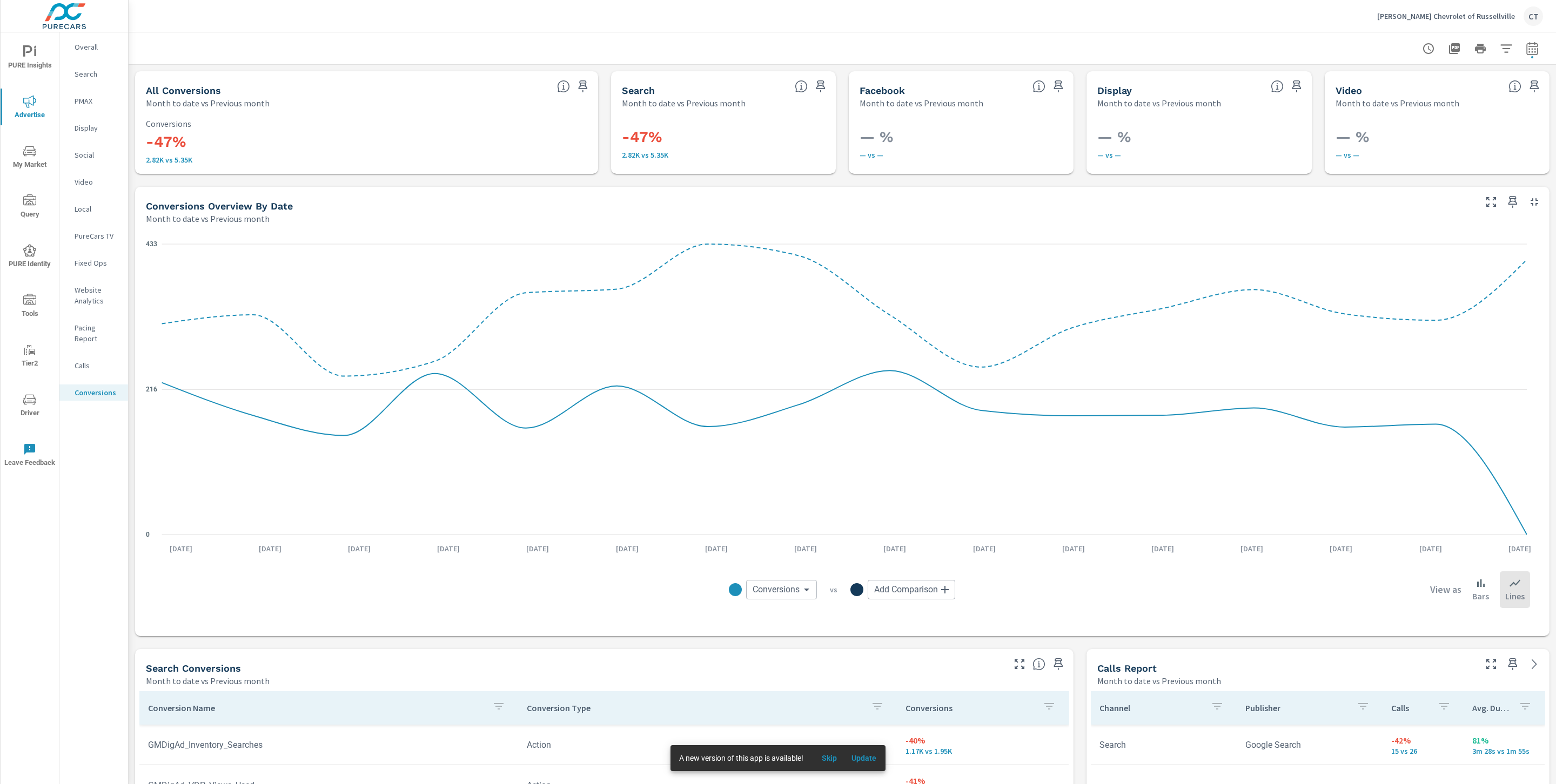
click at [1523, 40] on button "button" at bounding box center [1532, 49] width 22 height 22
select select "Month to date"
click at [1453, 144] on select "Custom Previous period Previous month Previous year" at bounding box center [1433, 141] width 108 height 22
click at [1379, 130] on select "Custom Previous period Previous month Previous year" at bounding box center [1433, 141] width 108 height 22
select select "Previous year"
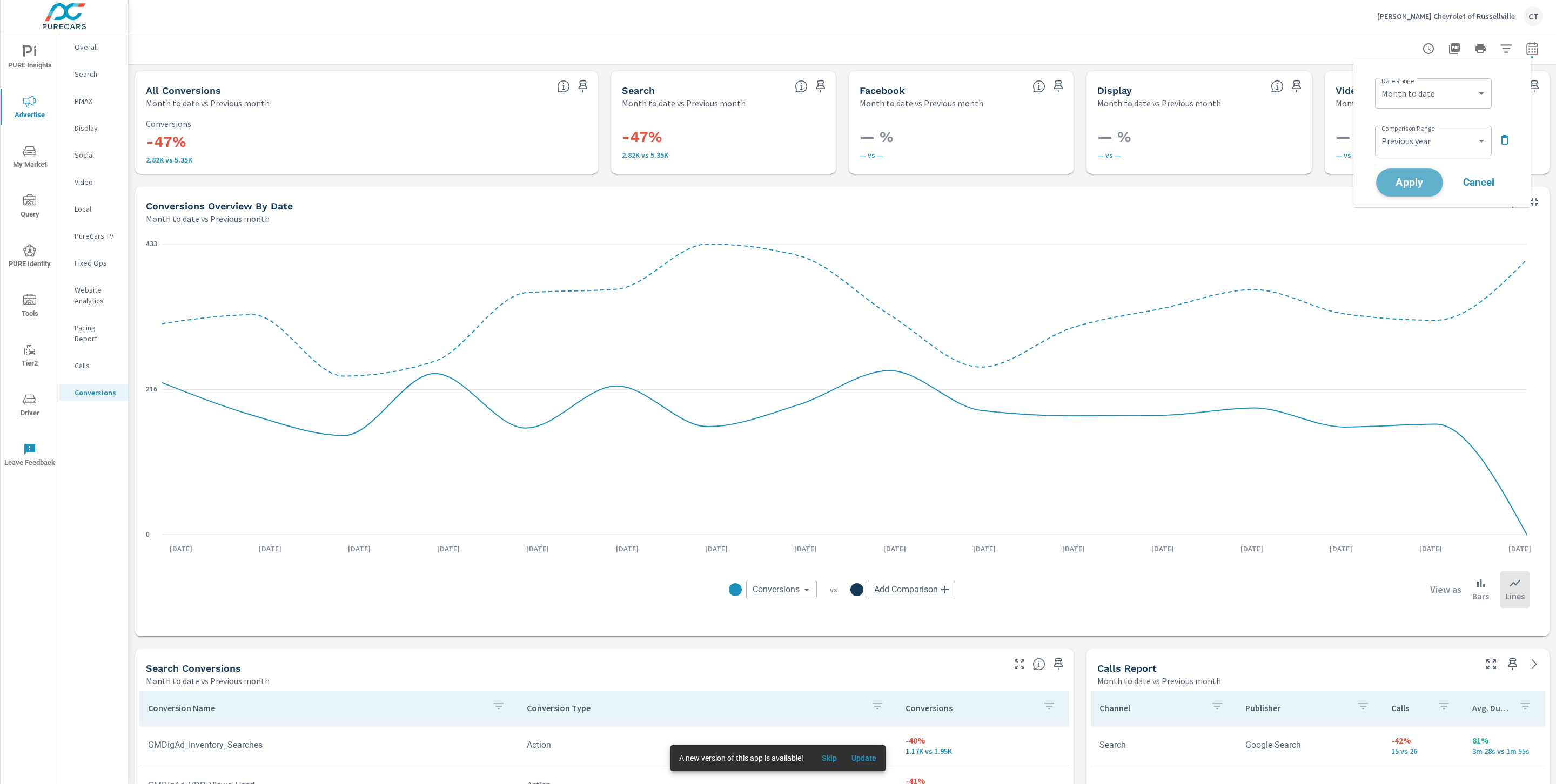
click at [1417, 184] on span "Apply" at bounding box center [1409, 182] width 44 height 10
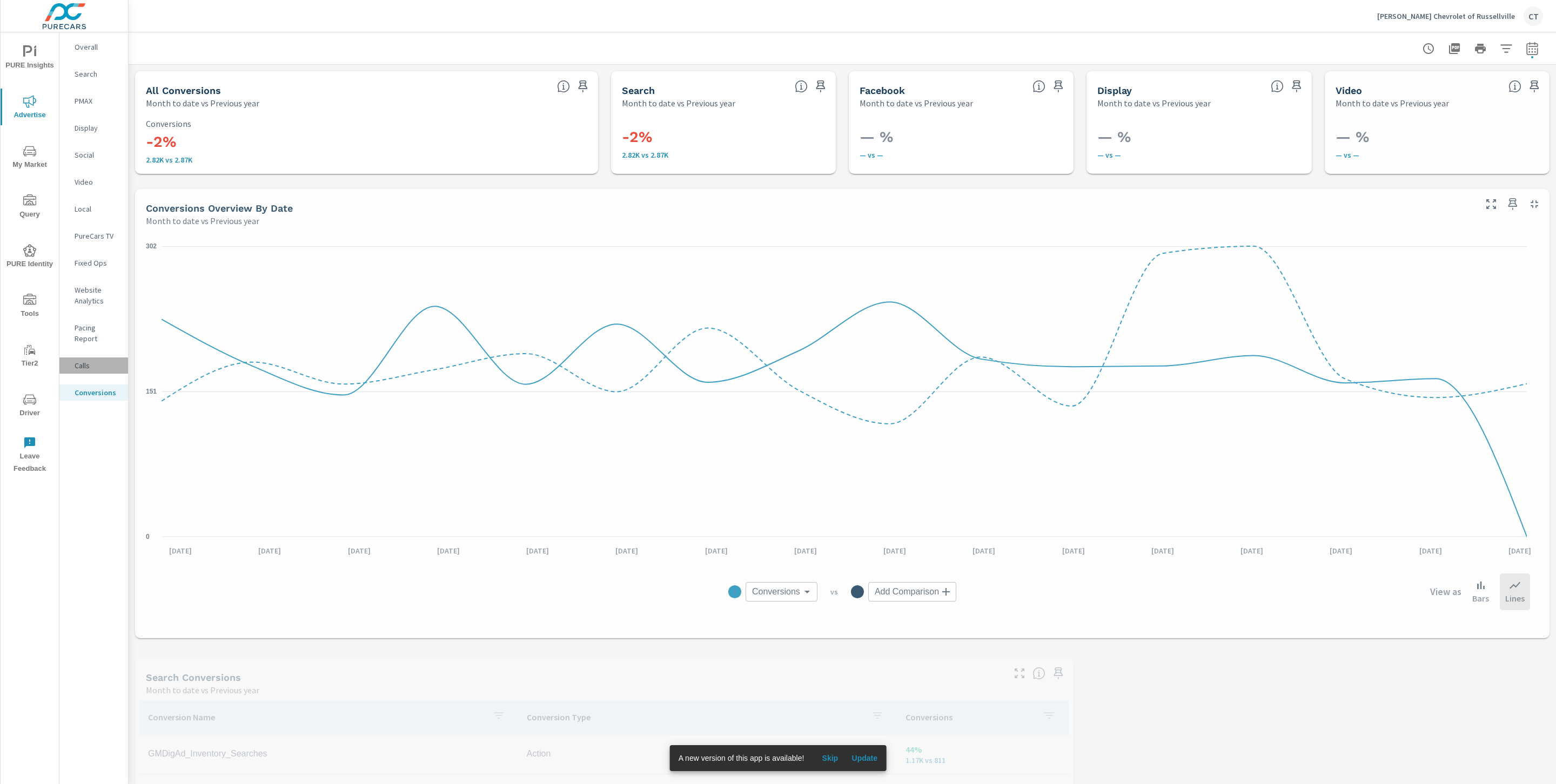
click at [98, 360] on p "Calls" at bounding box center [97, 365] width 45 height 11
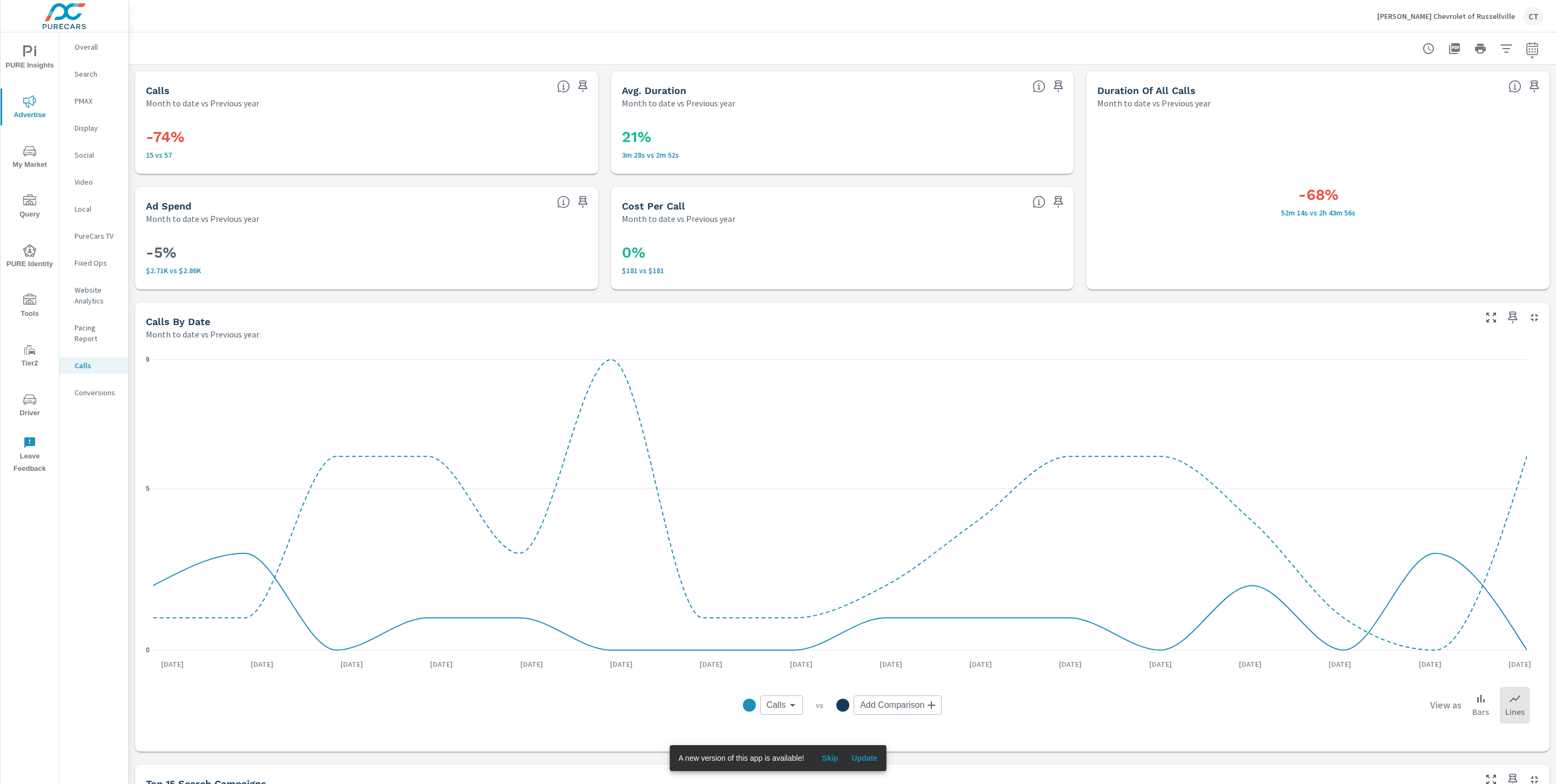
click at [100, 294] on p "Website Analytics" at bounding box center [97, 295] width 45 height 22
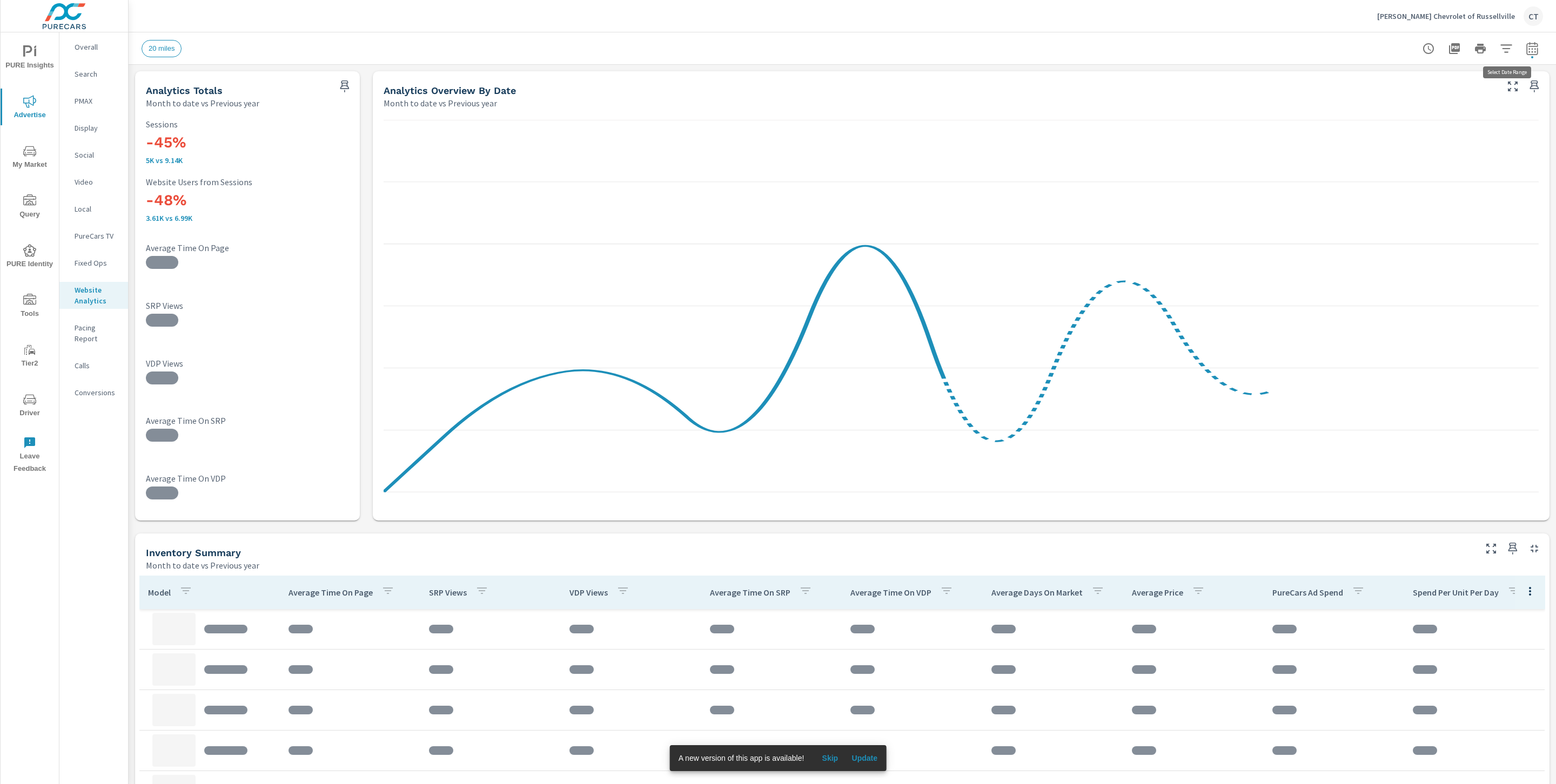
click at [1526, 47] on icon "button" at bounding box center [1532, 48] width 13 height 13
select select "Month to date"
click at [1456, 141] on select "Custom Previous period Previous month Previous year" at bounding box center [1433, 141] width 108 height 22
click at [1379, 130] on select "Custom Previous period Previous month Previous year" at bounding box center [1433, 141] width 108 height 22
select select "Previous period"
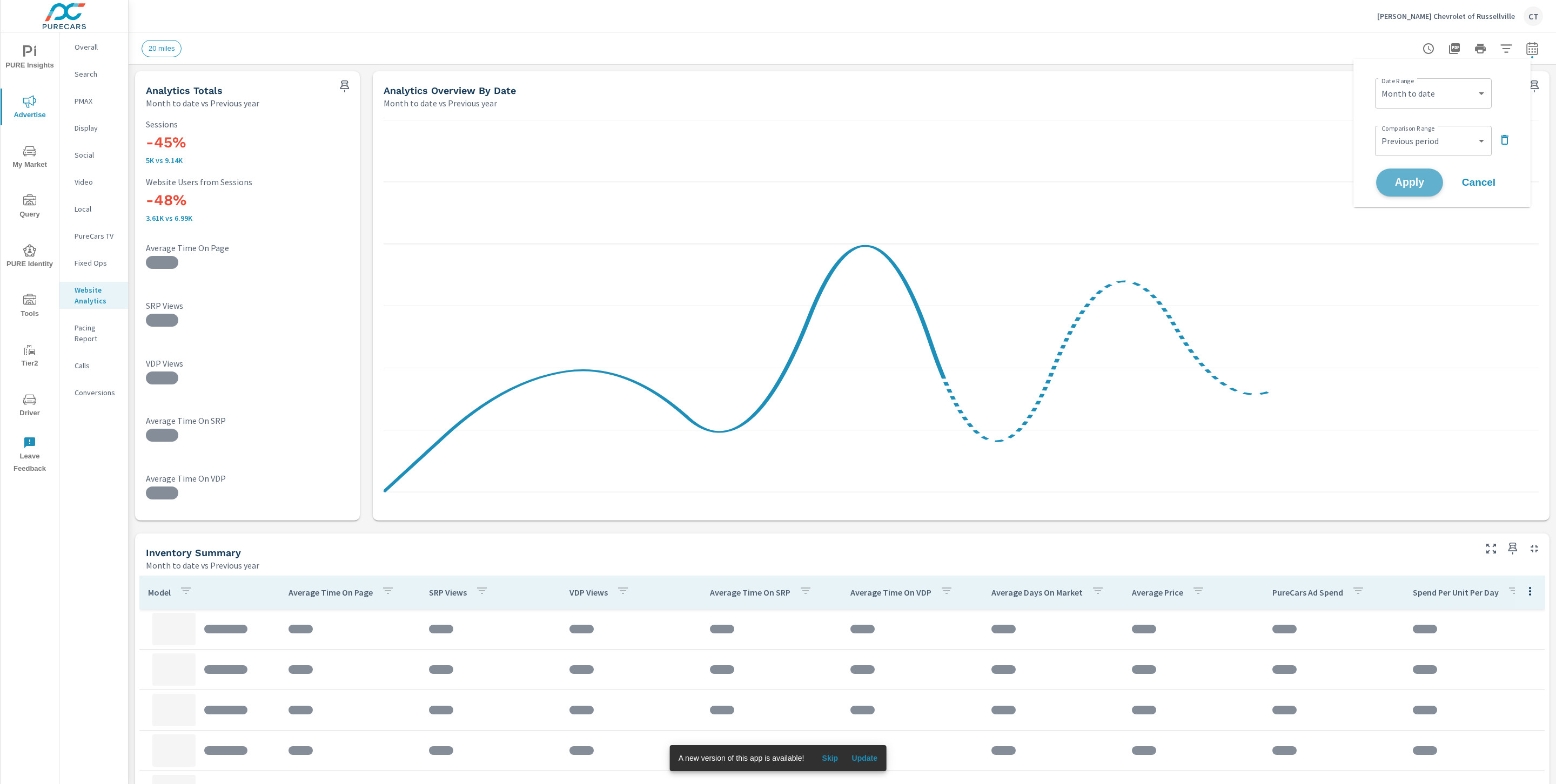
click at [1424, 179] on span "Apply" at bounding box center [1409, 182] width 44 height 10
click at [1500, 51] on icon "button" at bounding box center [1506, 48] width 13 height 13
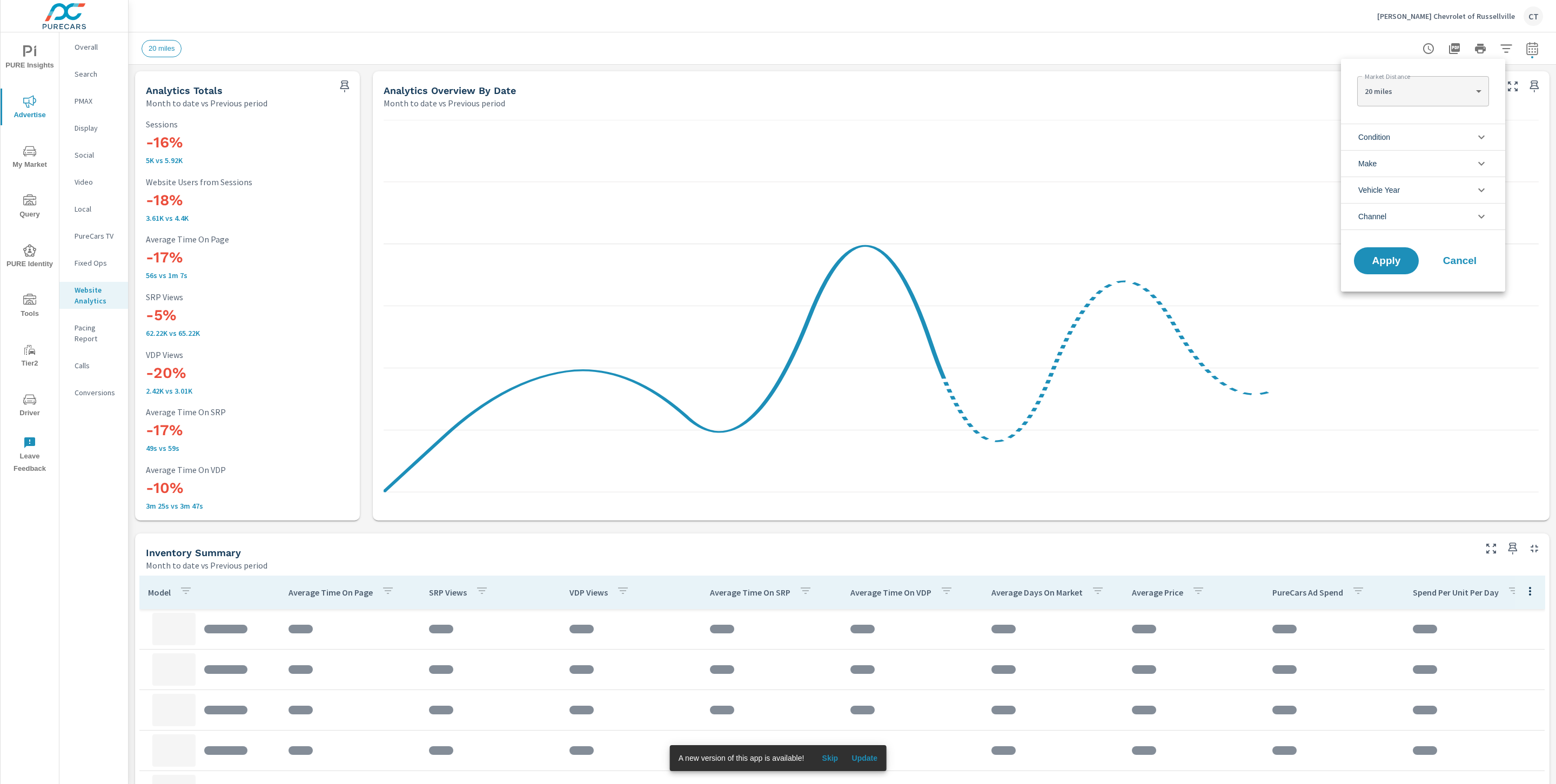
click at [1440, 135] on li "Condition" at bounding box center [1423, 137] width 164 height 27
click at [1394, 162] on span "New" at bounding box center [1435, 162] width 118 height 13
click at [1425, 88] on body "PURE Insights Advertise My Market Query PURE Identity Tools Tier2 Driver Leave …" at bounding box center [778, 392] width 1556 height 784
click at [1409, 124] on li "40 miles" at bounding box center [1422, 126] width 131 height 18
type Distance "40"
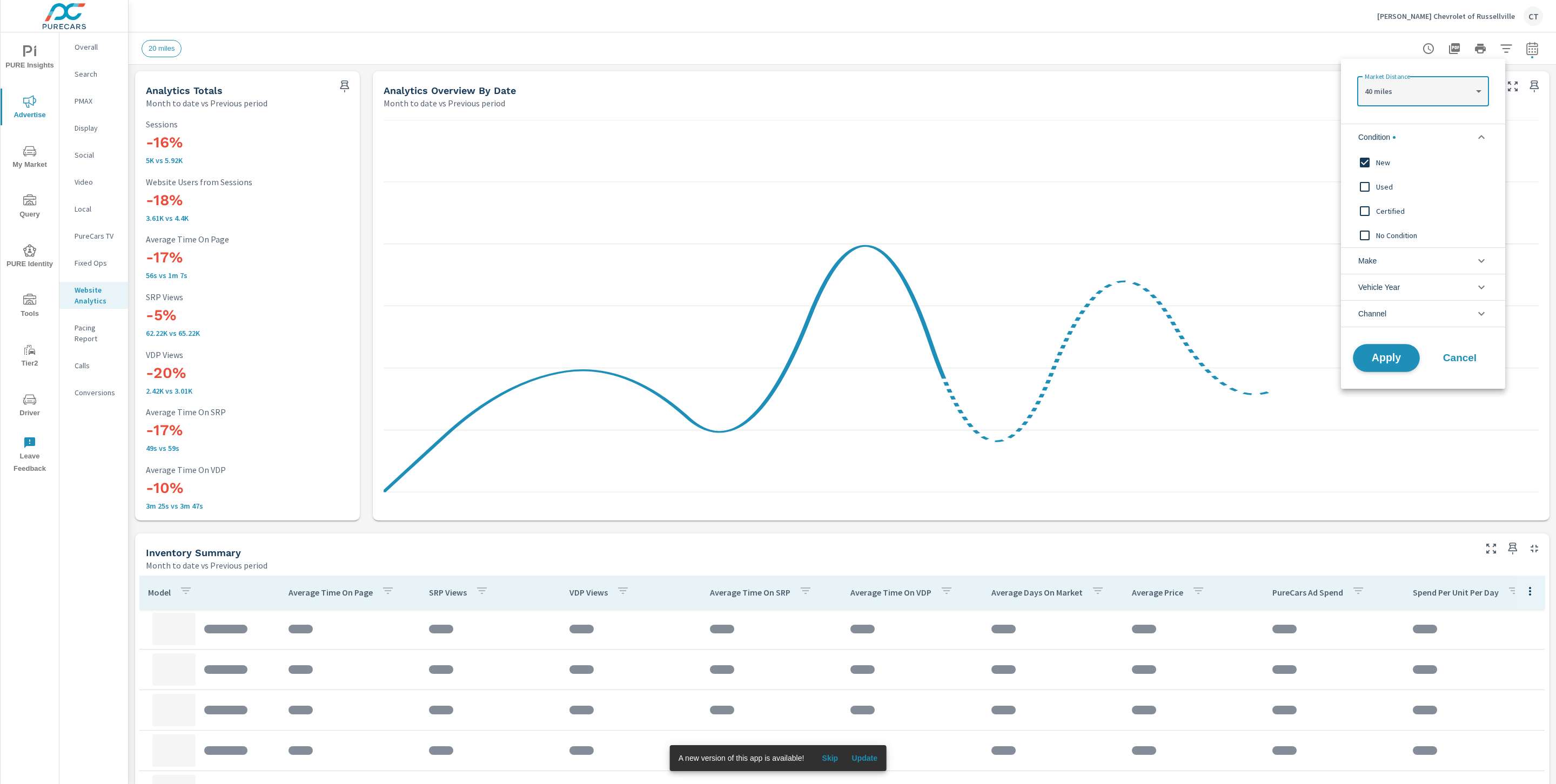
click at [1398, 359] on span "Apply" at bounding box center [1386, 358] width 44 height 10
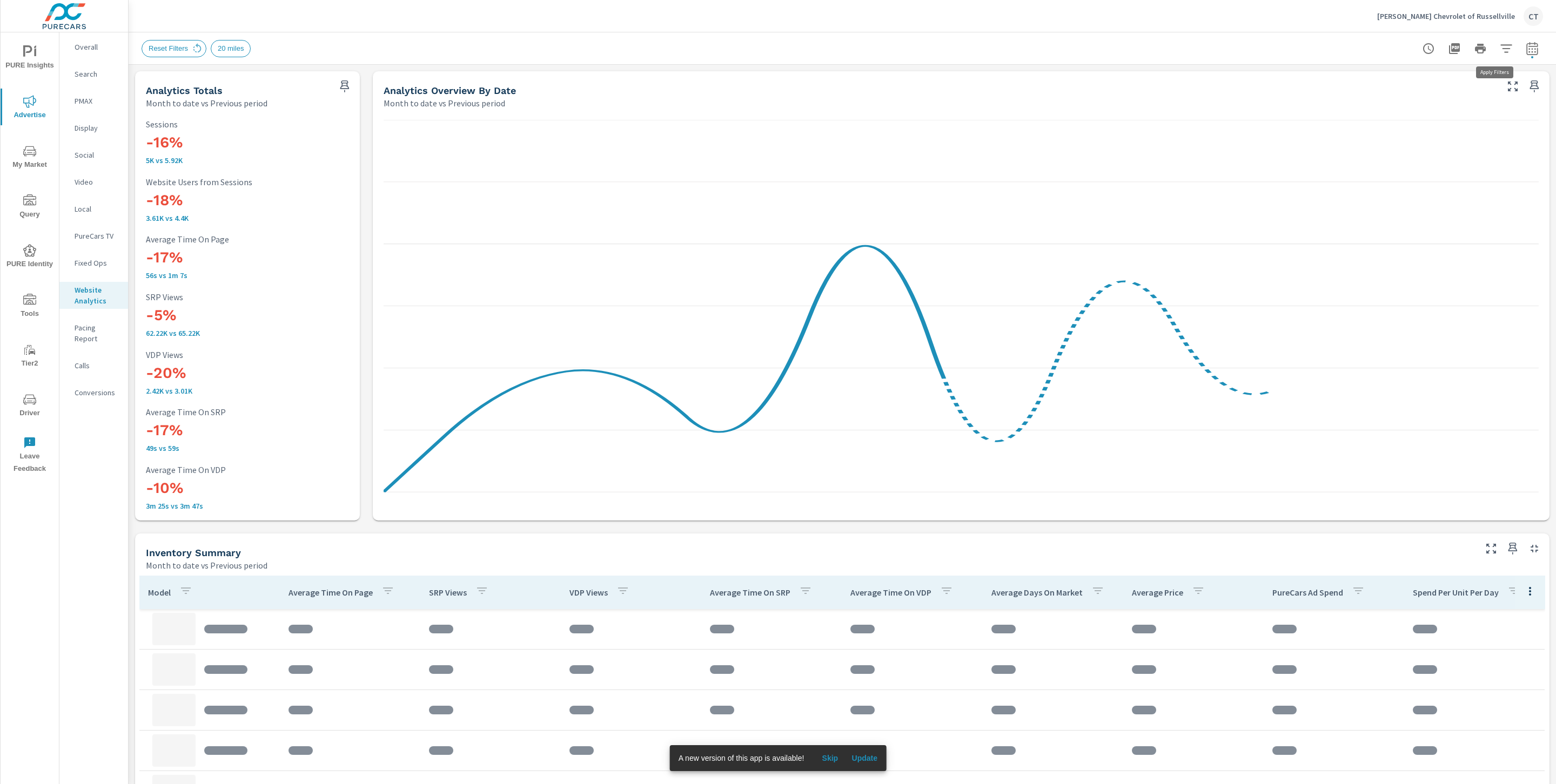
click at [1496, 58] on button "button" at bounding box center [1506, 49] width 22 height 22
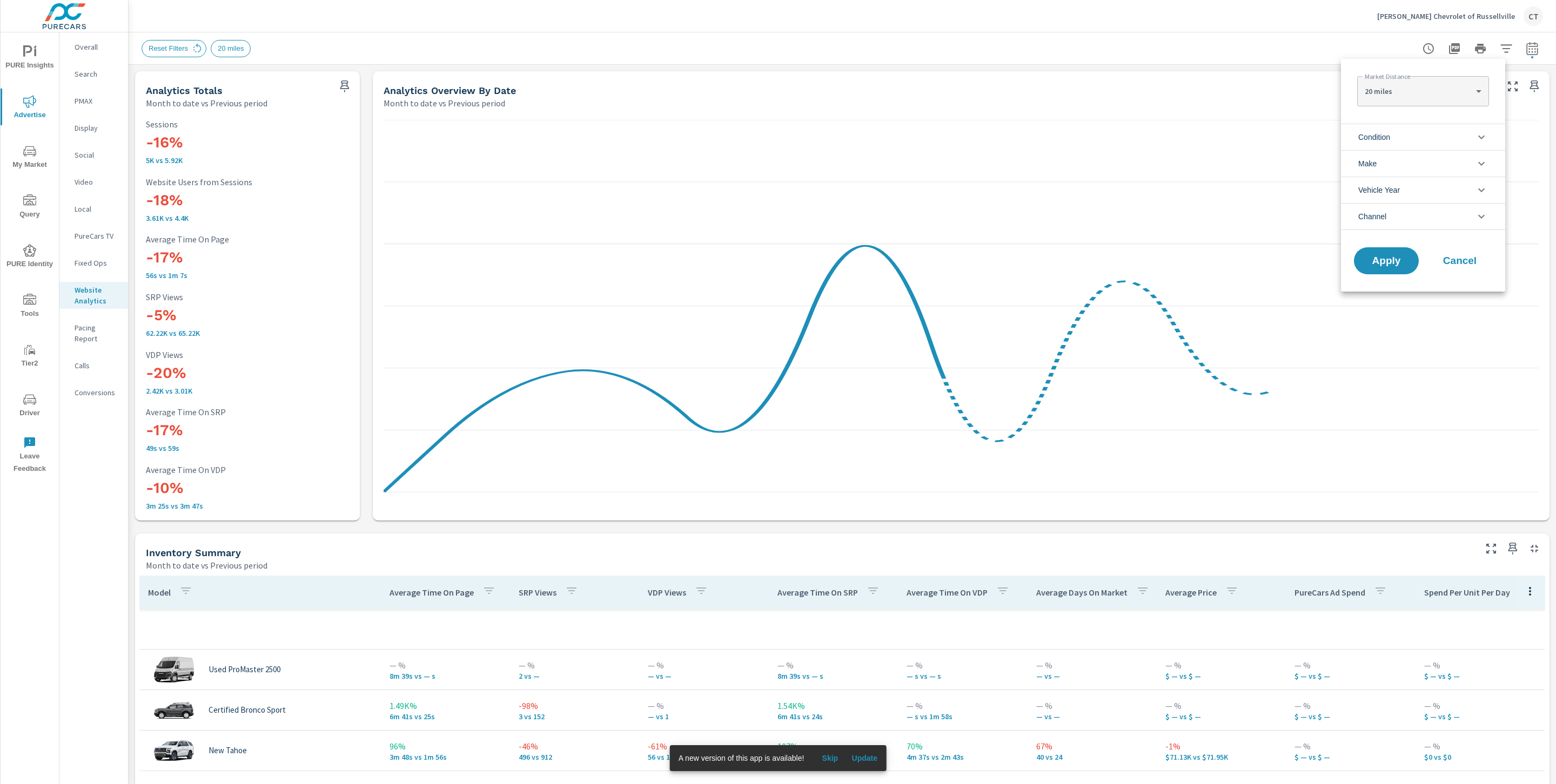
click at [1423, 136] on li "Condition" at bounding box center [1423, 137] width 164 height 27
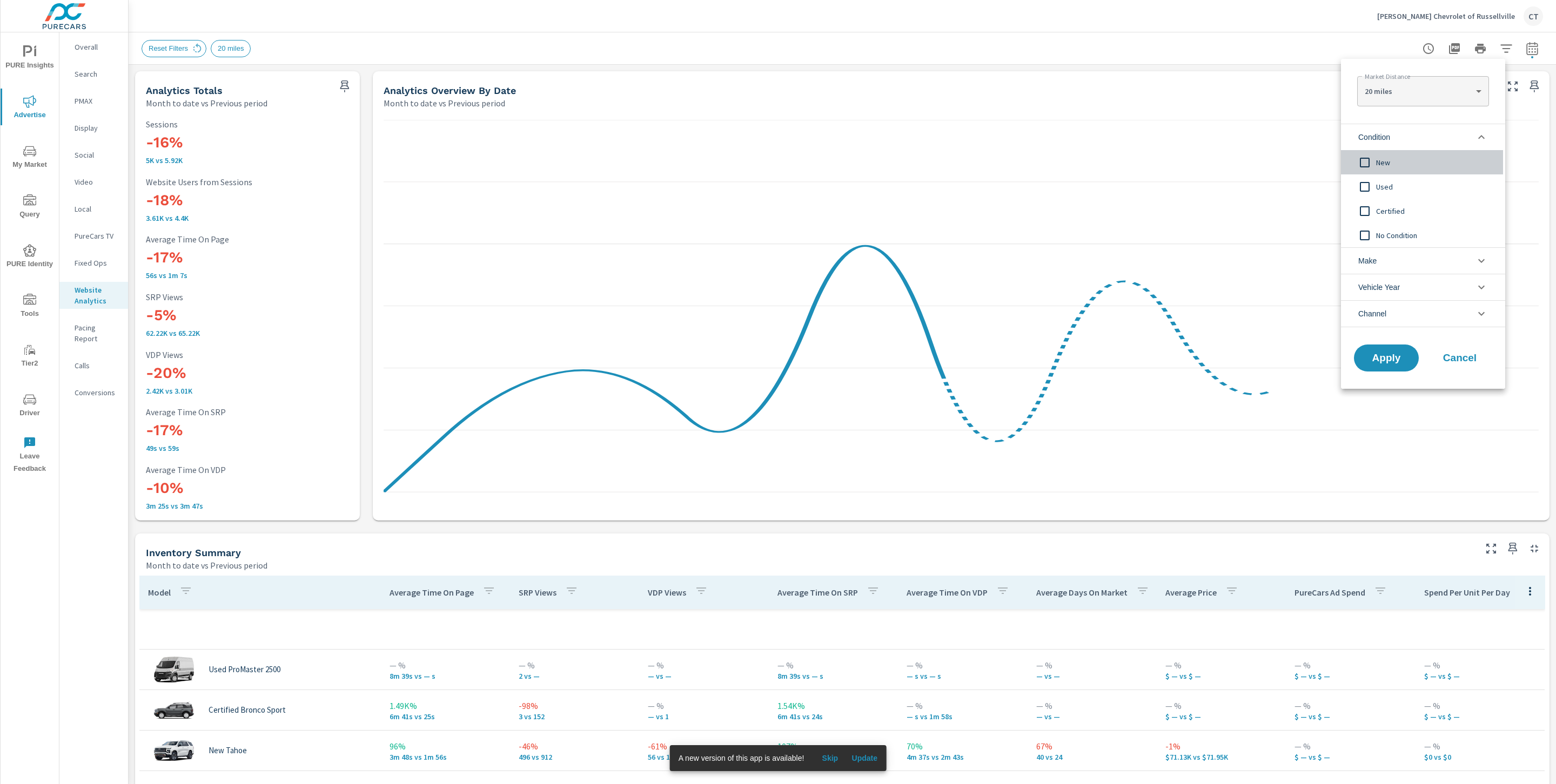
click at [1379, 164] on span "New" at bounding box center [1435, 162] width 118 height 13
click at [1426, 86] on body "PURE Insights Advertise My Market Query PURE Identity Tools Tier2 Driver Leave …" at bounding box center [778, 392] width 1556 height 784
click at [1415, 127] on li "40 miles" at bounding box center [1422, 126] width 131 height 18
type Distance "40"
click at [1398, 356] on span "Apply" at bounding box center [1386, 358] width 44 height 10
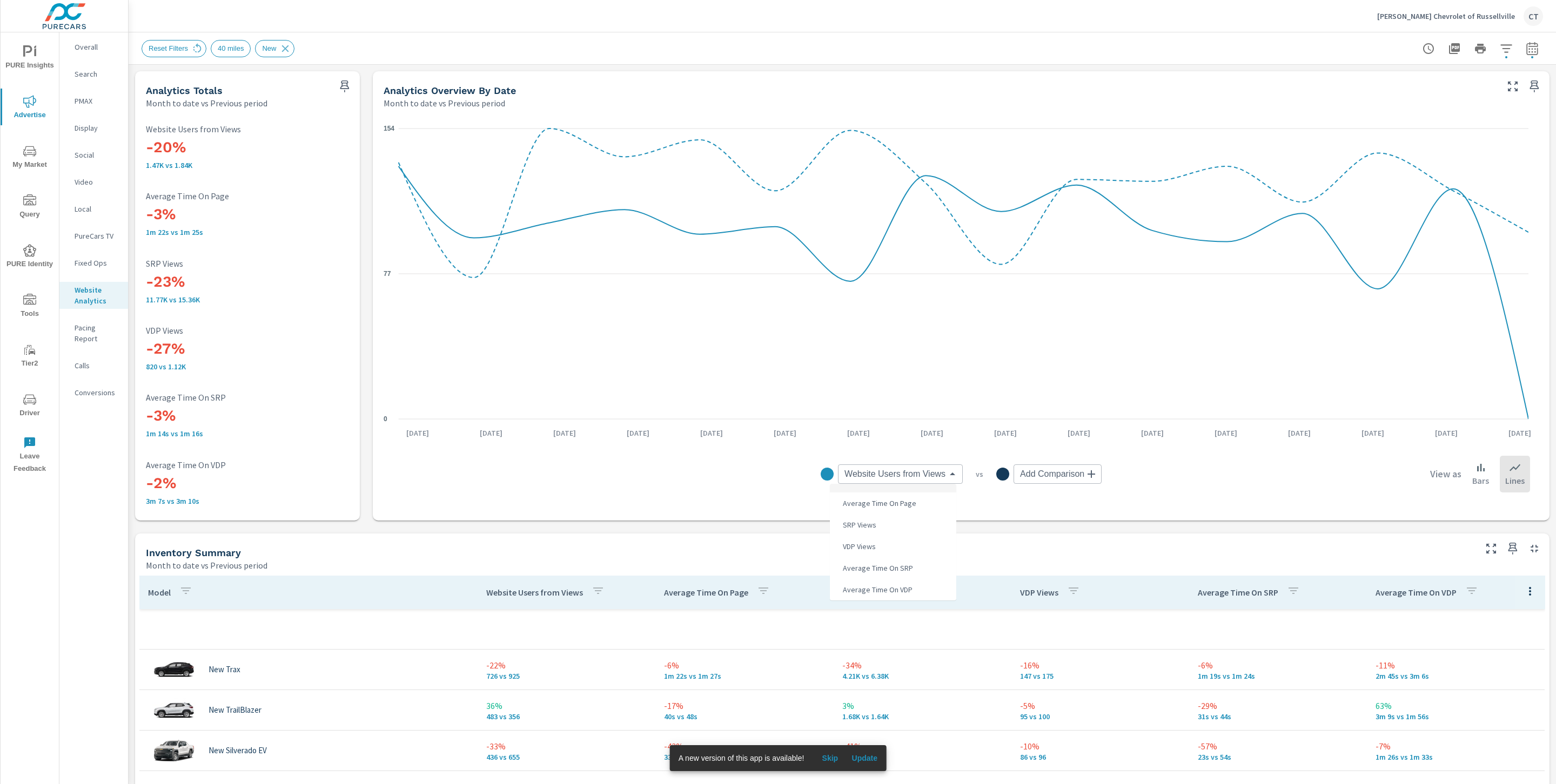
click at [922, 471] on body "PURE Insights Advertise My Market Query PURE Identity Tools Tier2 Driver Leave …" at bounding box center [778, 392] width 1556 height 784
click at [884, 548] on li "VDP Views" at bounding box center [893, 547] width 126 height 22
type input "VDP Views"
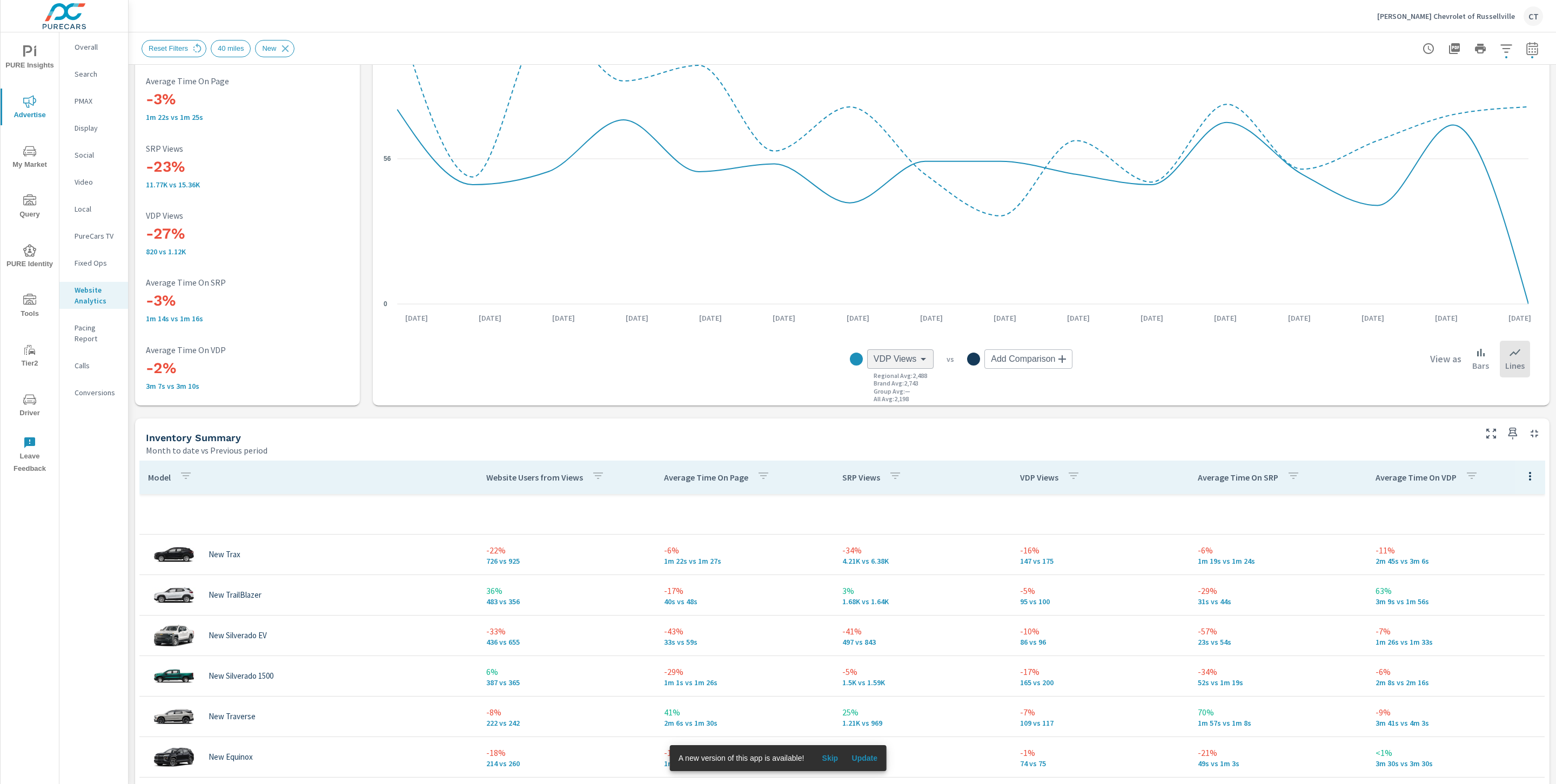
scroll to position [304, 0]
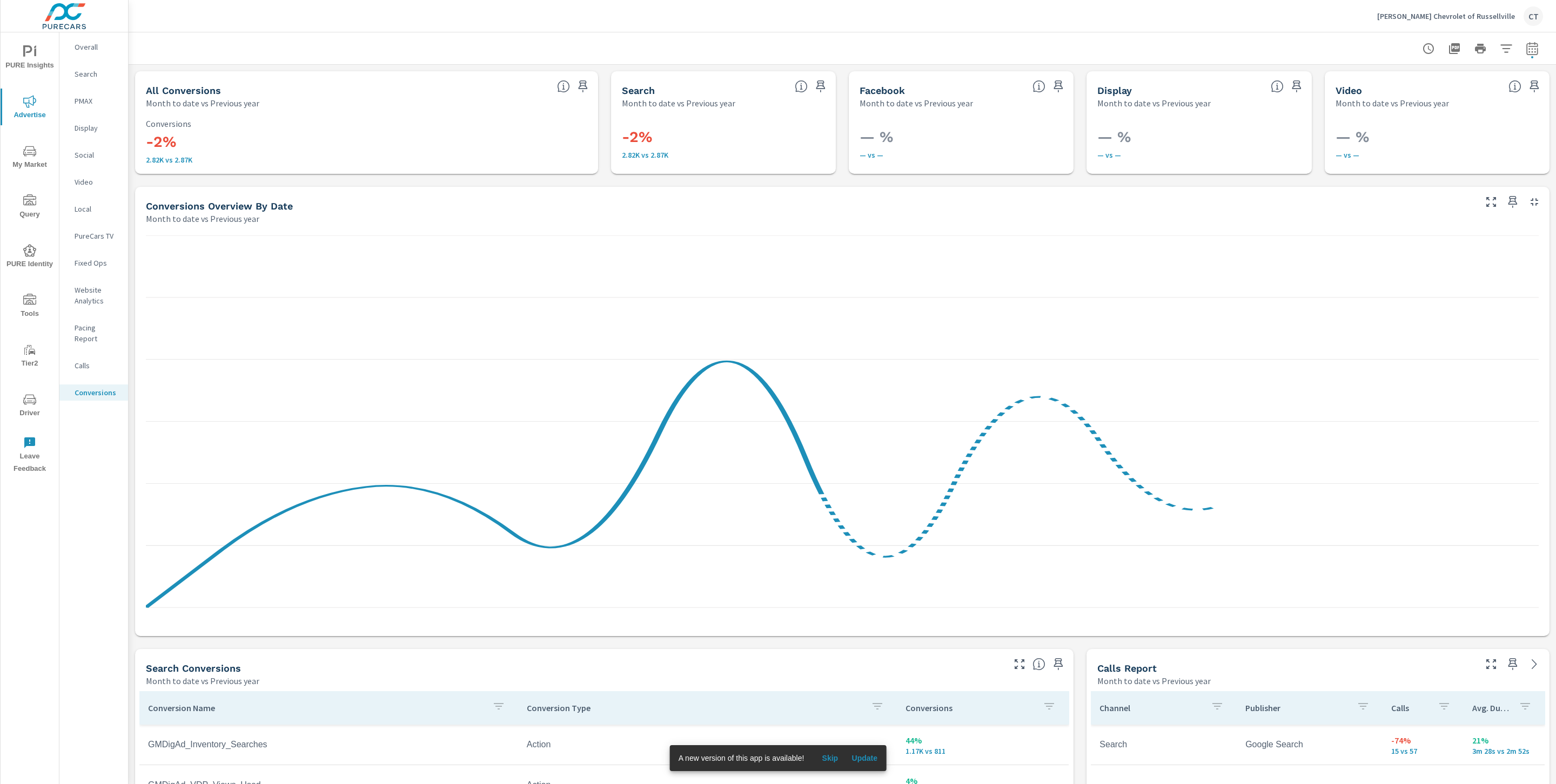
click at [33, 152] on icon "nav menu" at bounding box center [29, 151] width 13 height 13
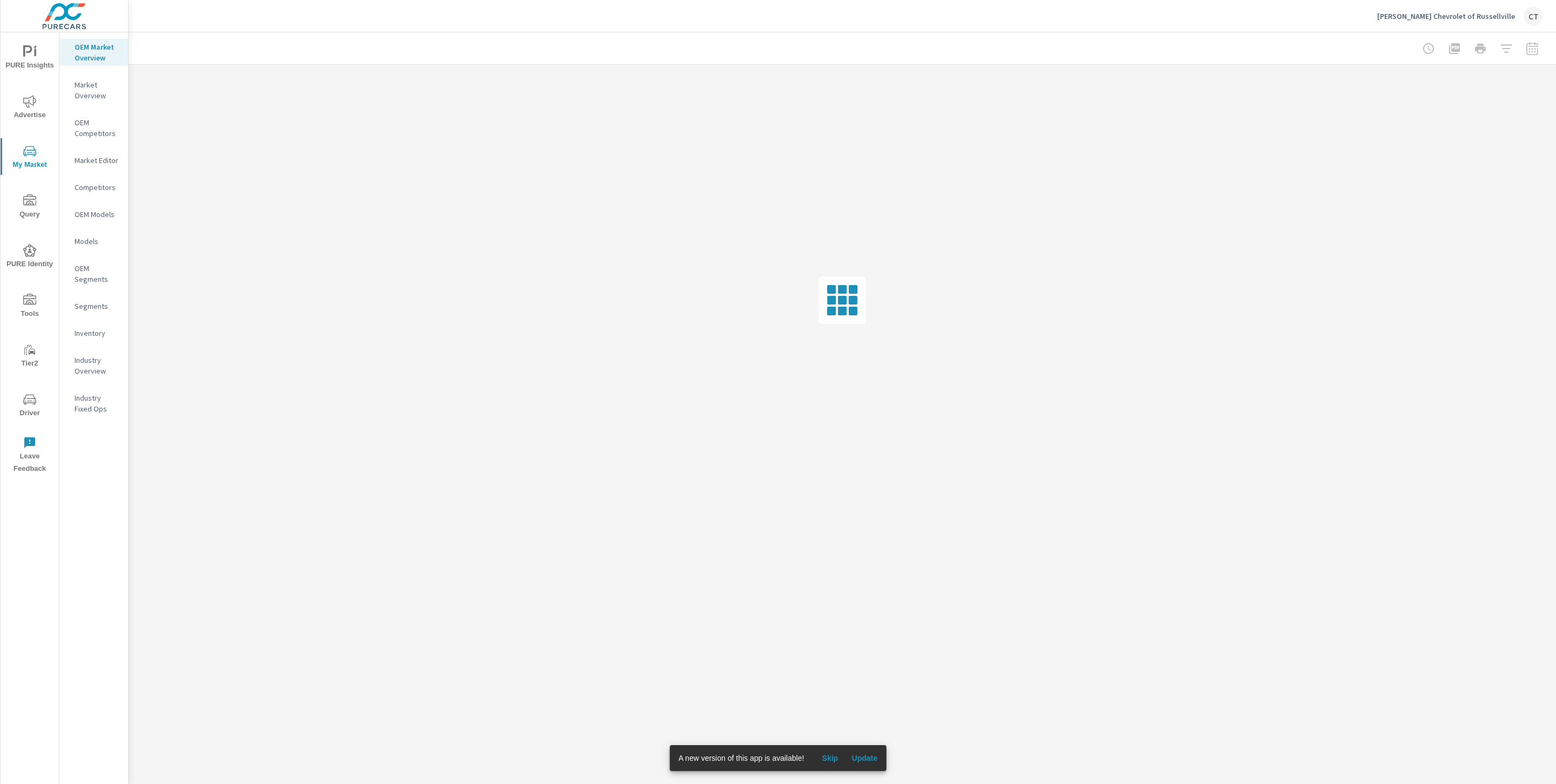
click at [87, 320] on nav "OEM Market Overview Market Overview OEM Competitors Market Editor Competitors O…" at bounding box center [94, 233] width 69 height 400
click at [87, 339] on div "Inventory" at bounding box center [94, 333] width 69 height 16
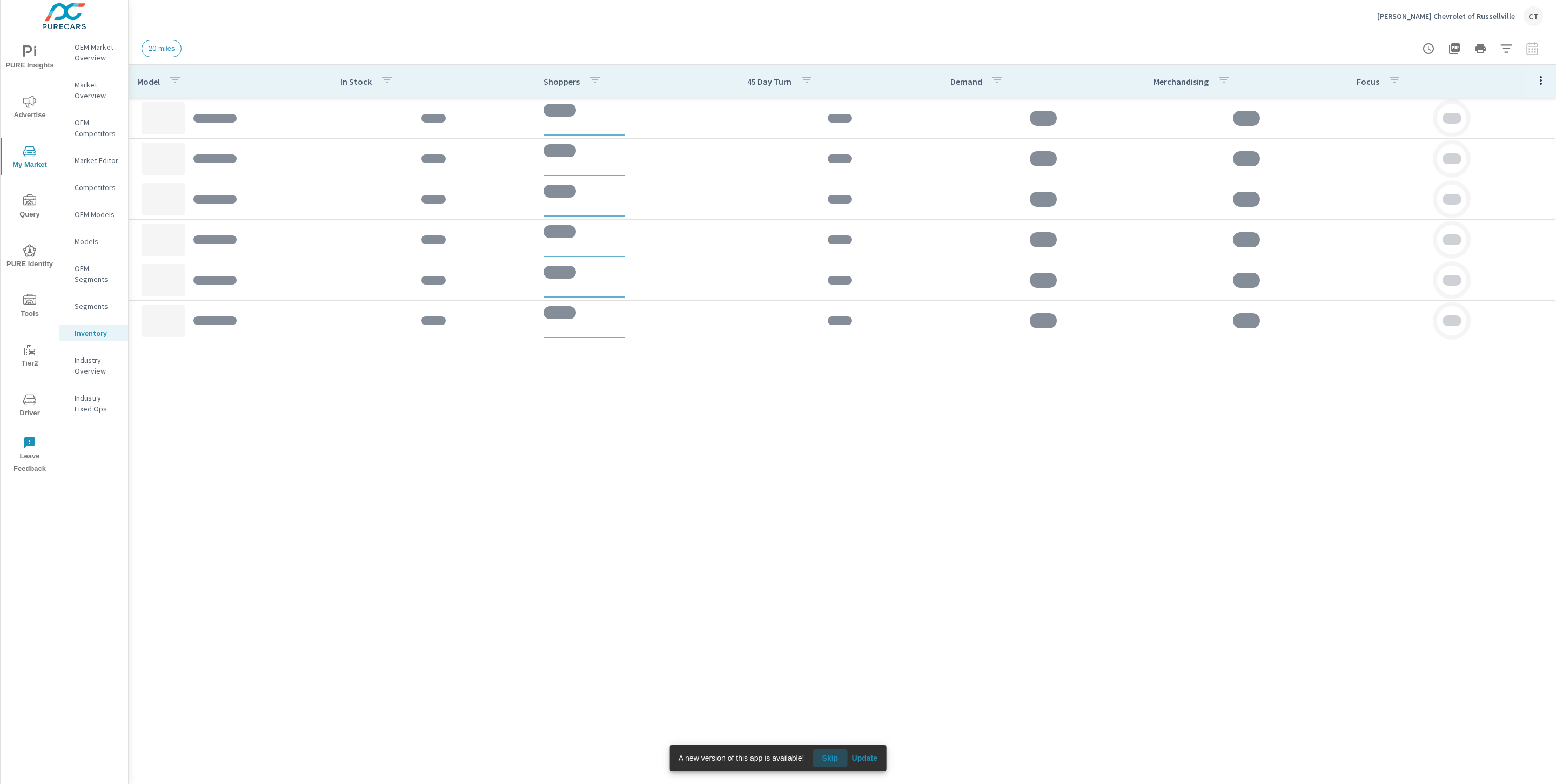
click at [826, 756] on span "Skip" at bounding box center [830, 758] width 26 height 10
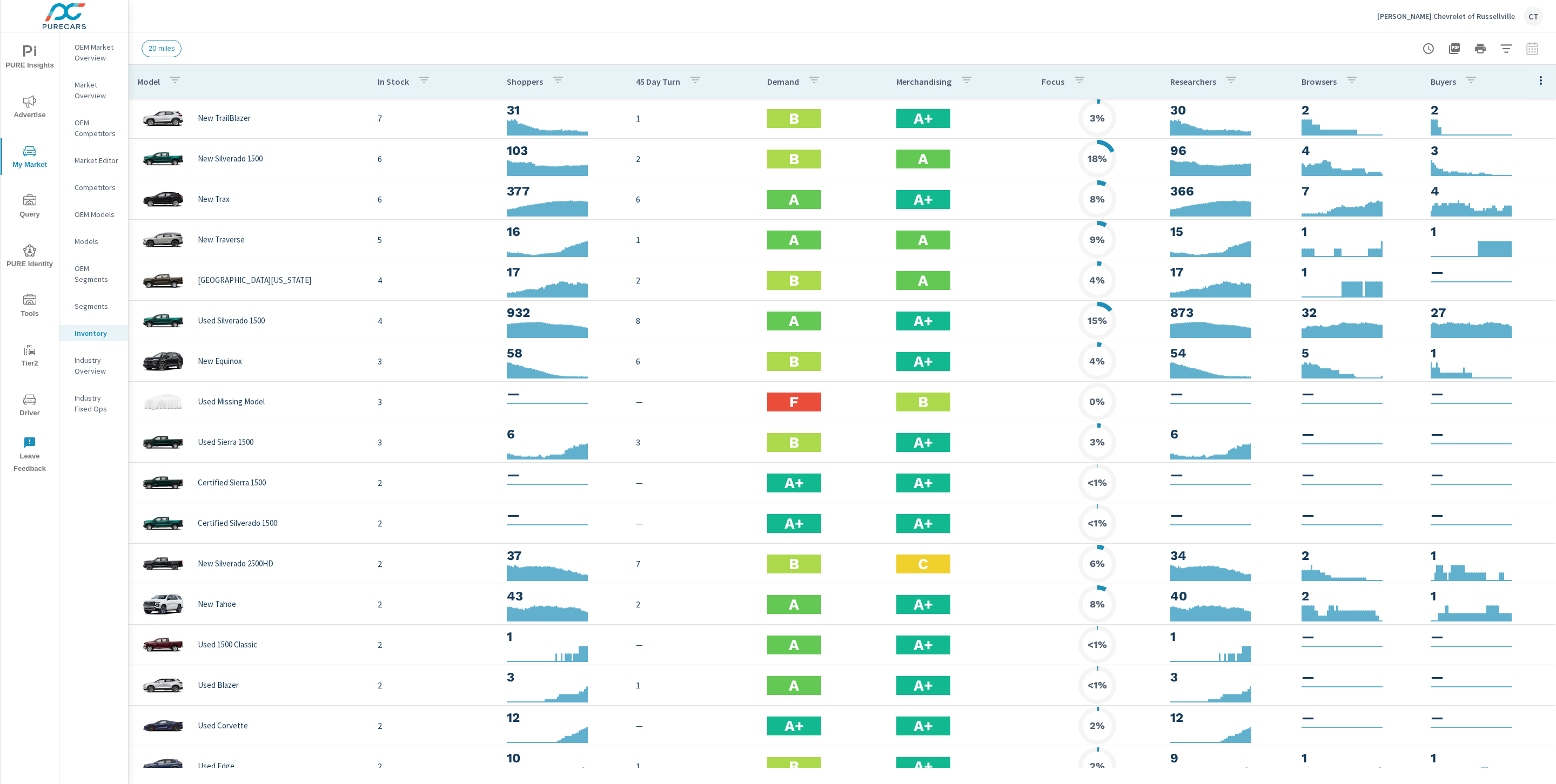
click at [902, 66] on th "Merchandising" at bounding box center [960, 81] width 145 height 33
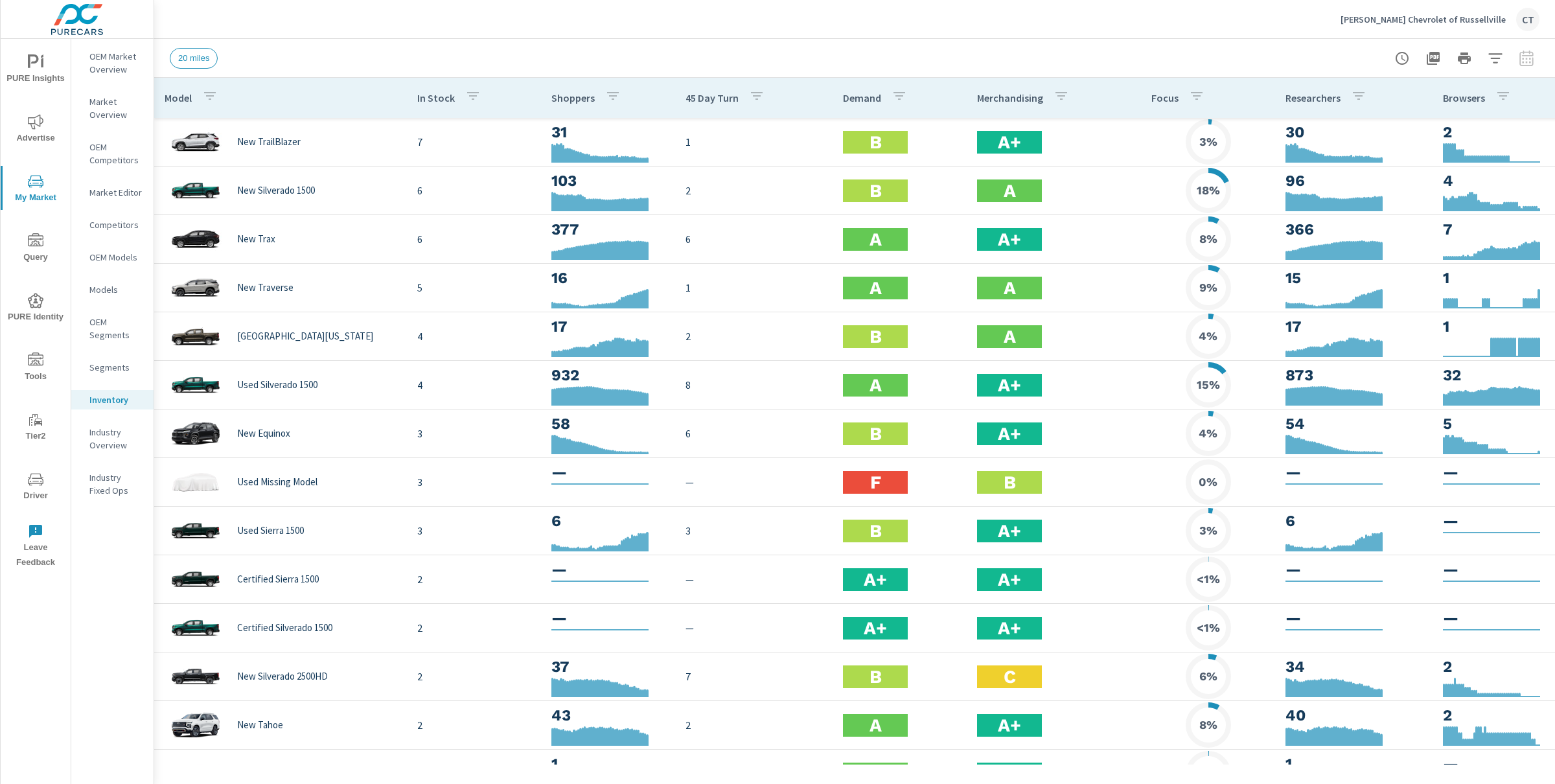
click at [694, 62] on div "20 miles" at bounding box center [764, 58] width 1188 height 21
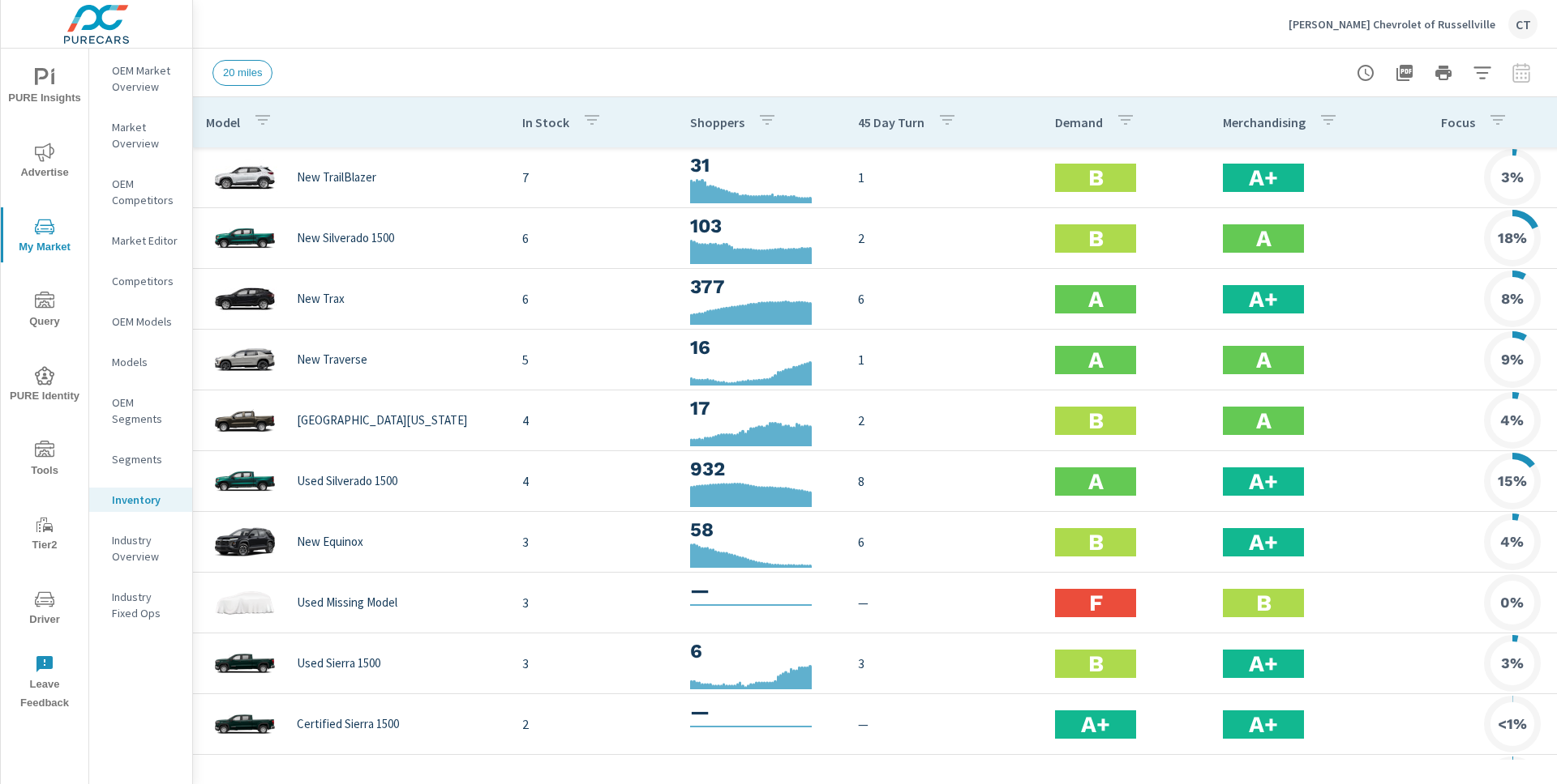
click at [884, 53] on div "20 miles" at bounding box center [874, 73] width 1325 height 48
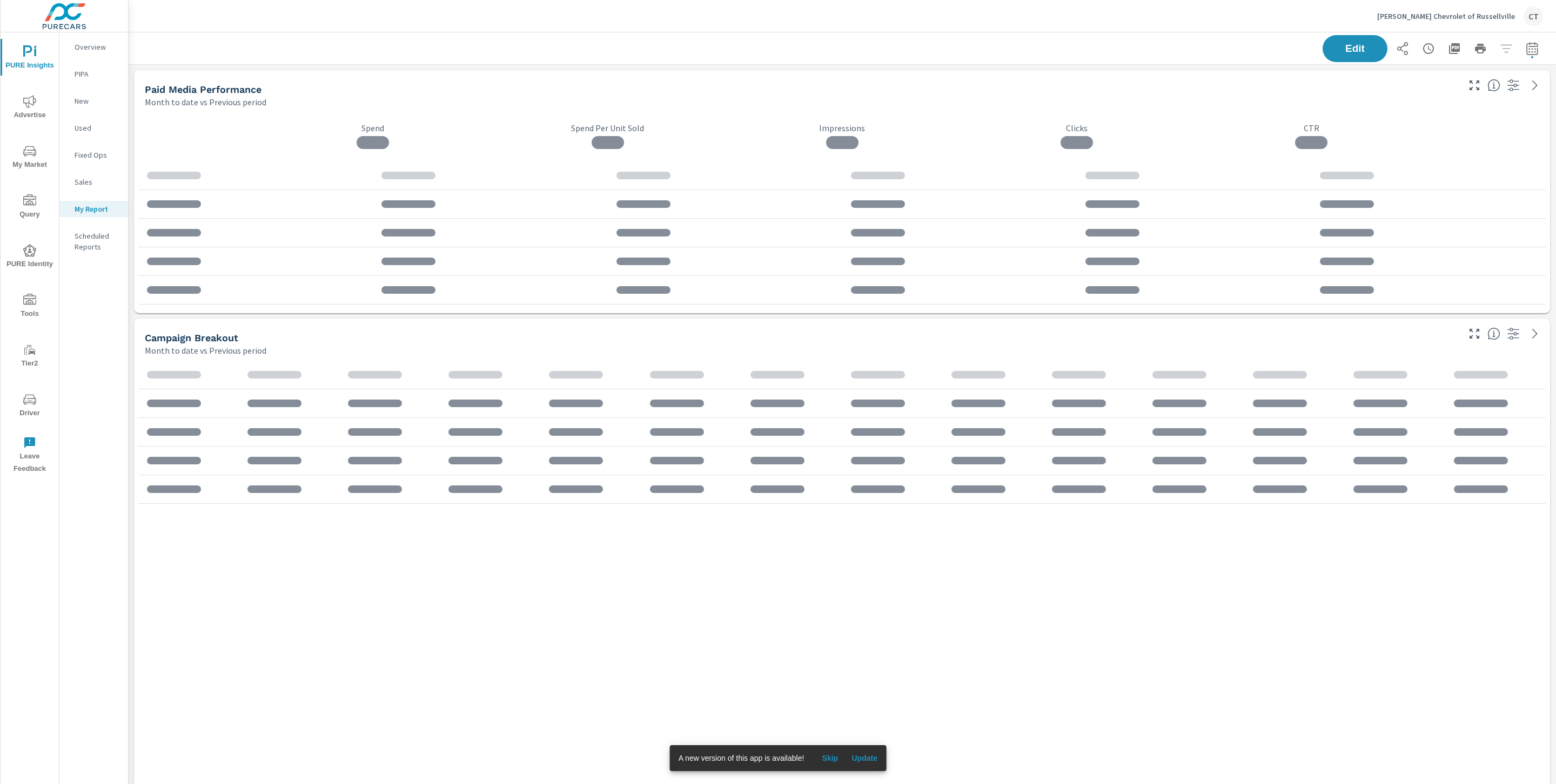
scroll to position [1894, 1440]
click at [94, 40] on div "Overview" at bounding box center [94, 47] width 69 height 16
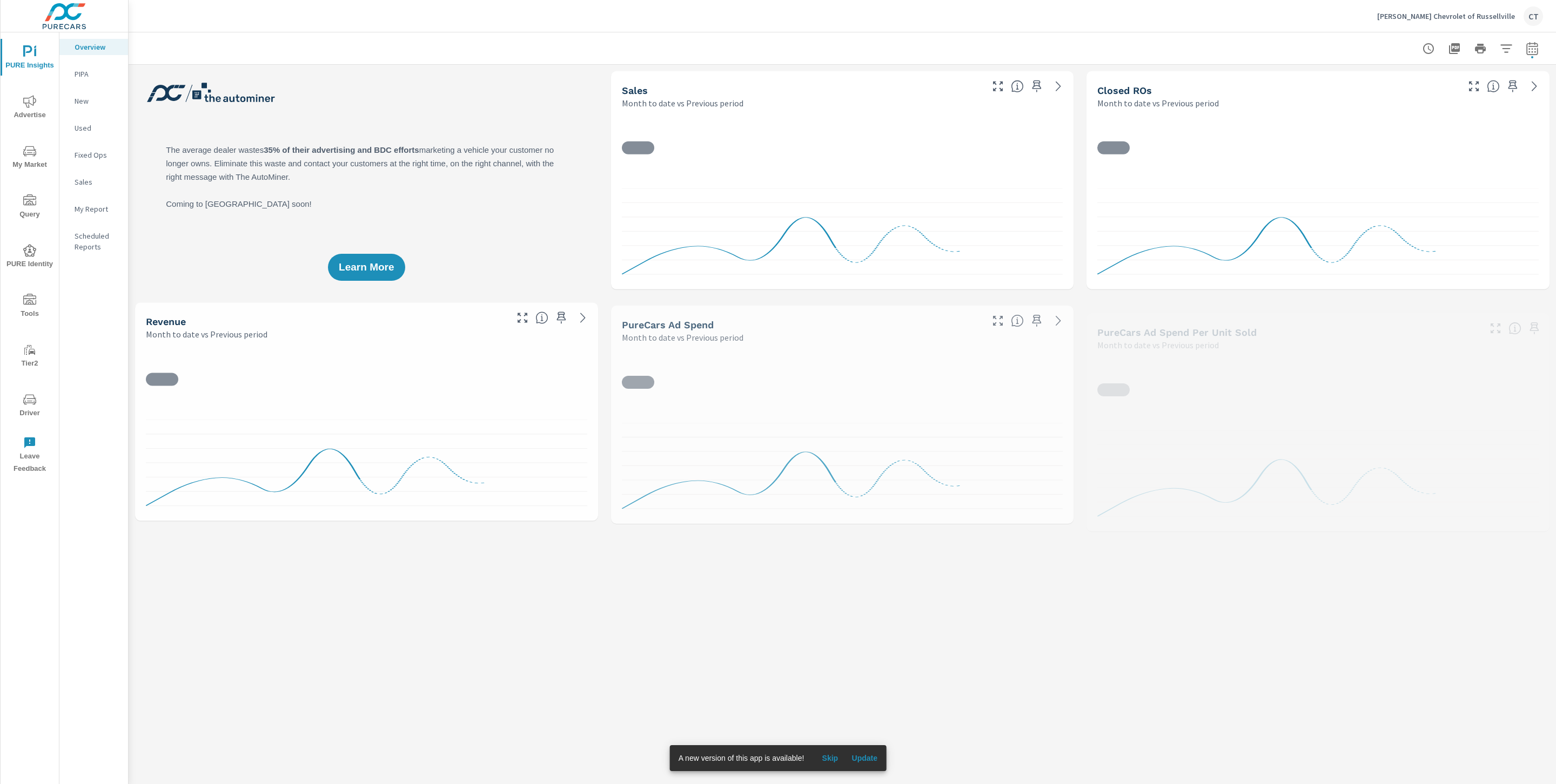
click at [1528, 47] on button "button" at bounding box center [1532, 49] width 22 height 22
select select "Month to date"
select select "Previous period"
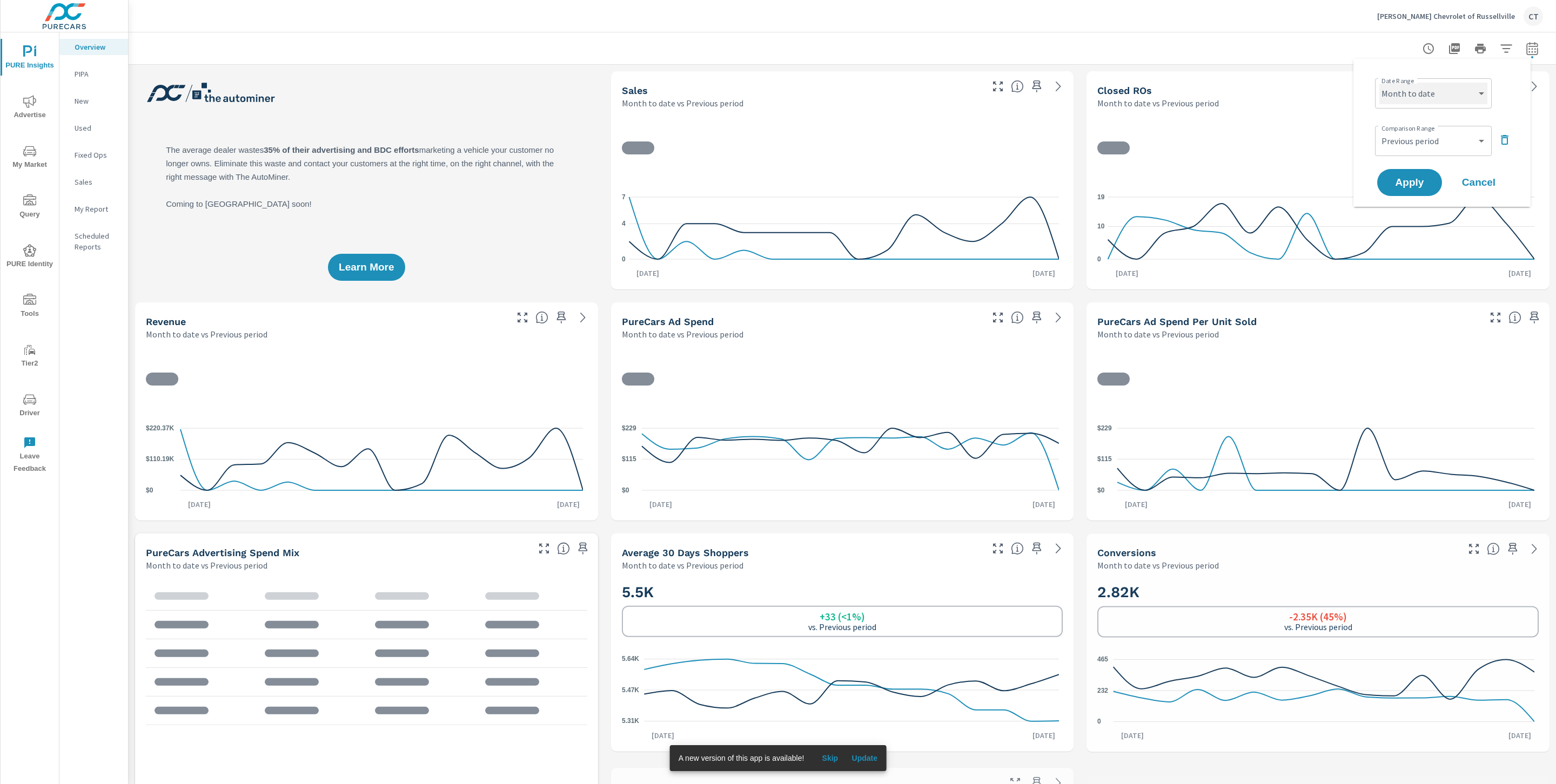
click at [1451, 97] on select "Custom Yesterday Last week Last 7 days Last 14 days Last 30 days Last 45 days L…" at bounding box center [1433, 94] width 108 height 22
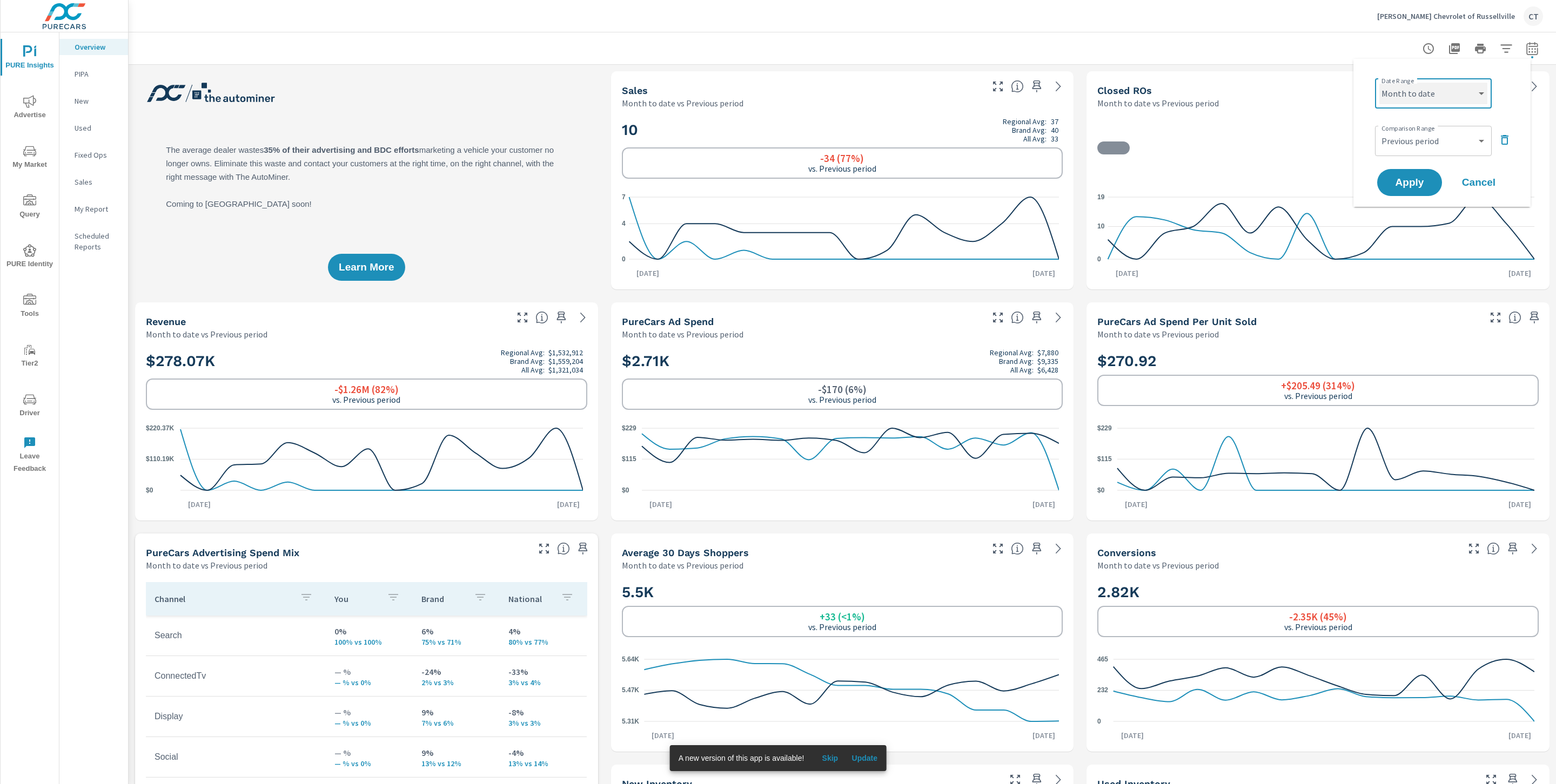
scroll to position [1, 0]
click at [1379, 83] on select "Custom Yesterday Last week Last 7 days Last 14 days Last 30 days Last 45 days L…" at bounding box center [1433, 94] width 108 height 22
select select "Last 6 months"
click at [1412, 182] on span "Apply" at bounding box center [1409, 182] width 44 height 10
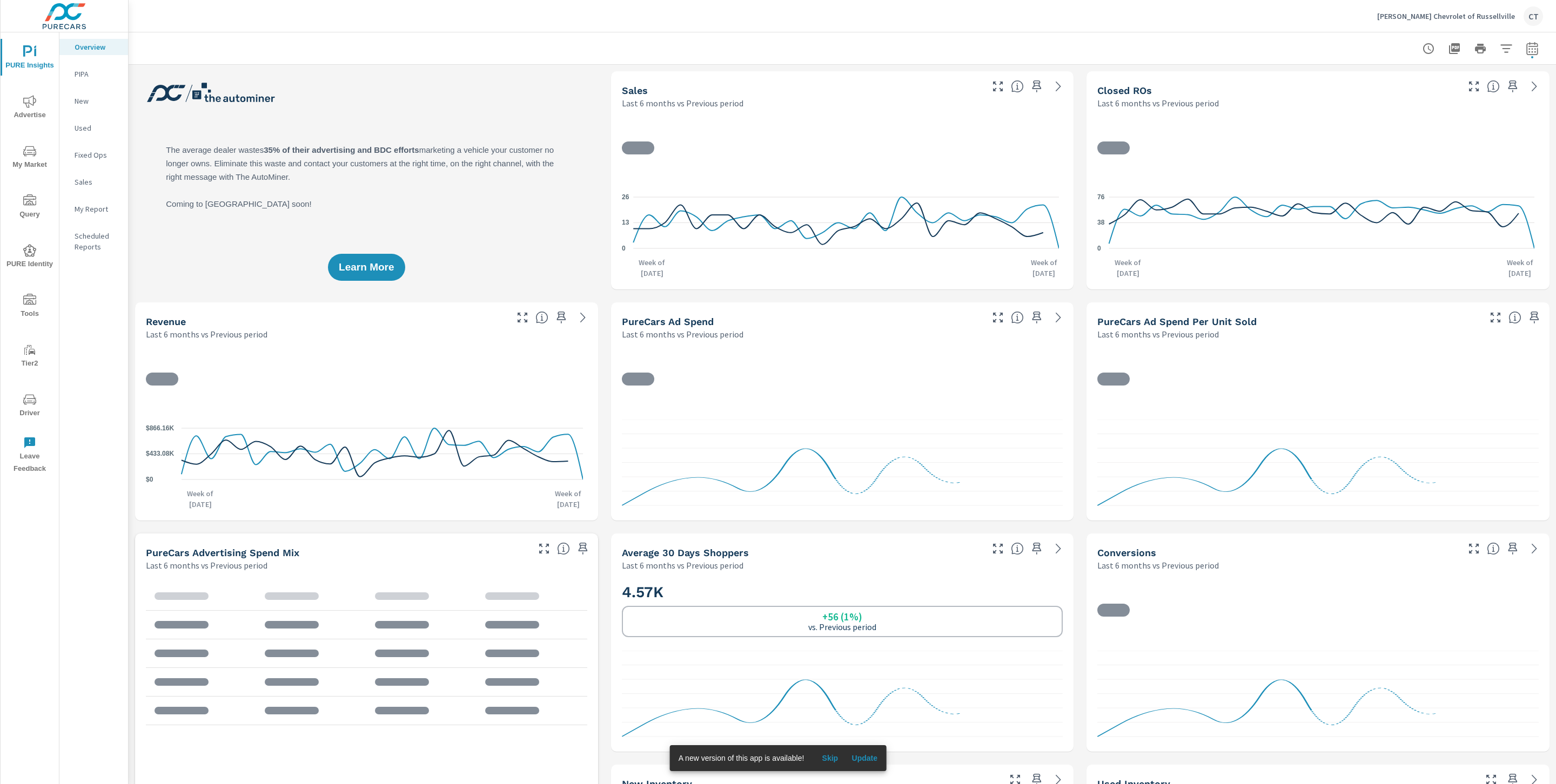
scroll to position [1, 0]
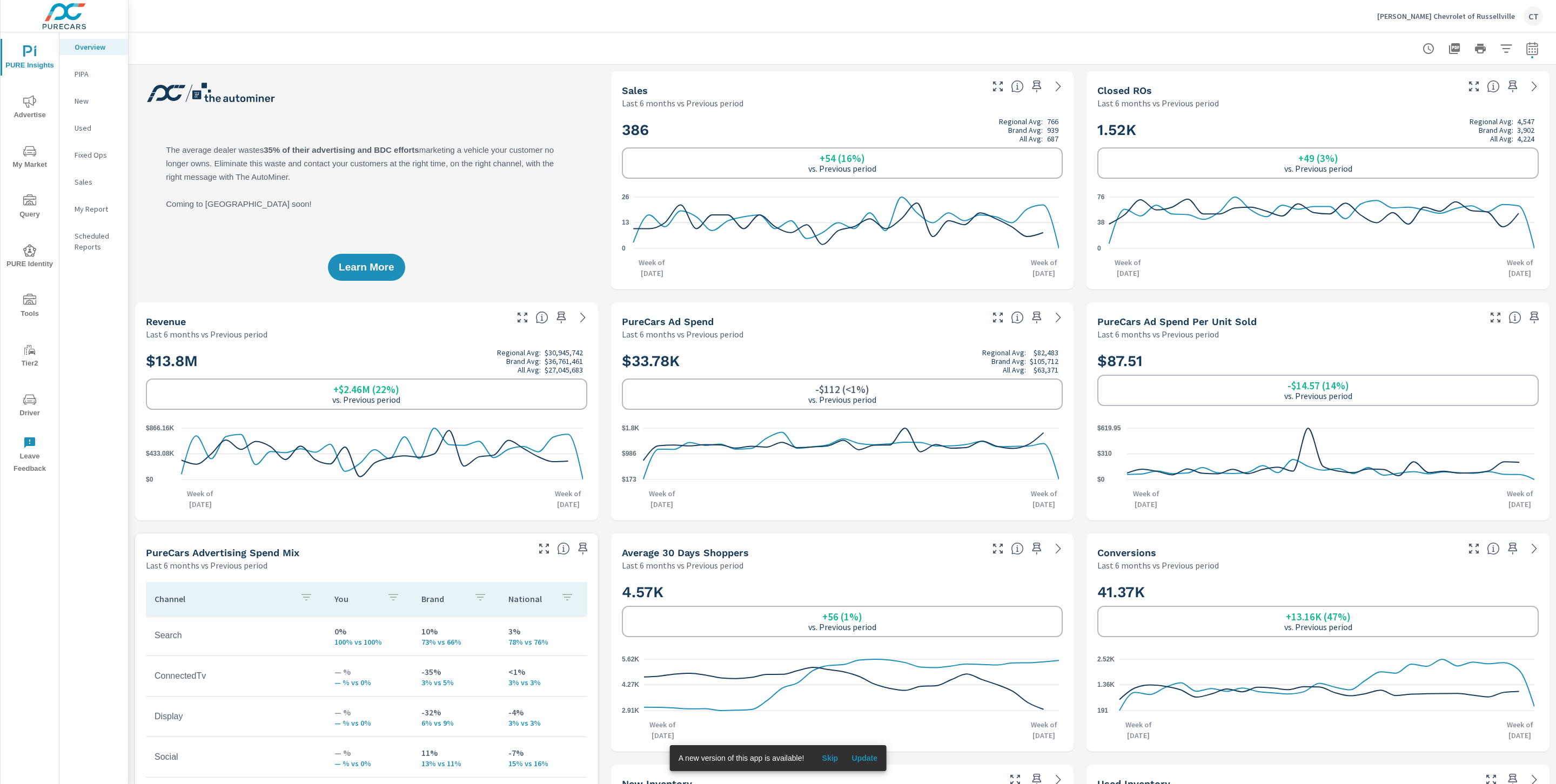
click at [37, 155] on span "My Market" at bounding box center [30, 158] width 52 height 27
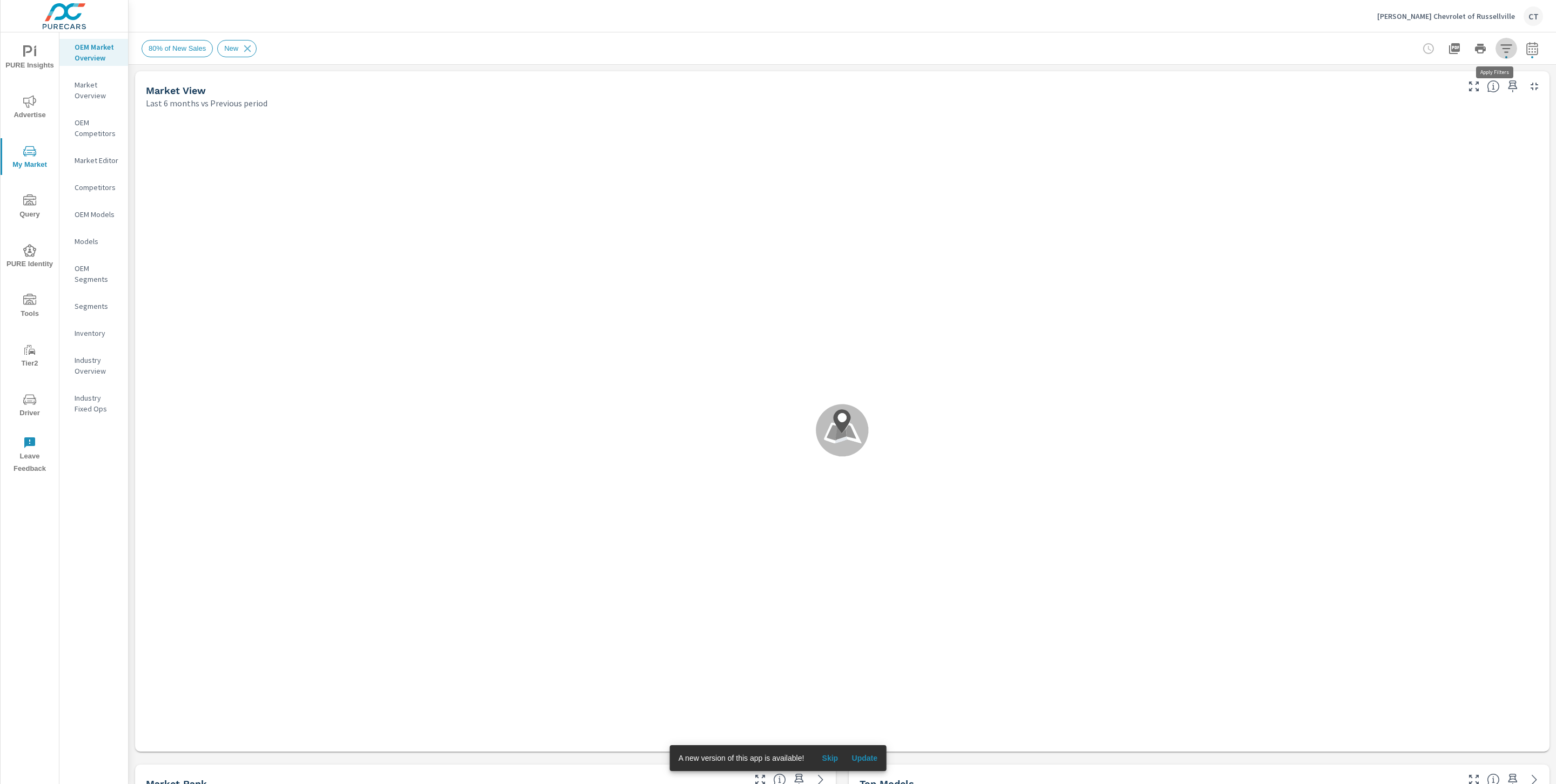
click at [1500, 49] on icon "button" at bounding box center [1506, 48] width 13 height 13
click at [1432, 79] on li "Custom Market Area" at bounding box center [1423, 77] width 164 height 27
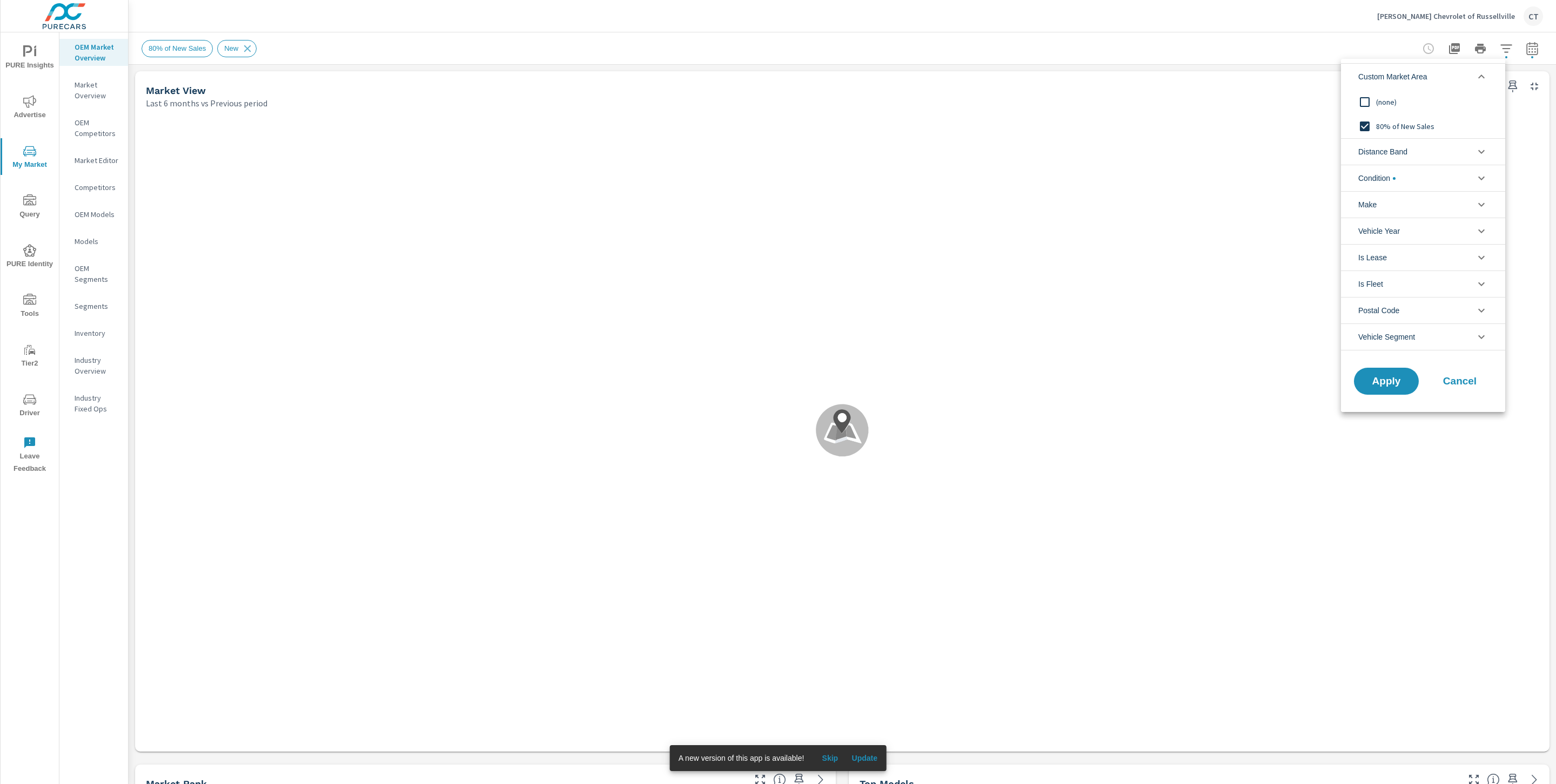
drag, startPoint x: 1288, startPoint y: 43, endPoint x: 1302, endPoint y: 45, distance: 14.1
click at [1290, 43] on div at bounding box center [778, 392] width 1556 height 784
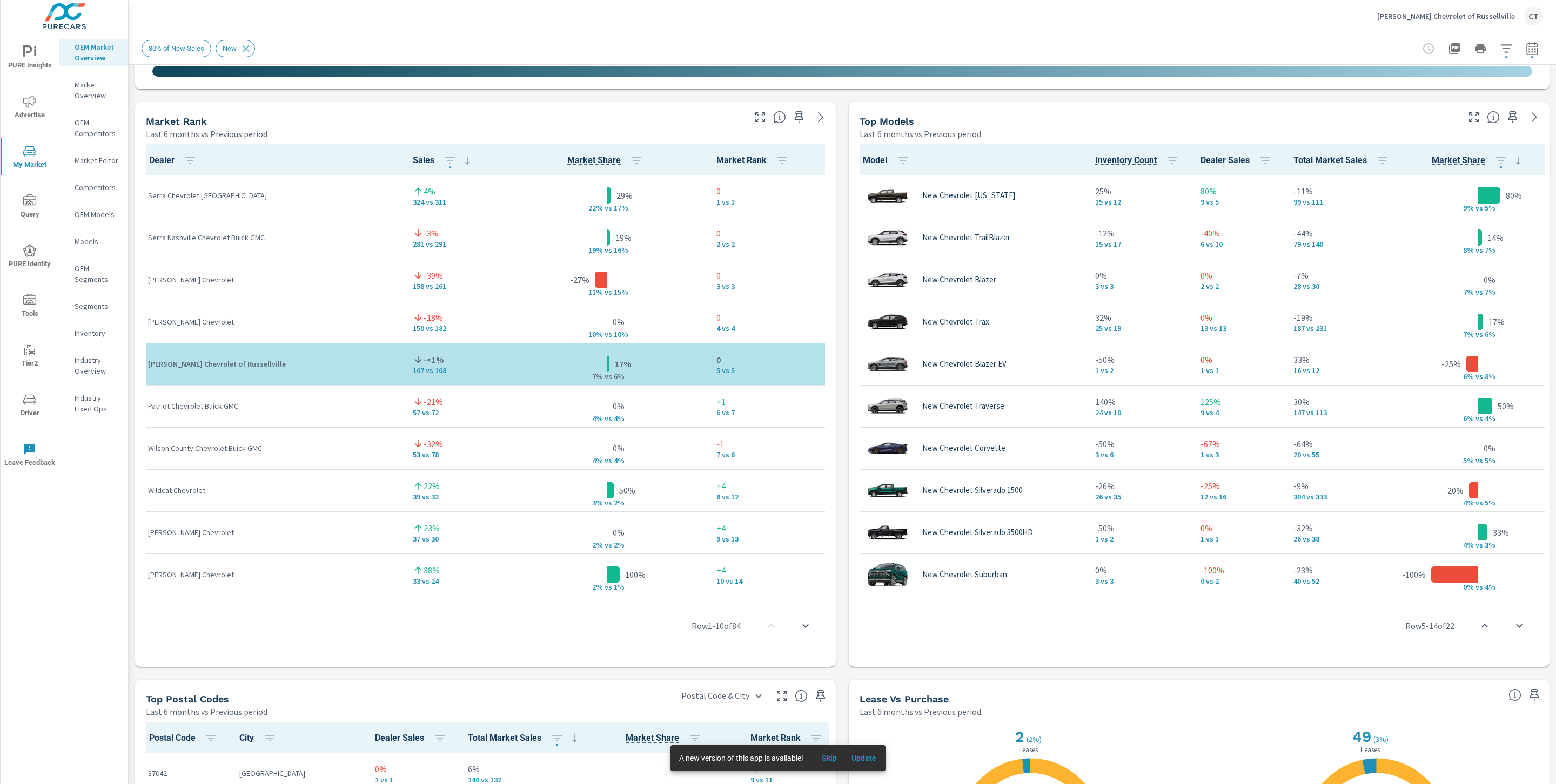
scroll to position [649, 0]
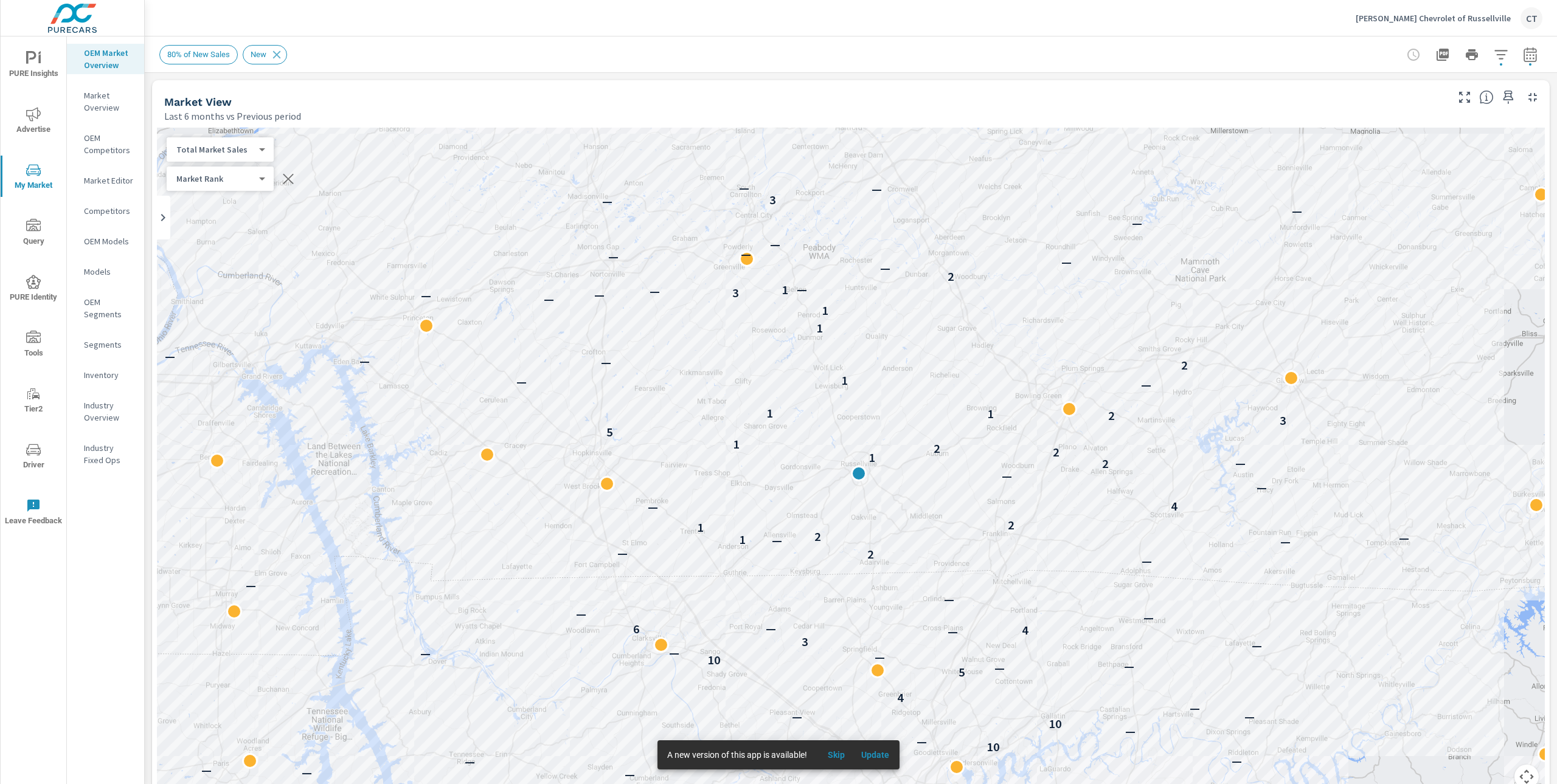
scroll to position [1, 0]
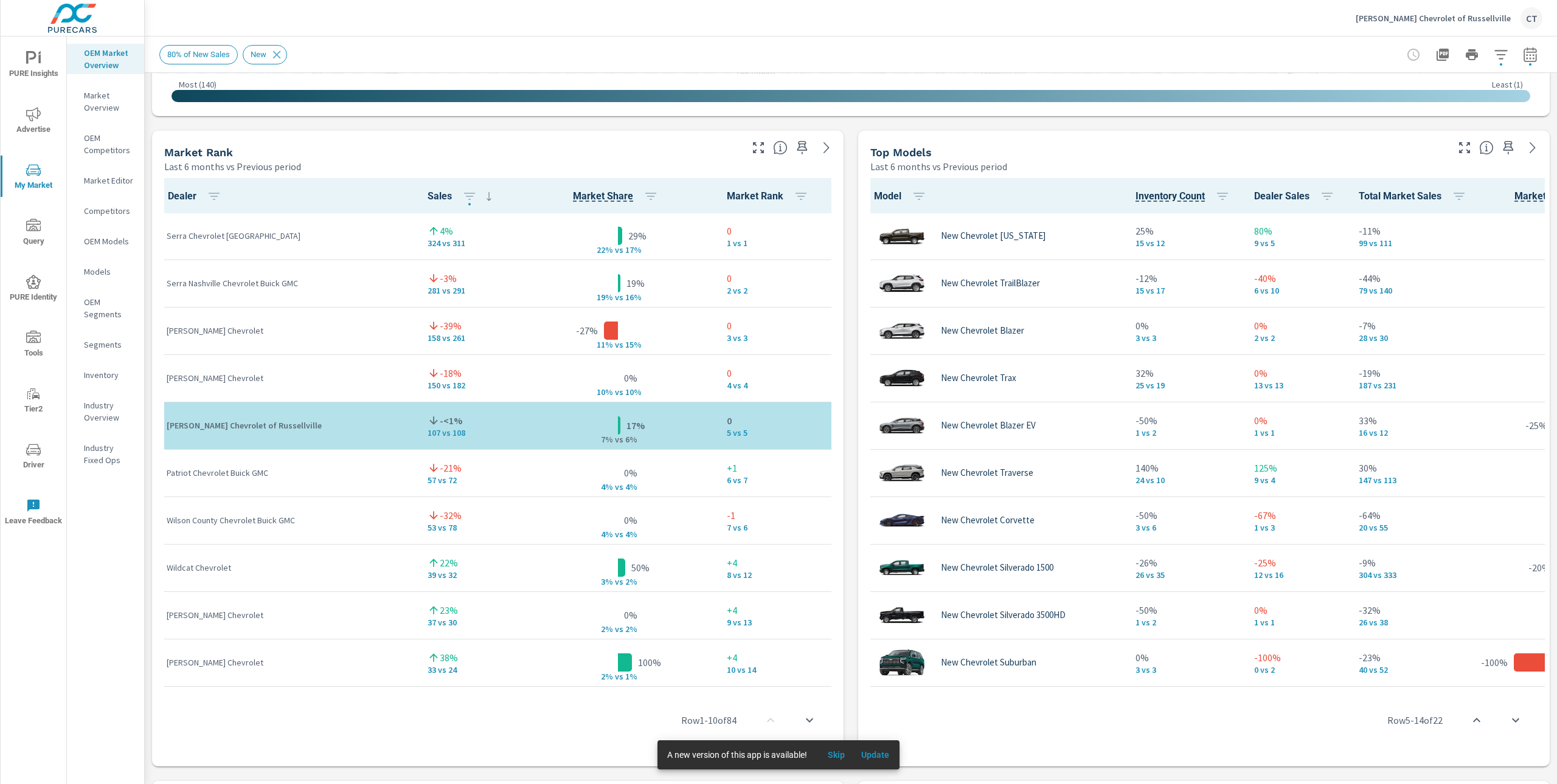
click at [851, 155] on div "Market View Last 6 months vs Previous period ← Move left → Move right ↑ Move up…" at bounding box center [851, 384] width 1412 height 2081
click at [938, 95] on div at bounding box center [850, 96] width 1358 height 12
